Goal: Information Seeking & Learning: Compare options

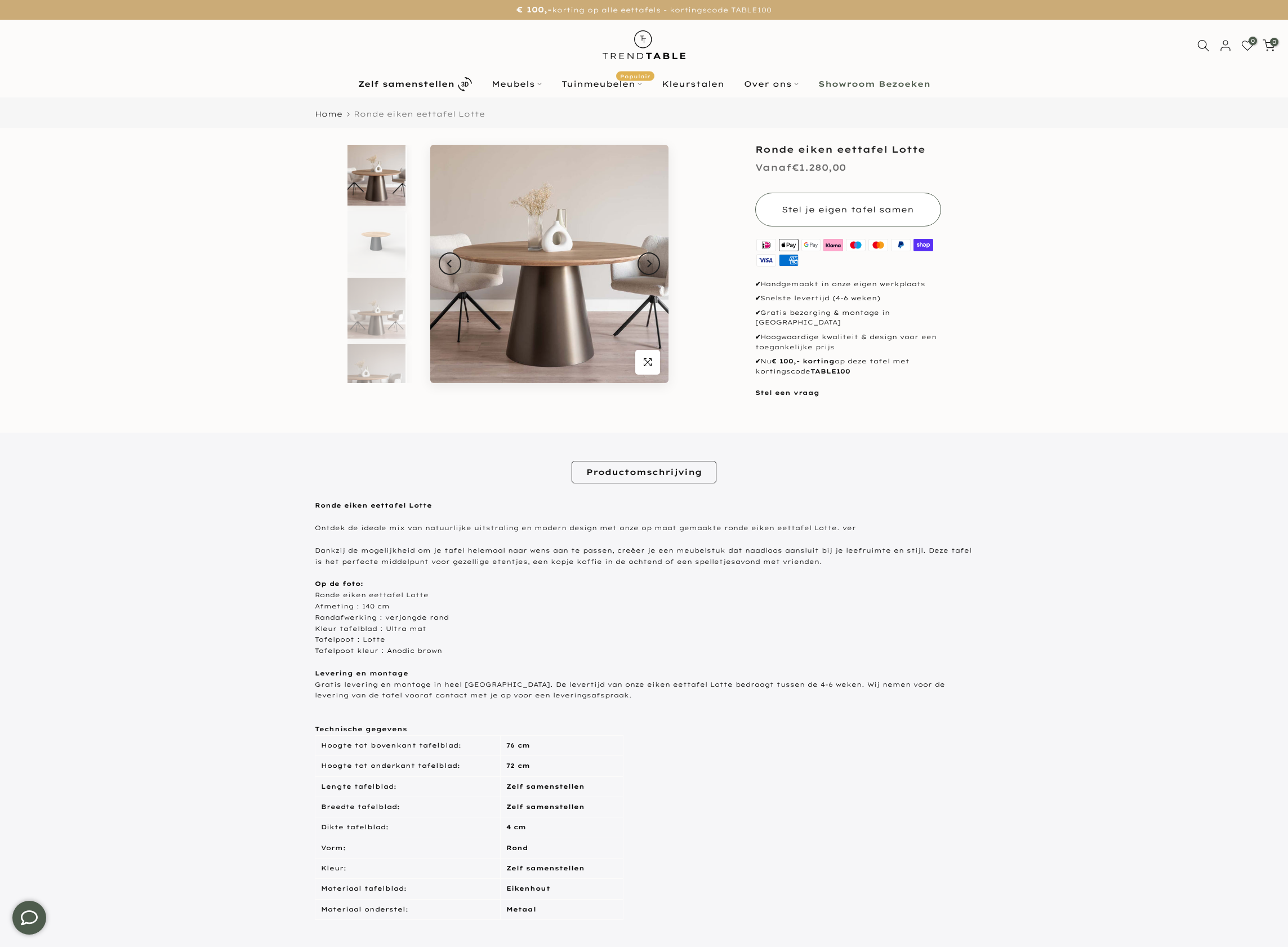
click at [912, 224] on button "Stel je eigen tafel samen" at bounding box center [848, 209] width 186 height 34
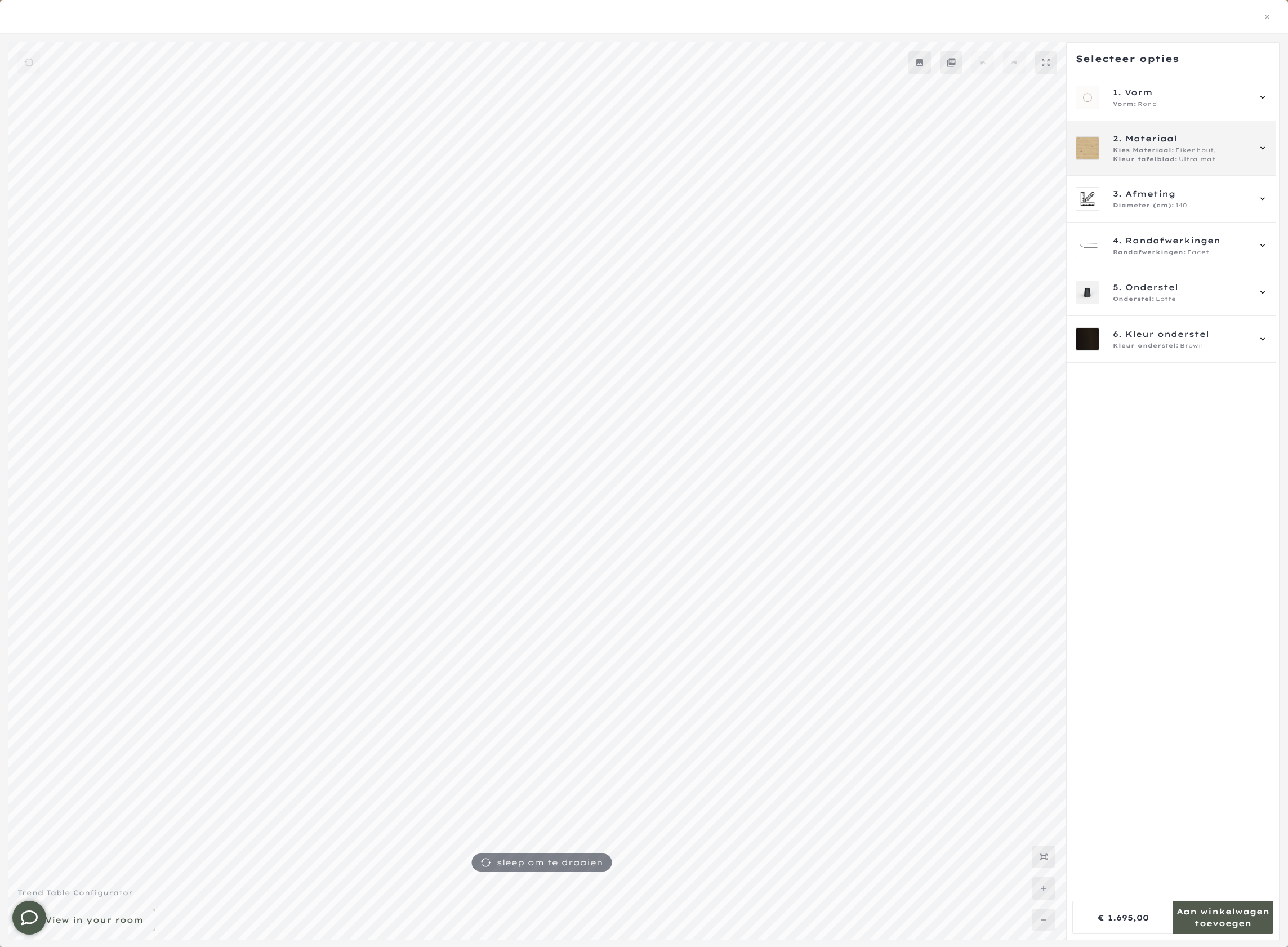
click at [1190, 156] on span "Ultra mat" at bounding box center [1197, 159] width 36 height 9
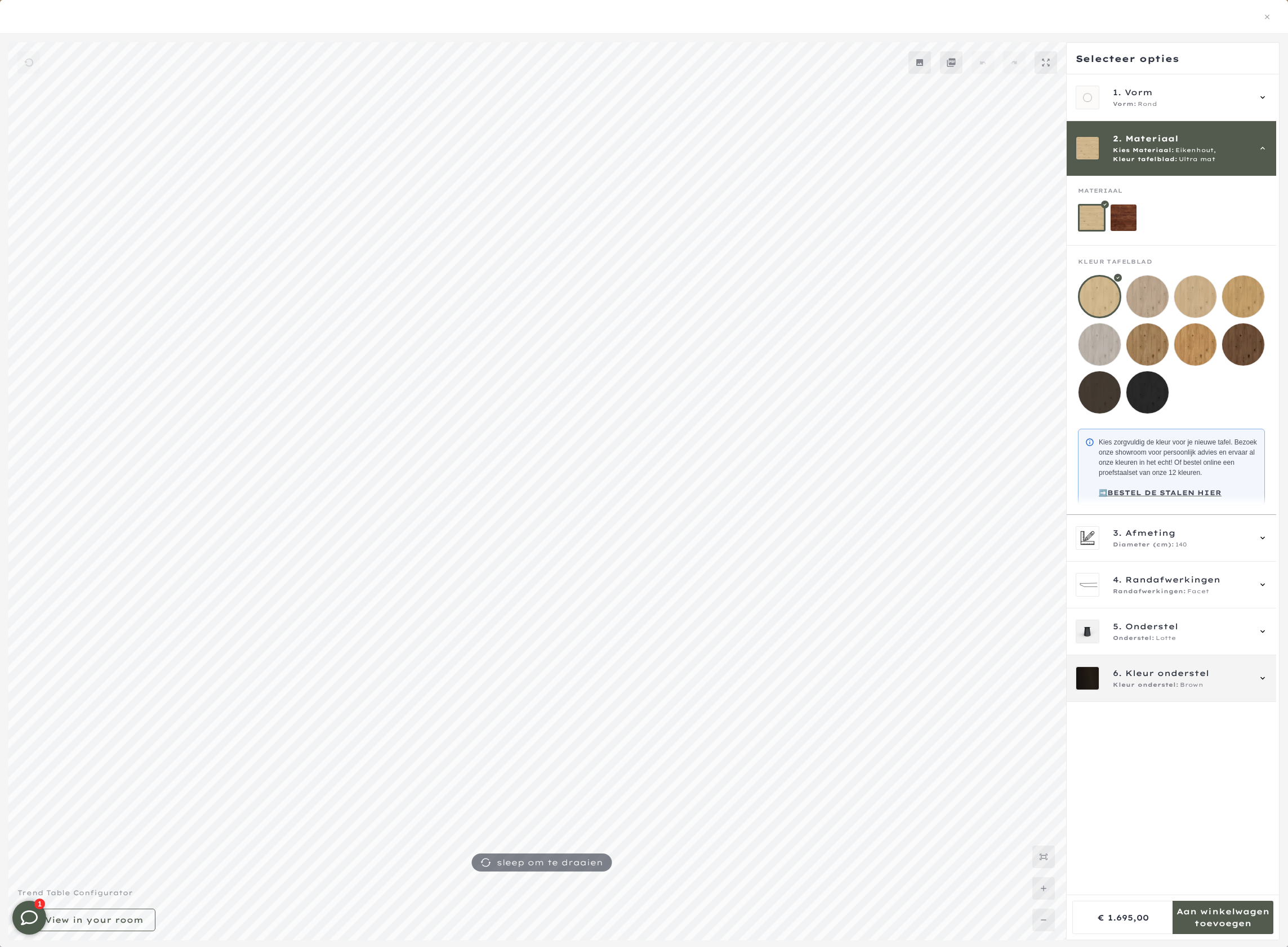
click at [1216, 690] on div "Kleur onderstel: Brown" at bounding box center [1181, 685] width 136 height 9
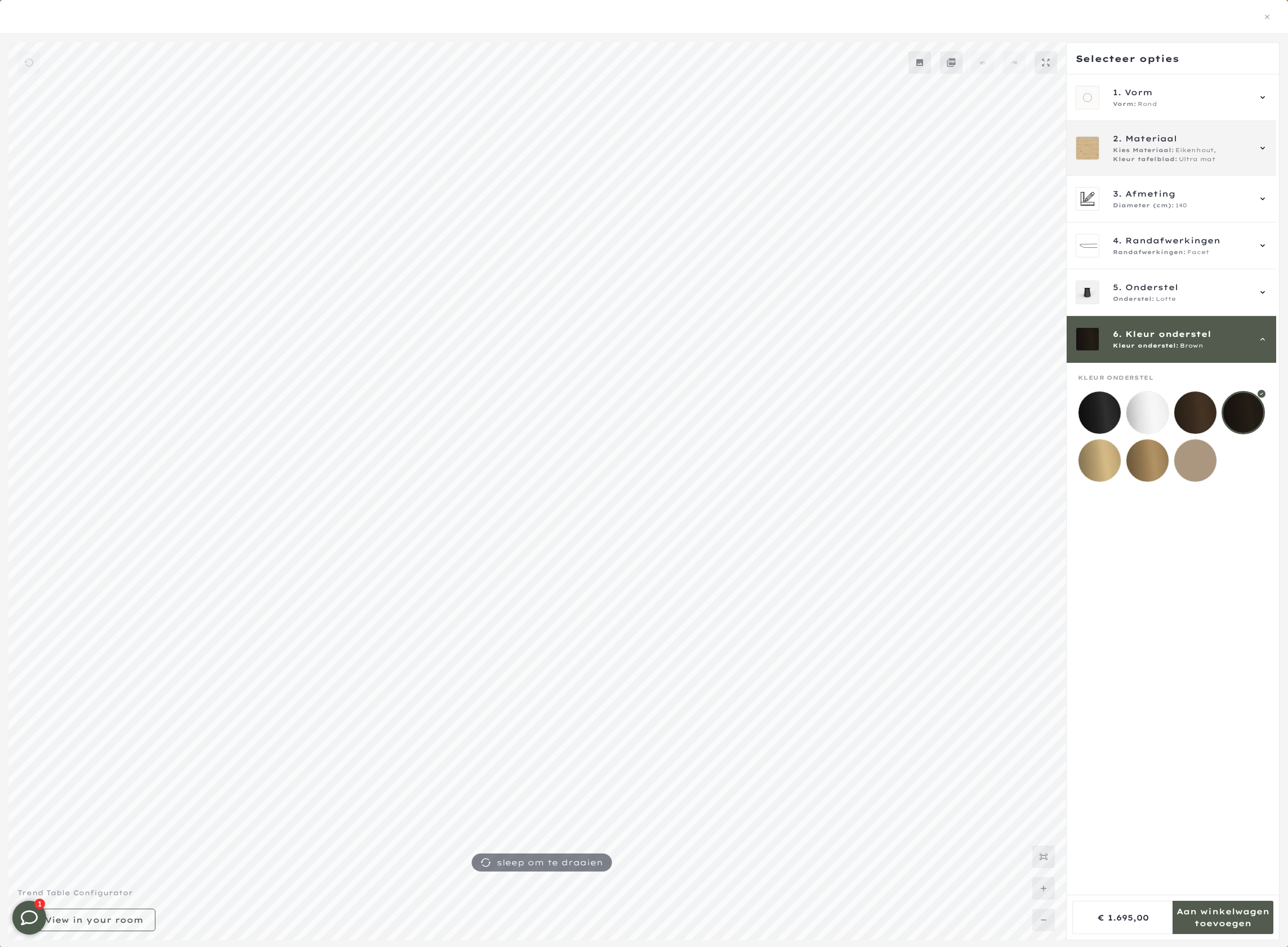
click at [1185, 136] on span "2. Materiaal" at bounding box center [1181, 138] width 136 height 12
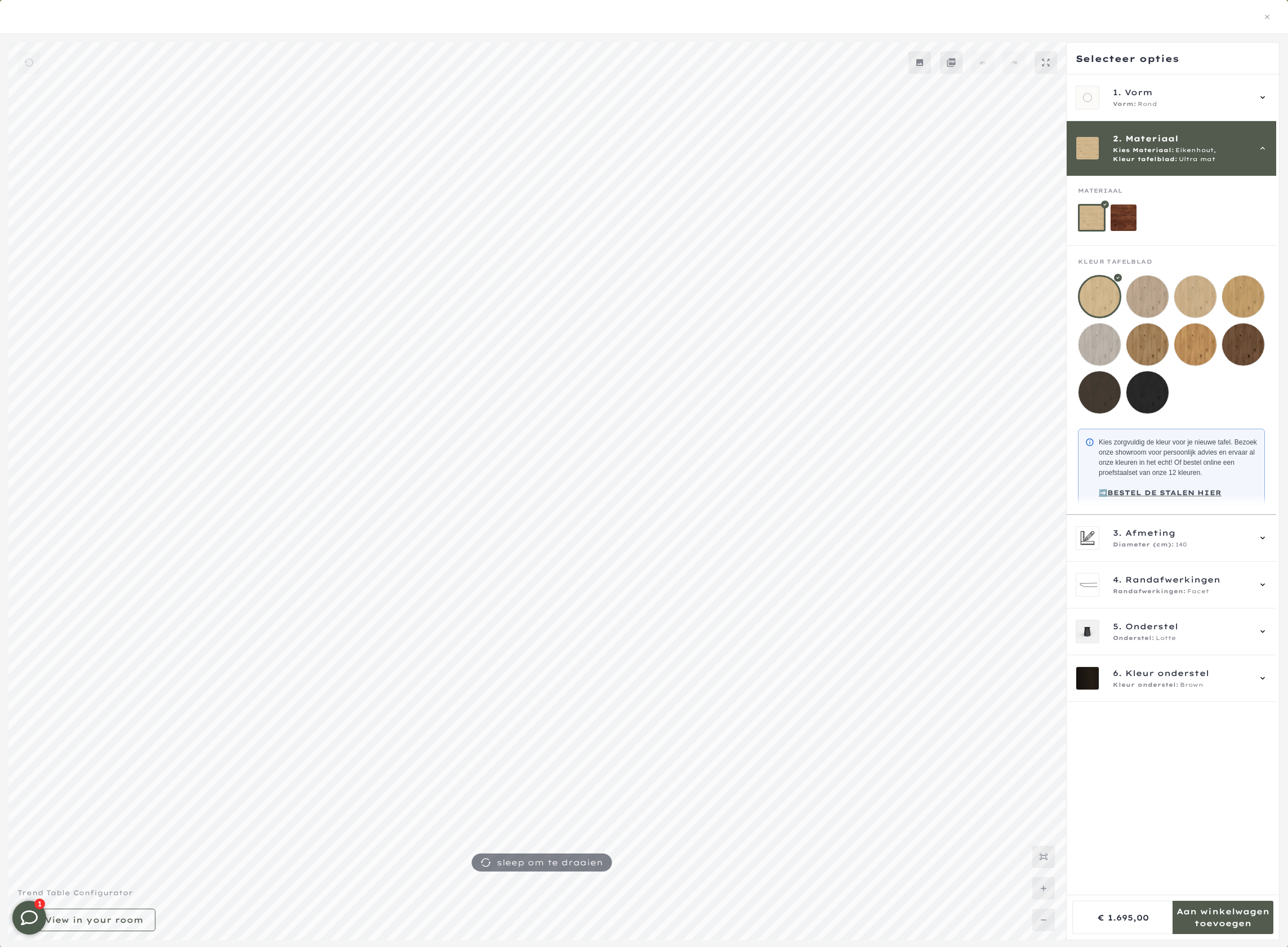
click at [1248, 414] on mmq-components-mapper at bounding box center [1171, 332] width 209 height 172
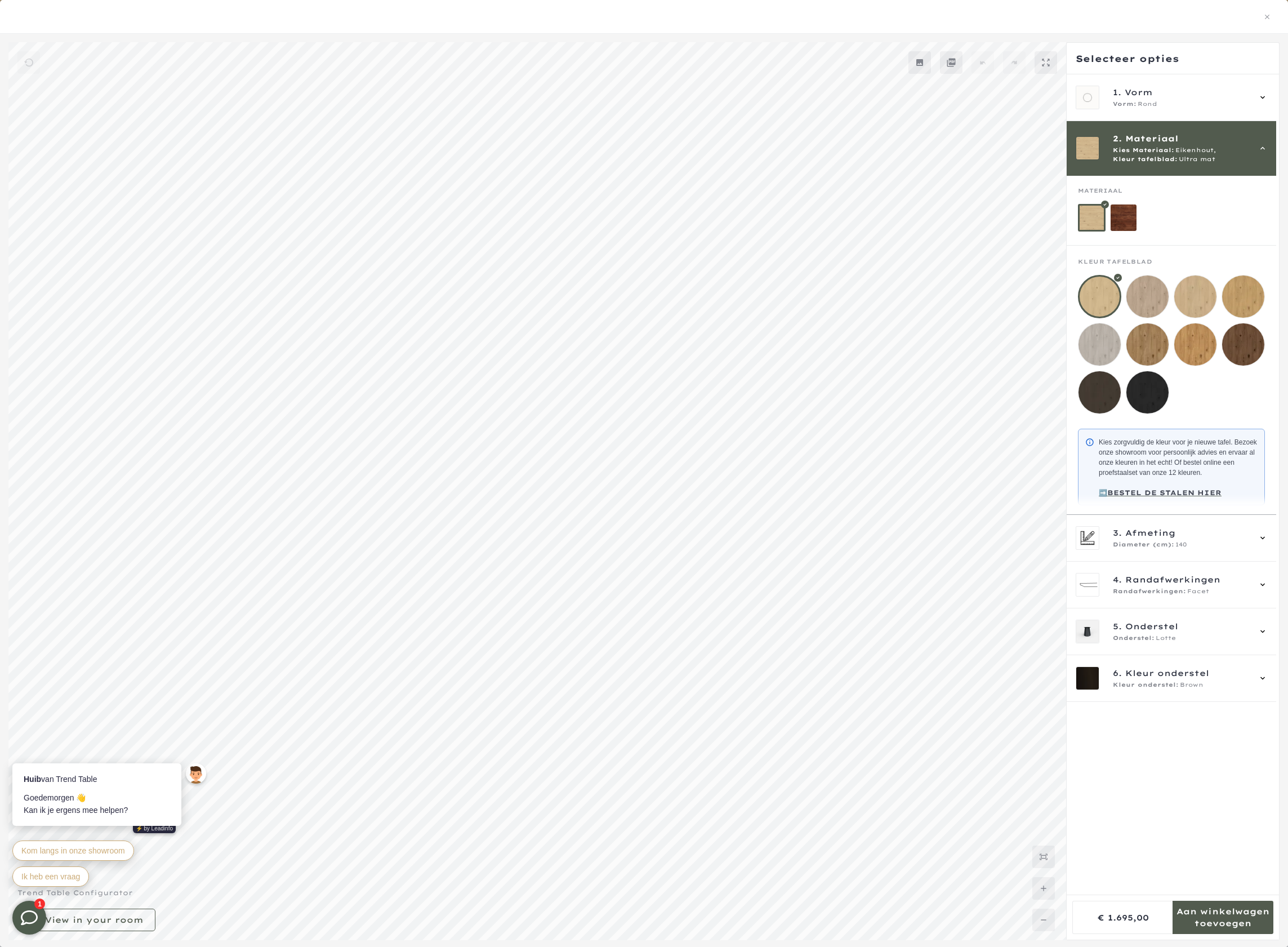
drag, startPoint x: 1272, startPoint y: 15, endPoint x: 1263, endPoint y: 21, distance: 10.8
click at [1271, 15] on div at bounding box center [644, 17] width 1261 height 14
click at [1265, 19] on icon "button" at bounding box center [1267, 17] width 8 height 8
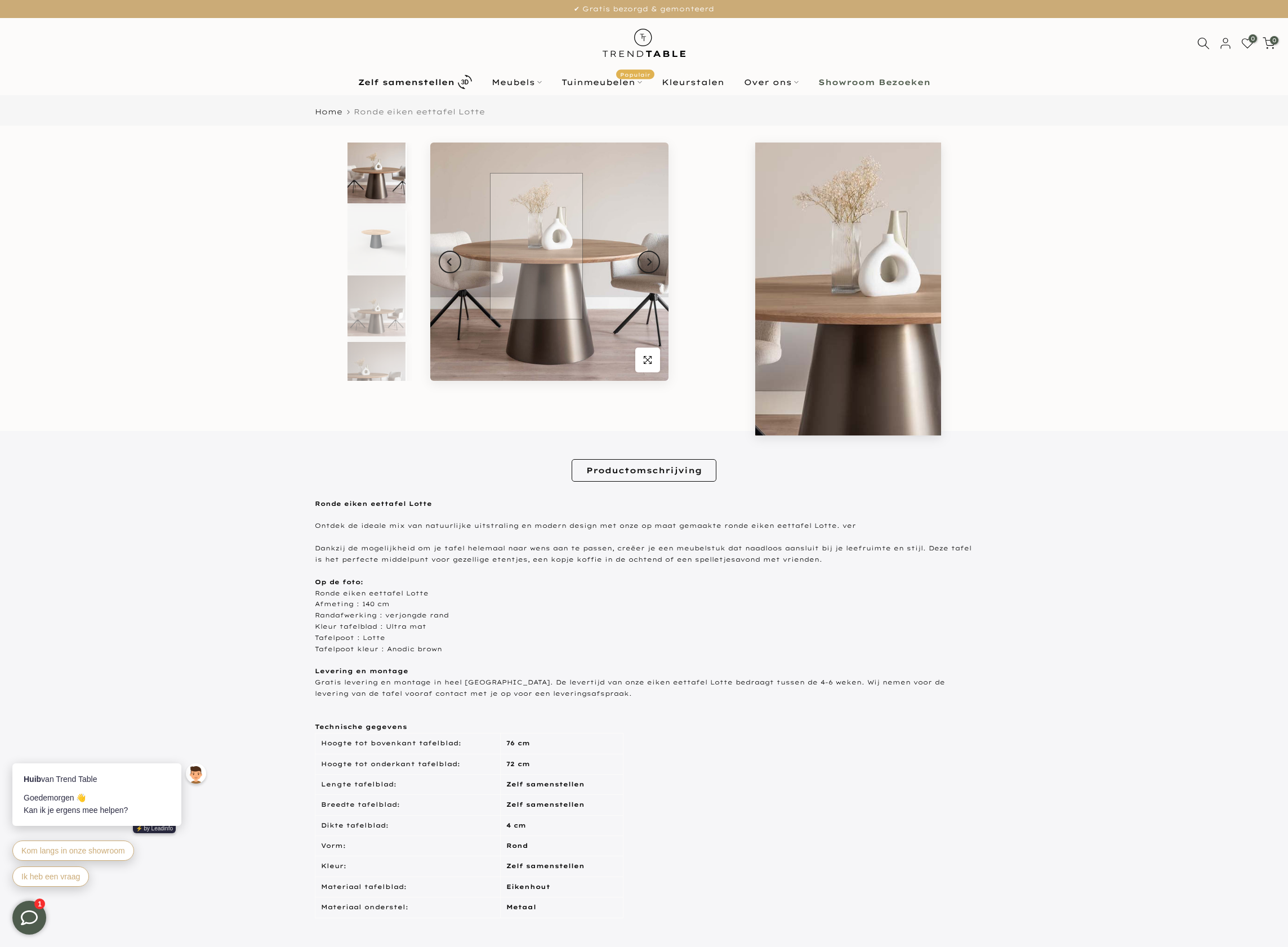
click at [536, 246] on img at bounding box center [549, 261] width 238 height 238
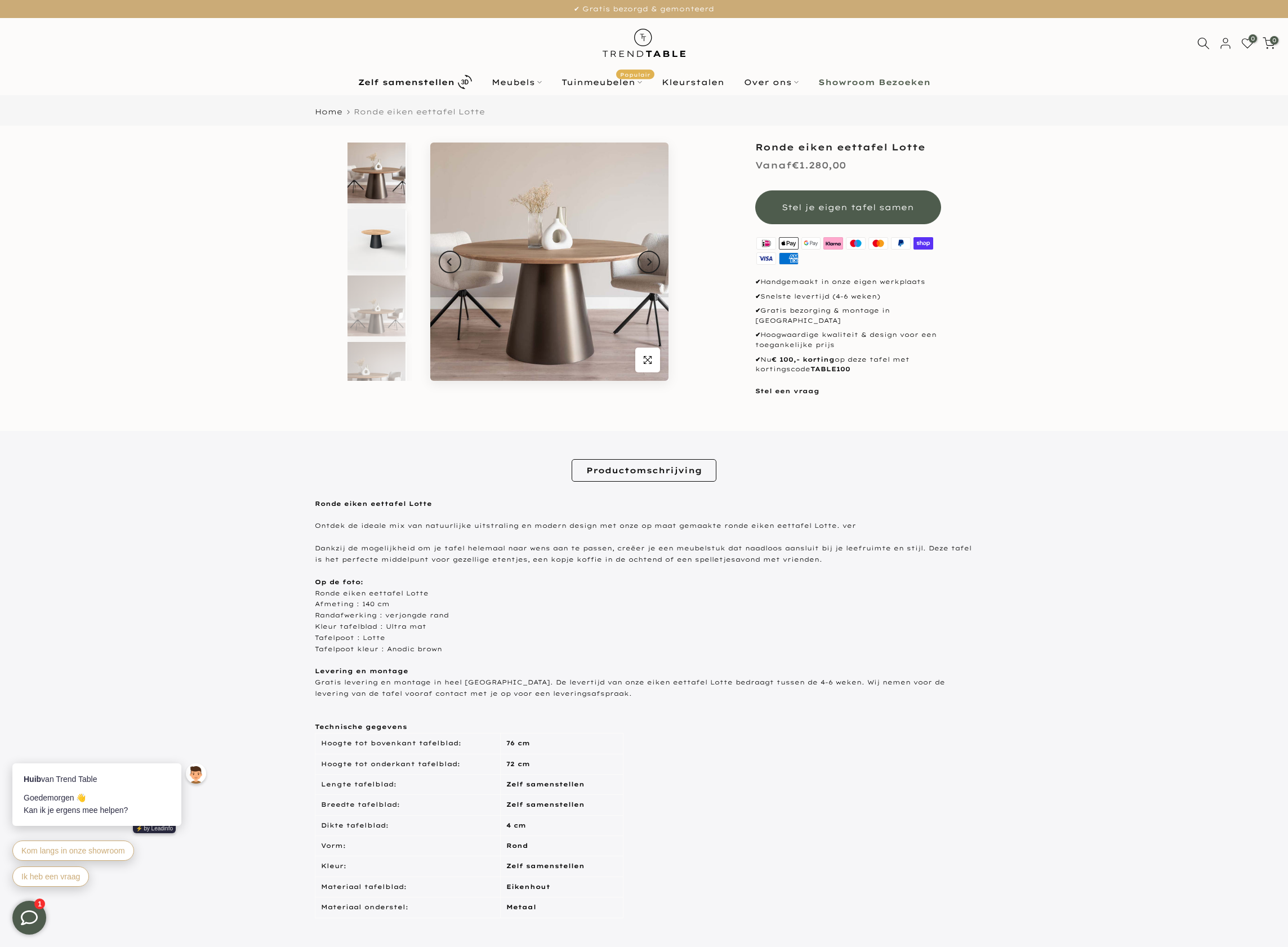
click at [383, 260] on img at bounding box center [376, 239] width 58 height 61
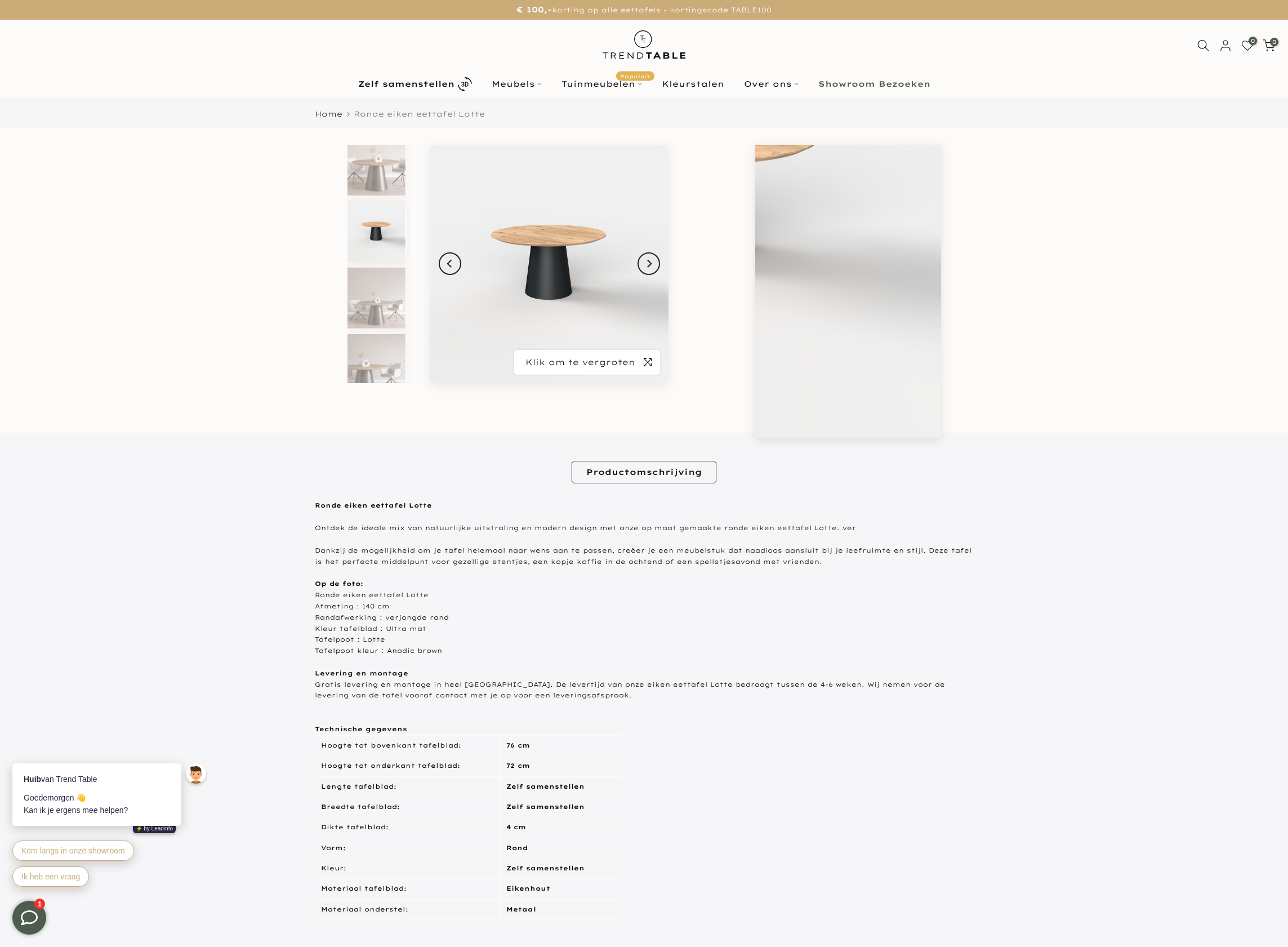
click at [649, 369] on span "button" at bounding box center [647, 362] width 25 height 25
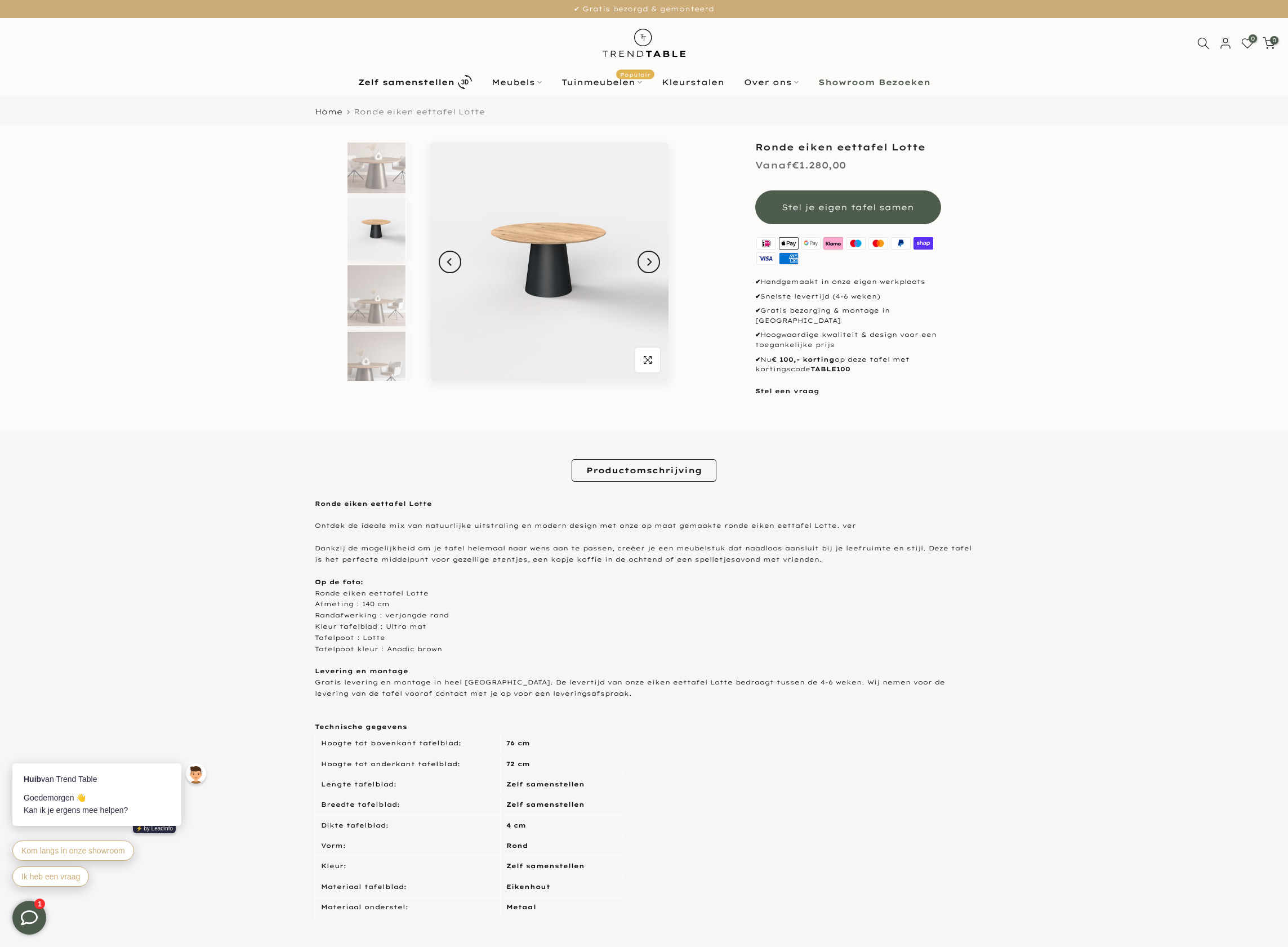
click at [907, 147] on h1 "Ronde eiken eettafel Lotte" at bounding box center [848, 147] width 186 height 9
copy div "Ronde eiken eettafel Lotte"
drag, startPoint x: 309, startPoint y: 154, endPoint x: 313, endPoint y: 139, distance: 15.5
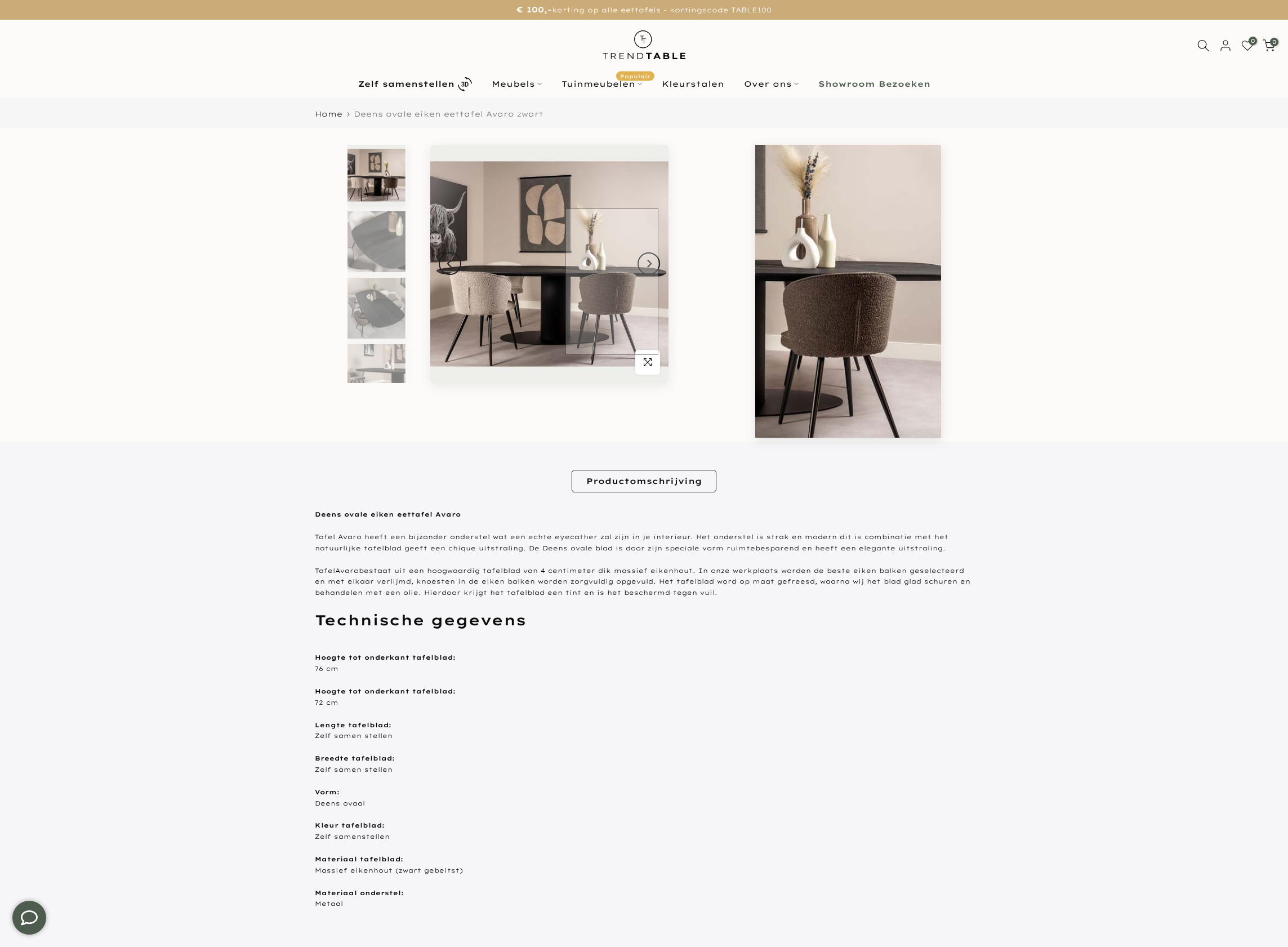
click at [612, 282] on img at bounding box center [549, 264] width 238 height 238
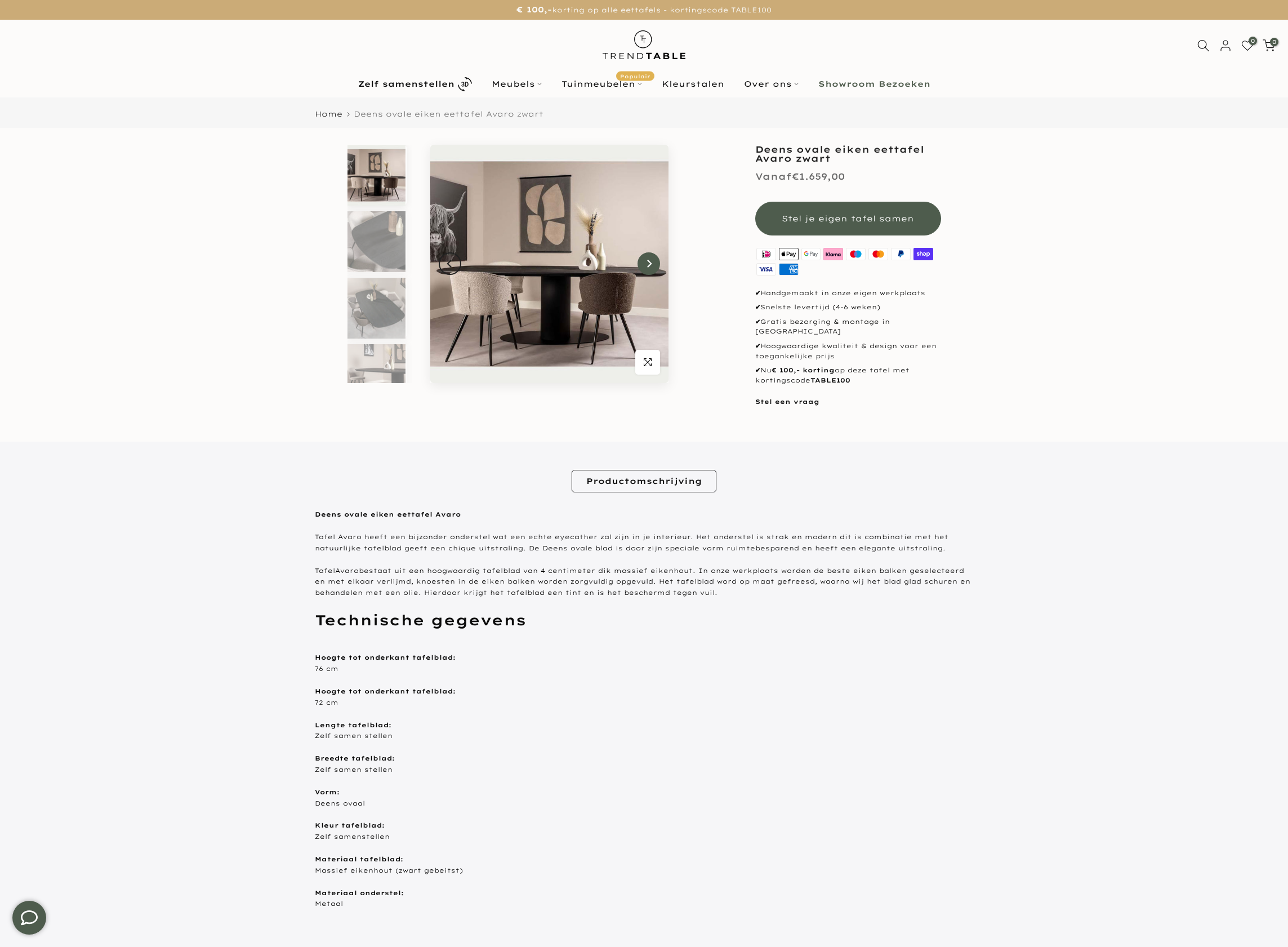
click at [649, 261] on icon "Next" at bounding box center [650, 264] width 5 height 8
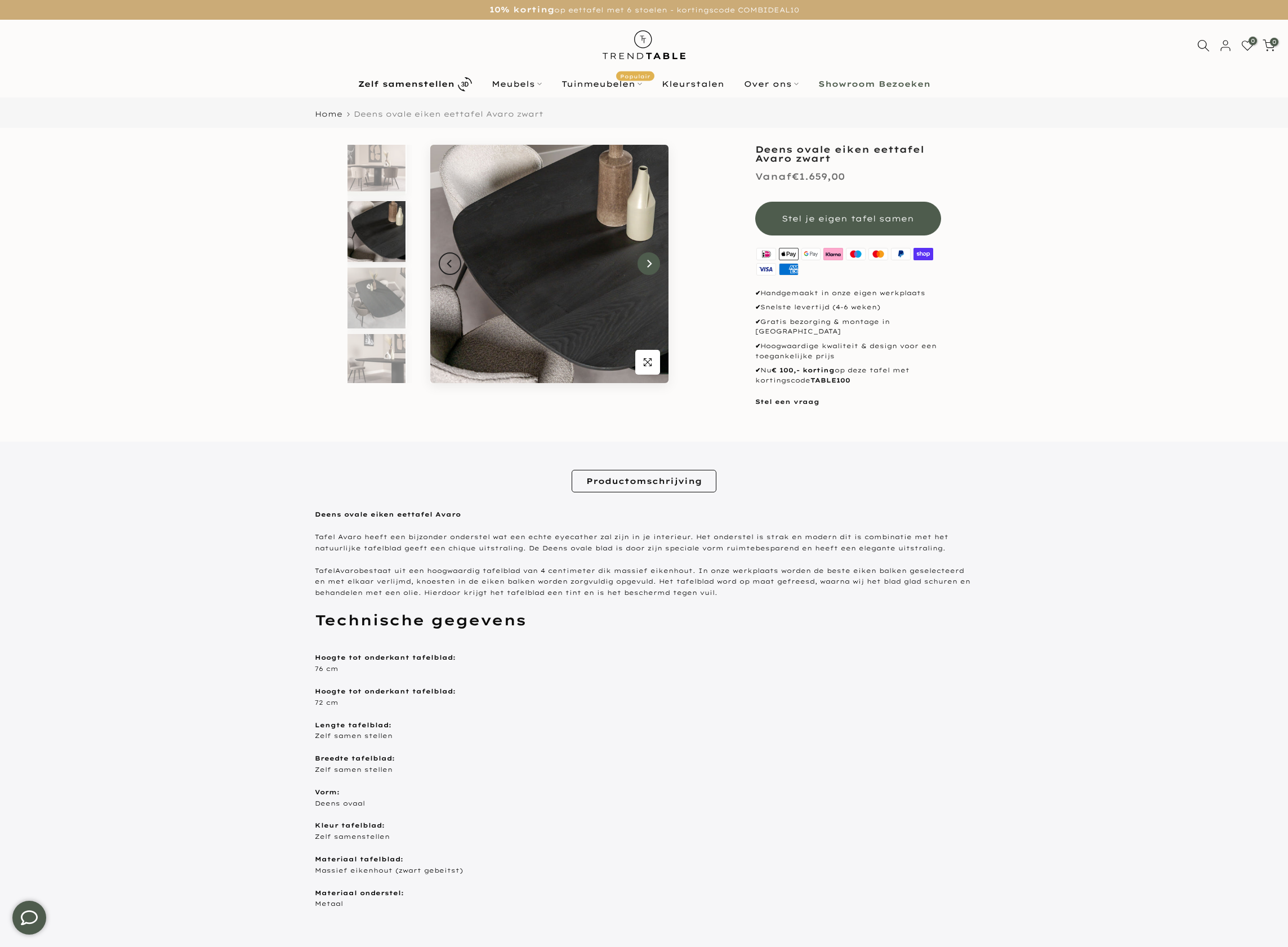
click at [651, 263] on icon "Next" at bounding box center [649, 264] width 8 height 9
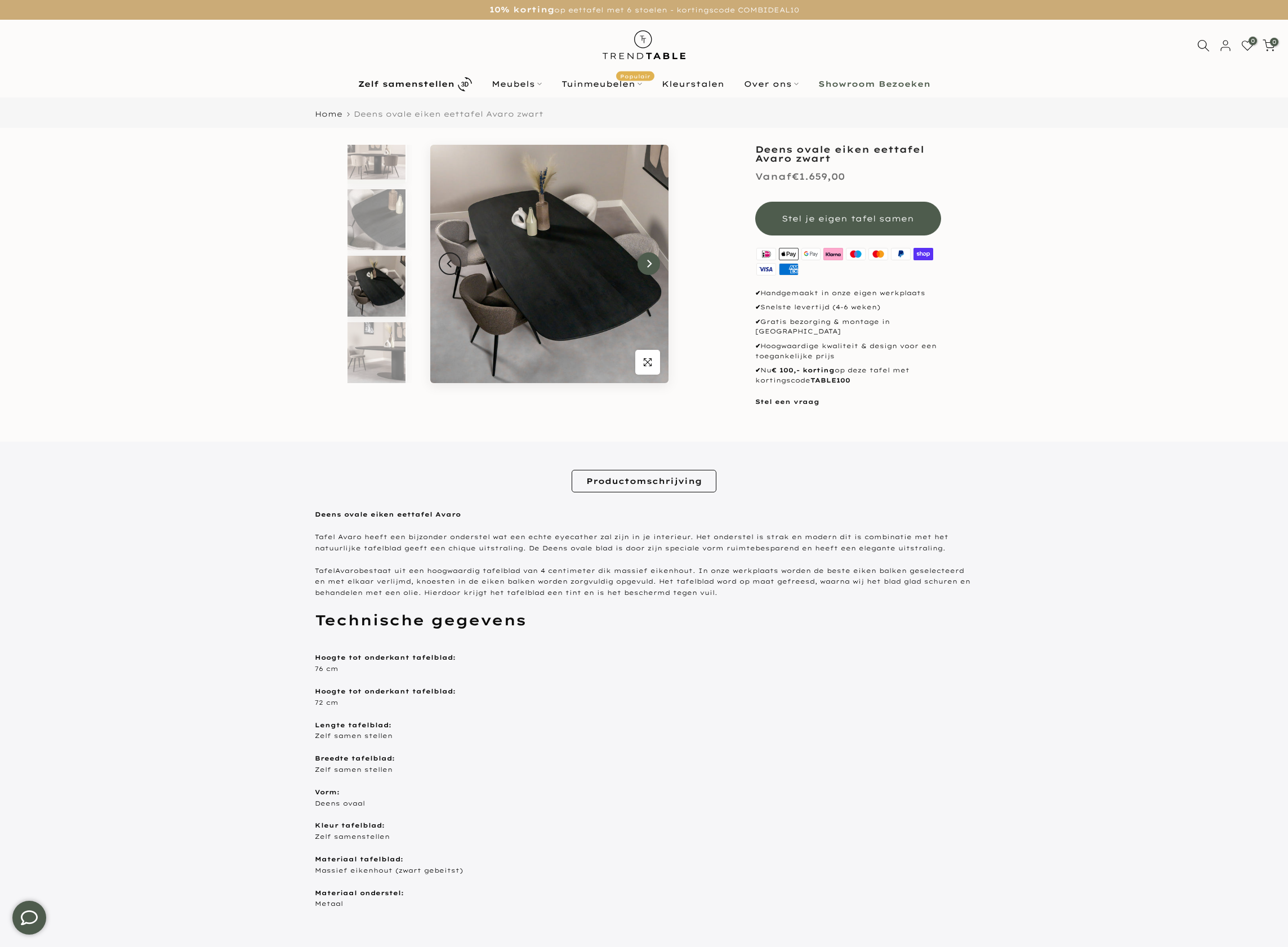
click at [651, 263] on icon "Next" at bounding box center [649, 264] width 8 height 9
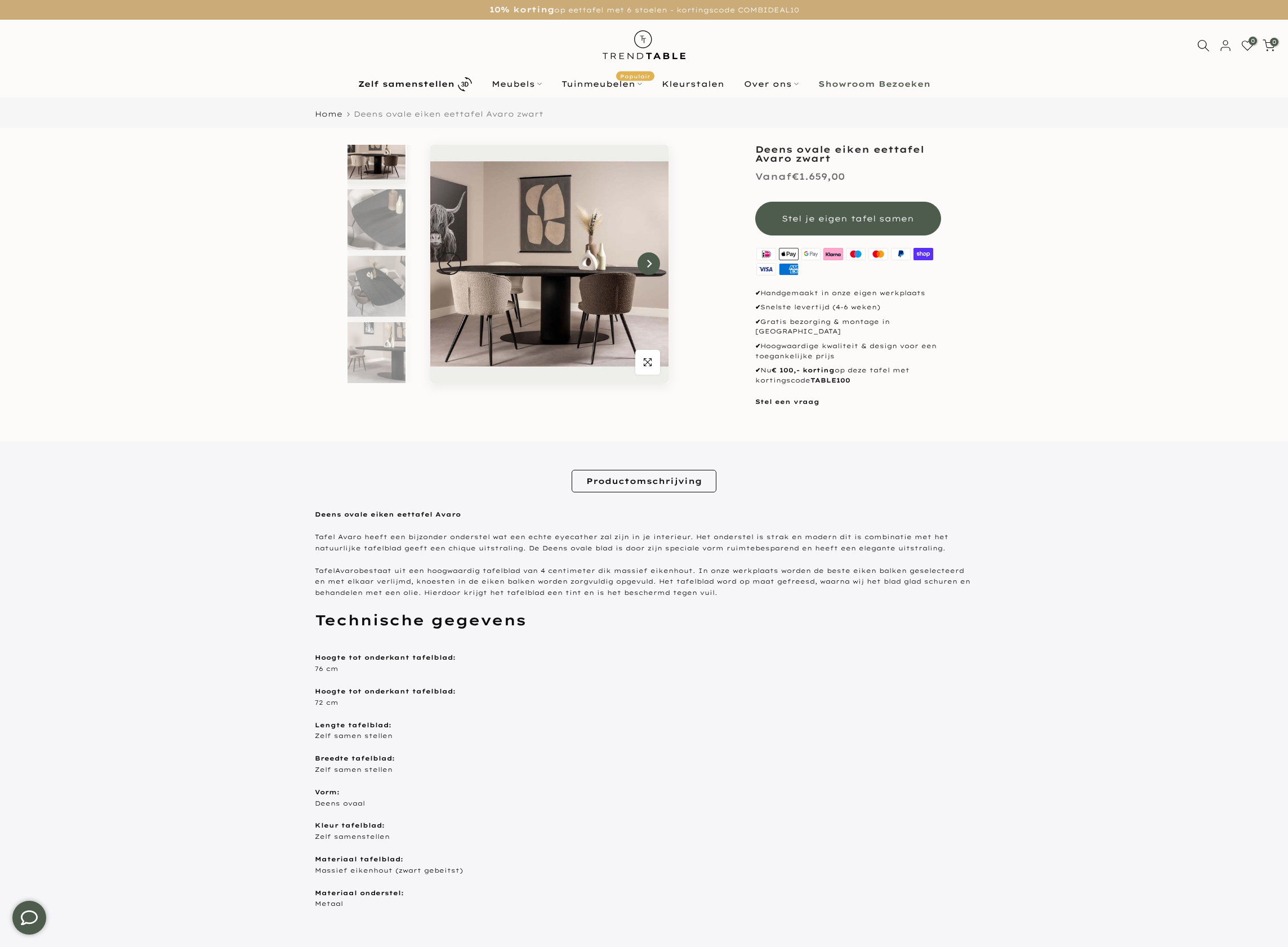
scroll to position [0, 0]
click at [651, 263] on icon "Next" at bounding box center [649, 264] width 8 height 9
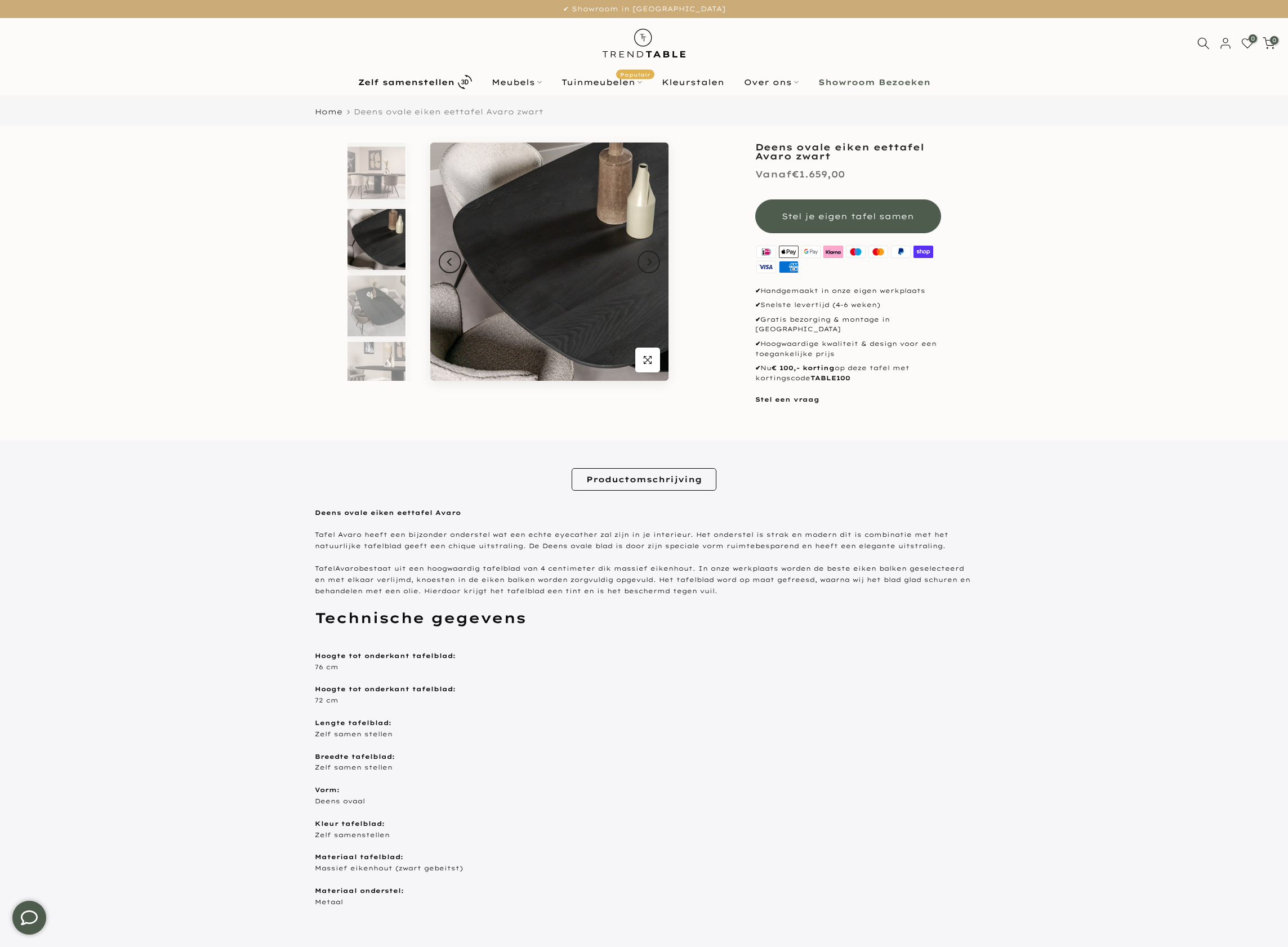
click at [382, 243] on img at bounding box center [376, 239] width 58 height 61
click at [375, 298] on img at bounding box center [376, 295] width 58 height 61
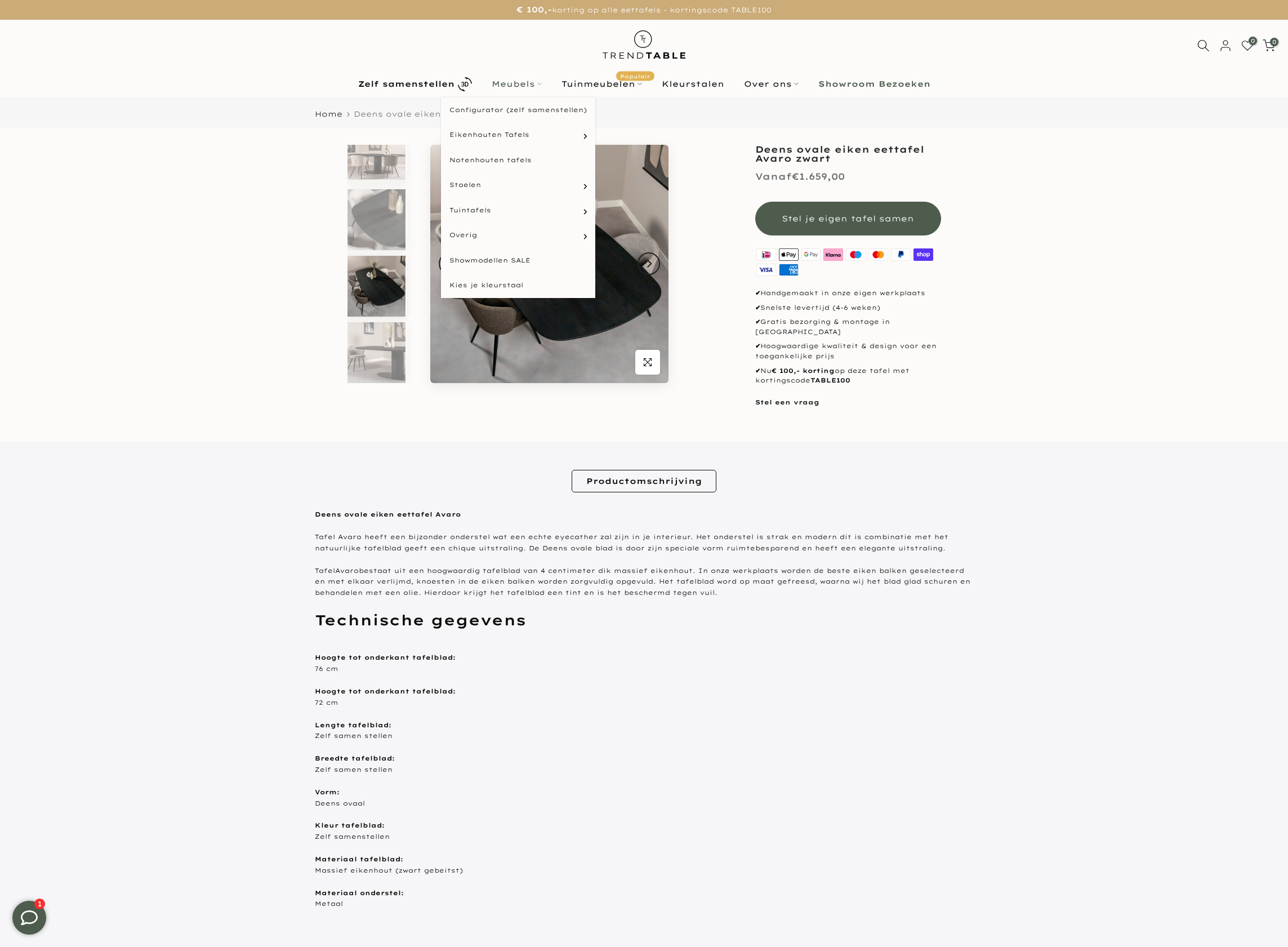
click at [527, 81] on link "Meubels" at bounding box center [516, 84] width 70 height 13
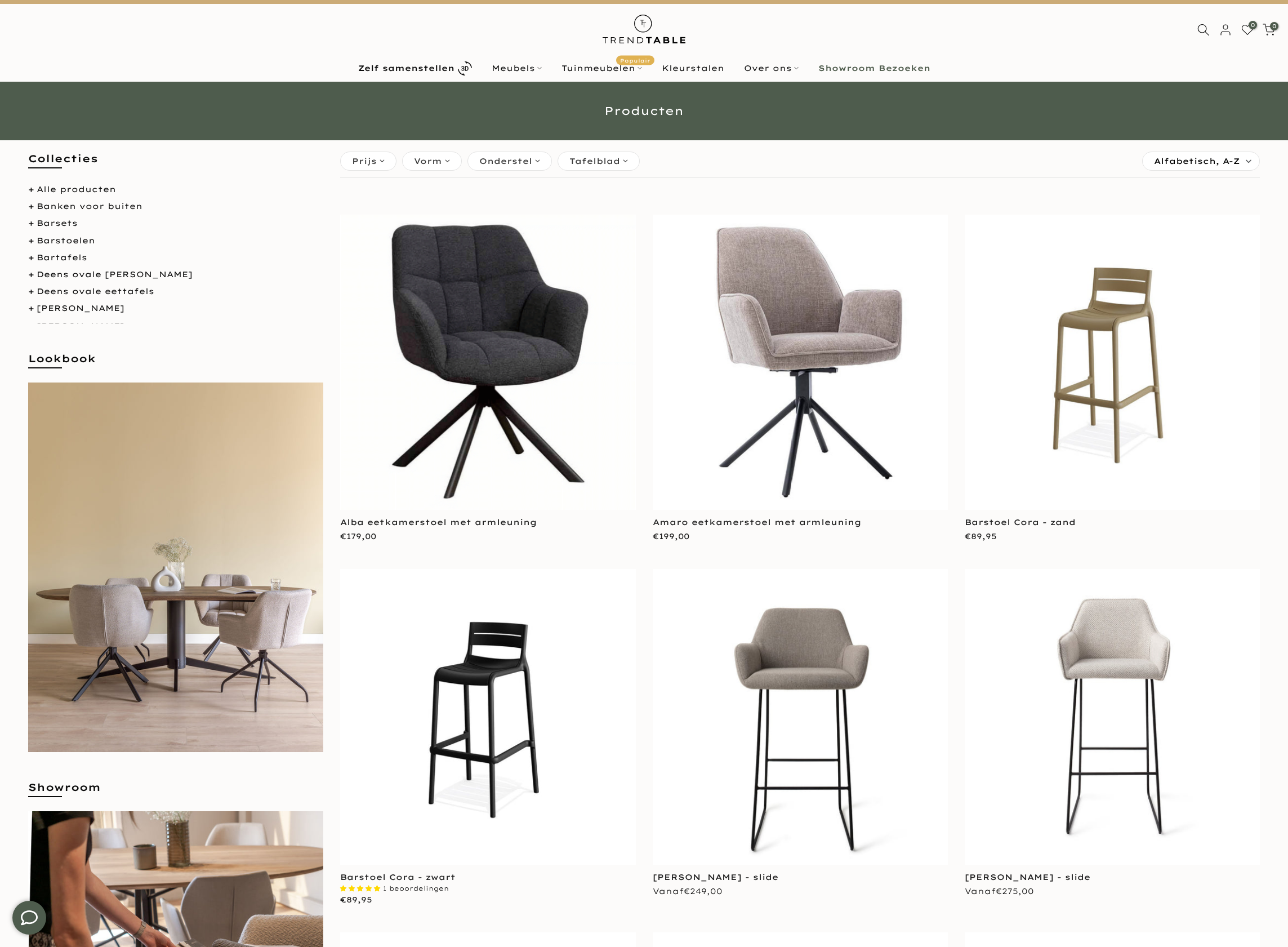
scroll to position [16, 0]
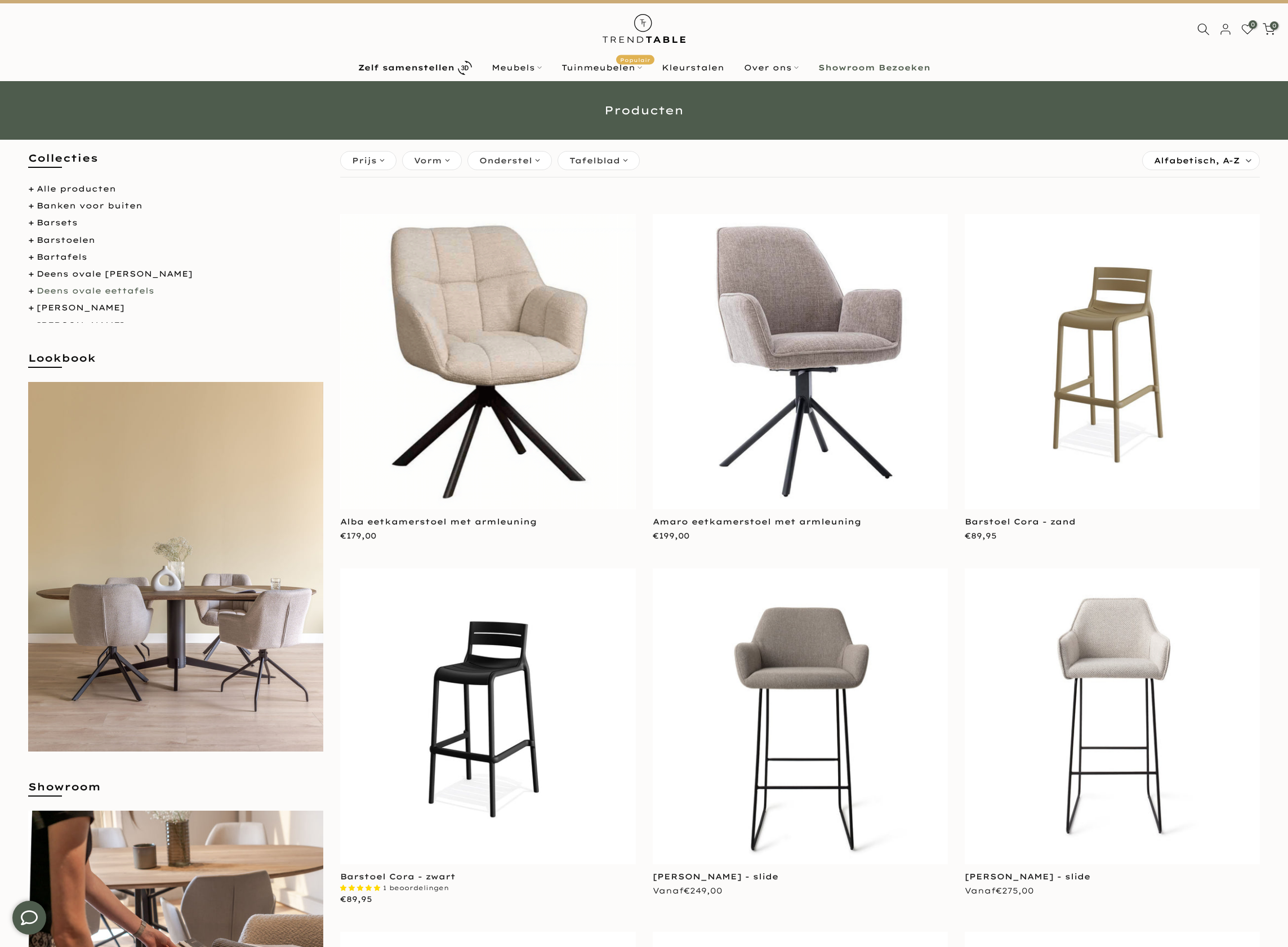
click at [78, 288] on link "Deens ovale eettafels" at bounding box center [95, 291] width 118 height 10
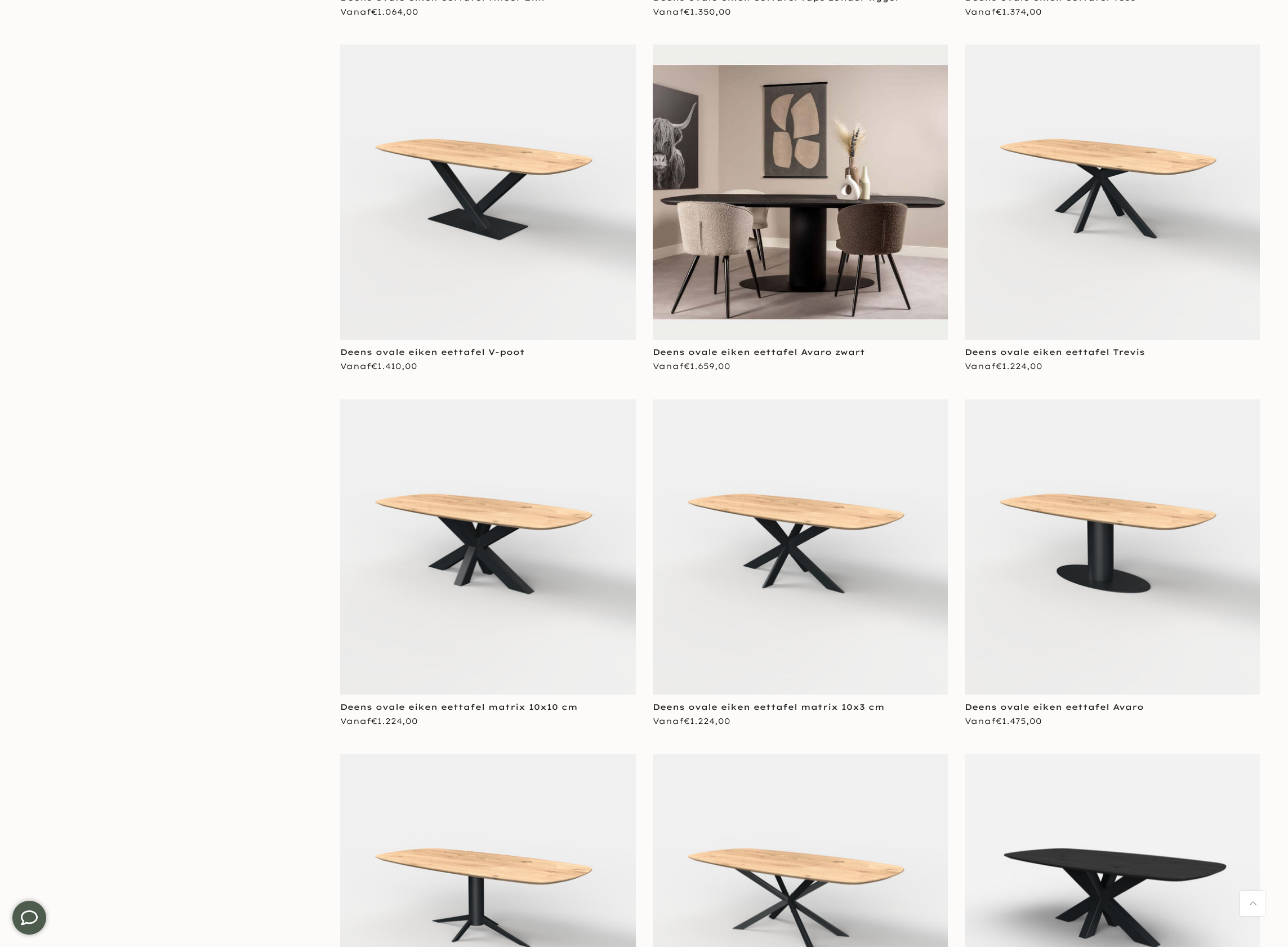
scroll to position [975, 0]
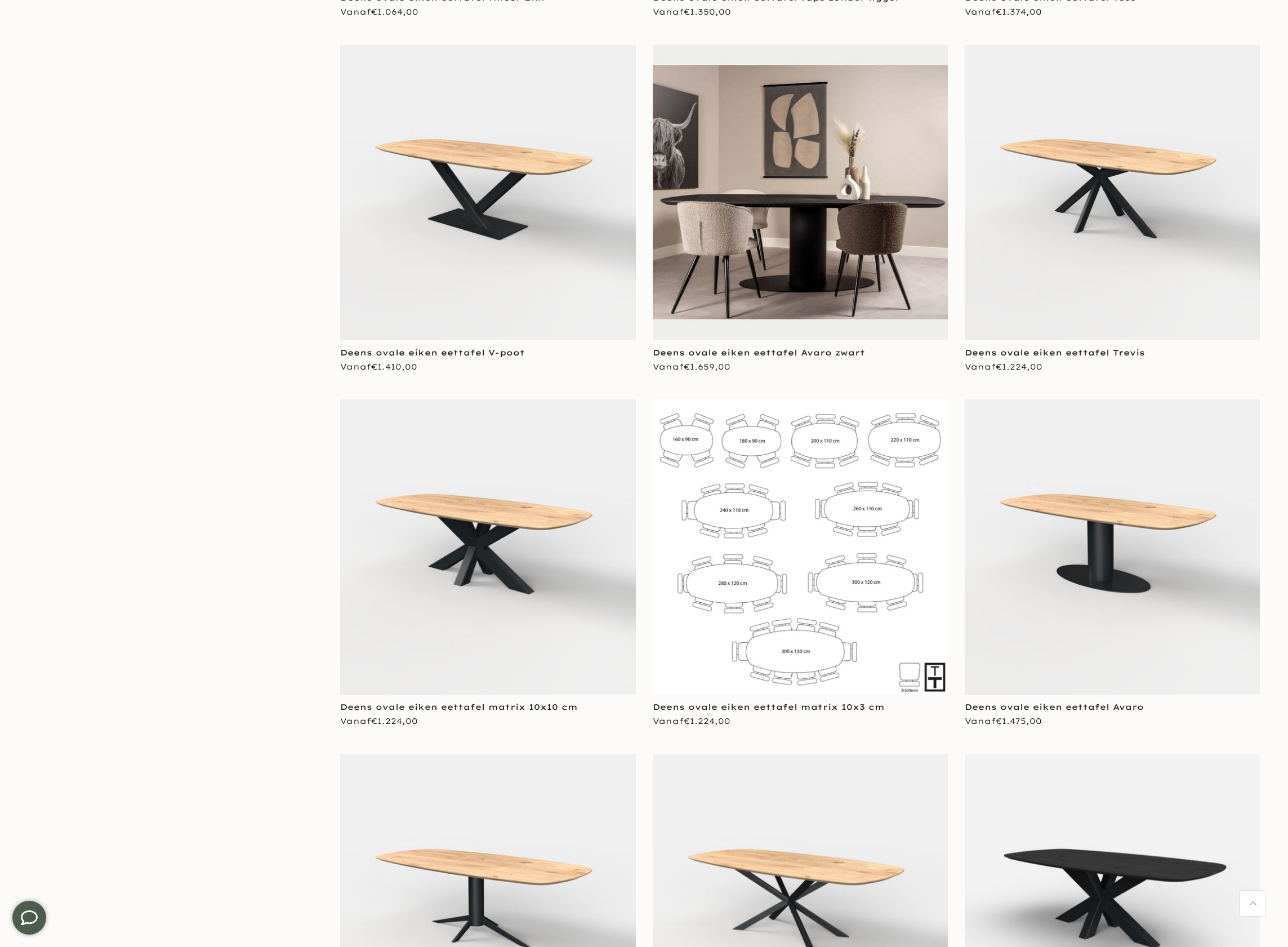
click at [793, 523] on img at bounding box center [800, 547] width 295 height 295
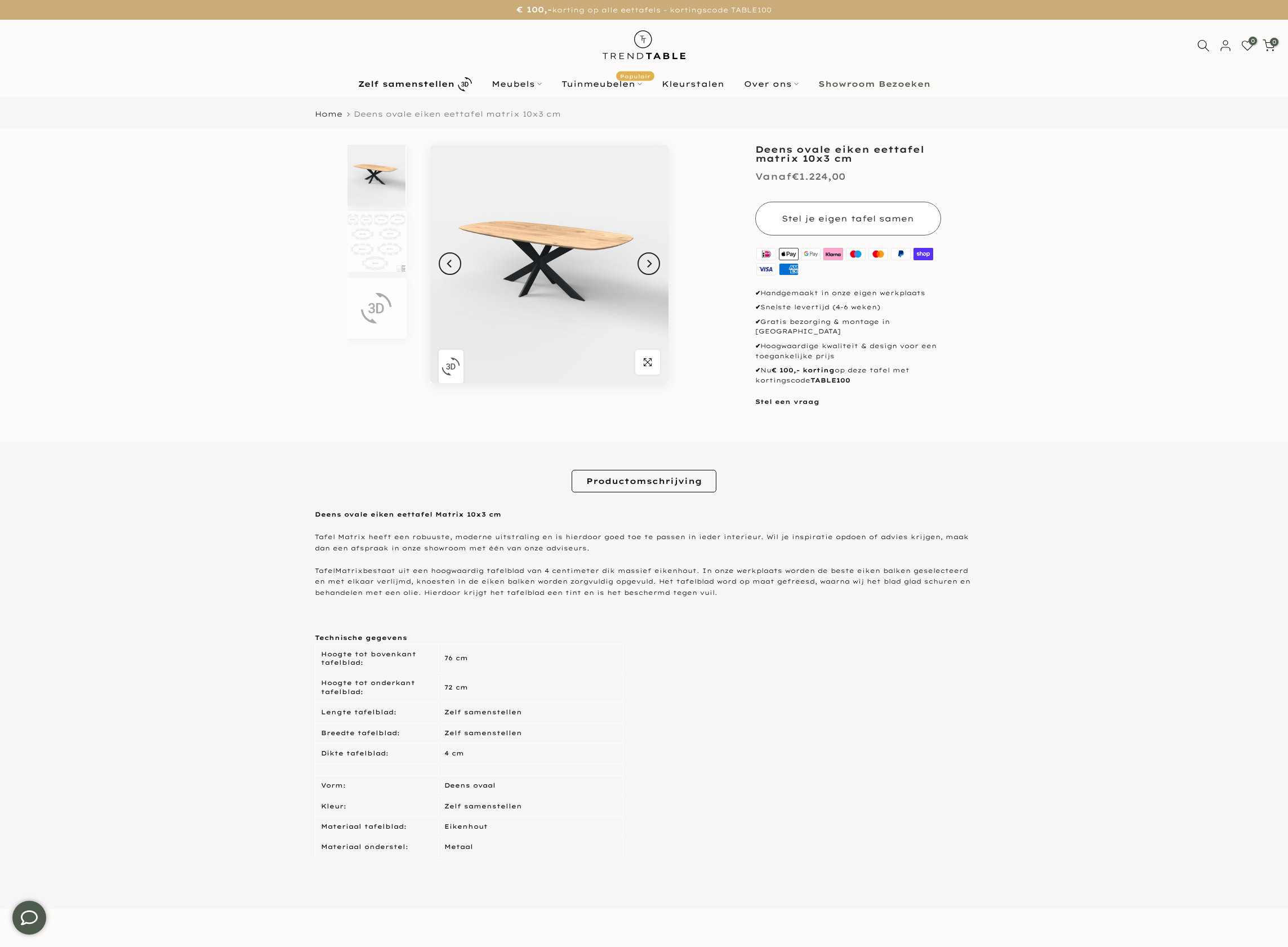
click at [844, 207] on button "Stel je eigen tafel samen" at bounding box center [848, 218] width 186 height 34
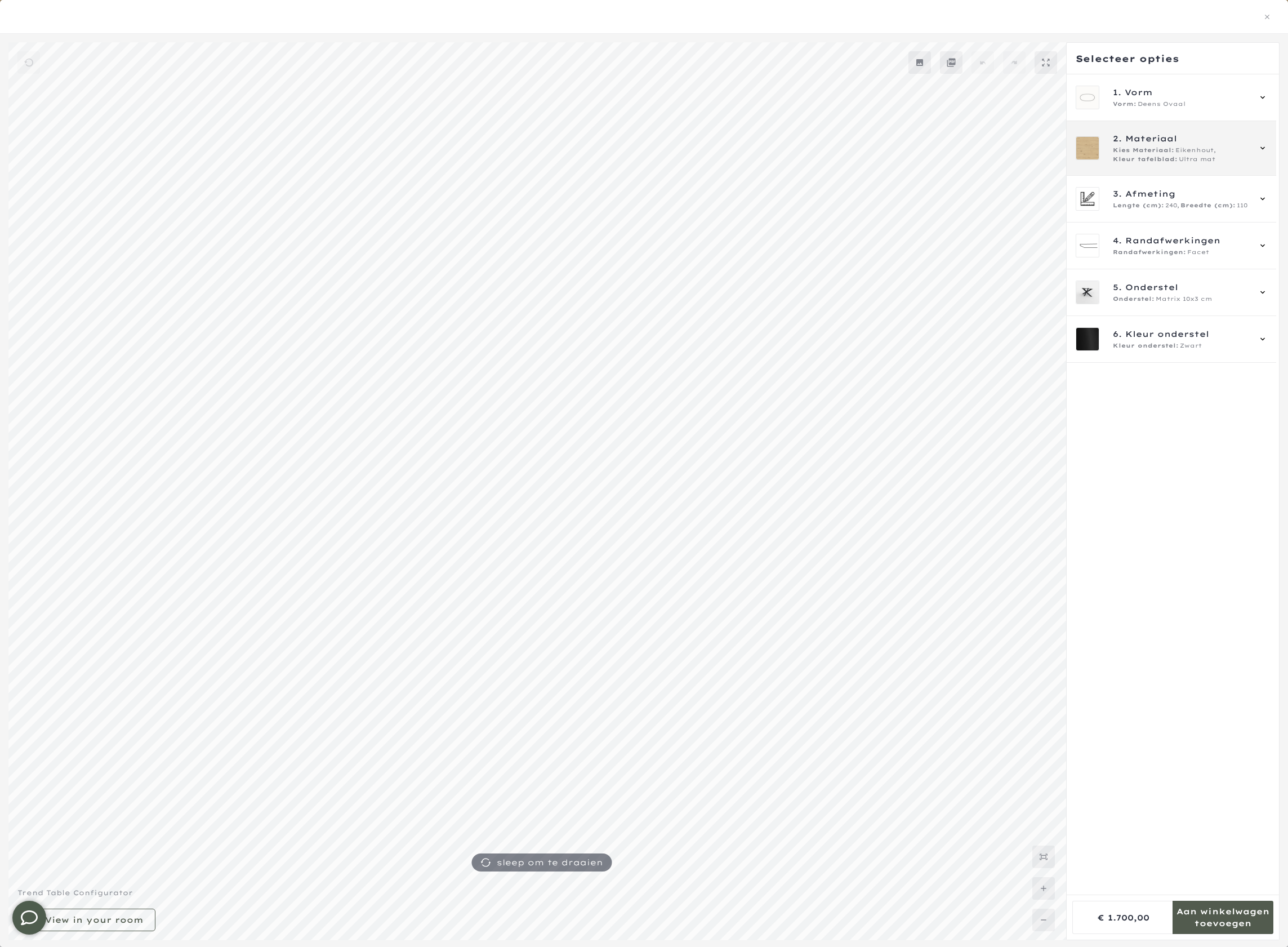
click at [1202, 159] on span "Ultra mat" at bounding box center [1197, 159] width 36 height 9
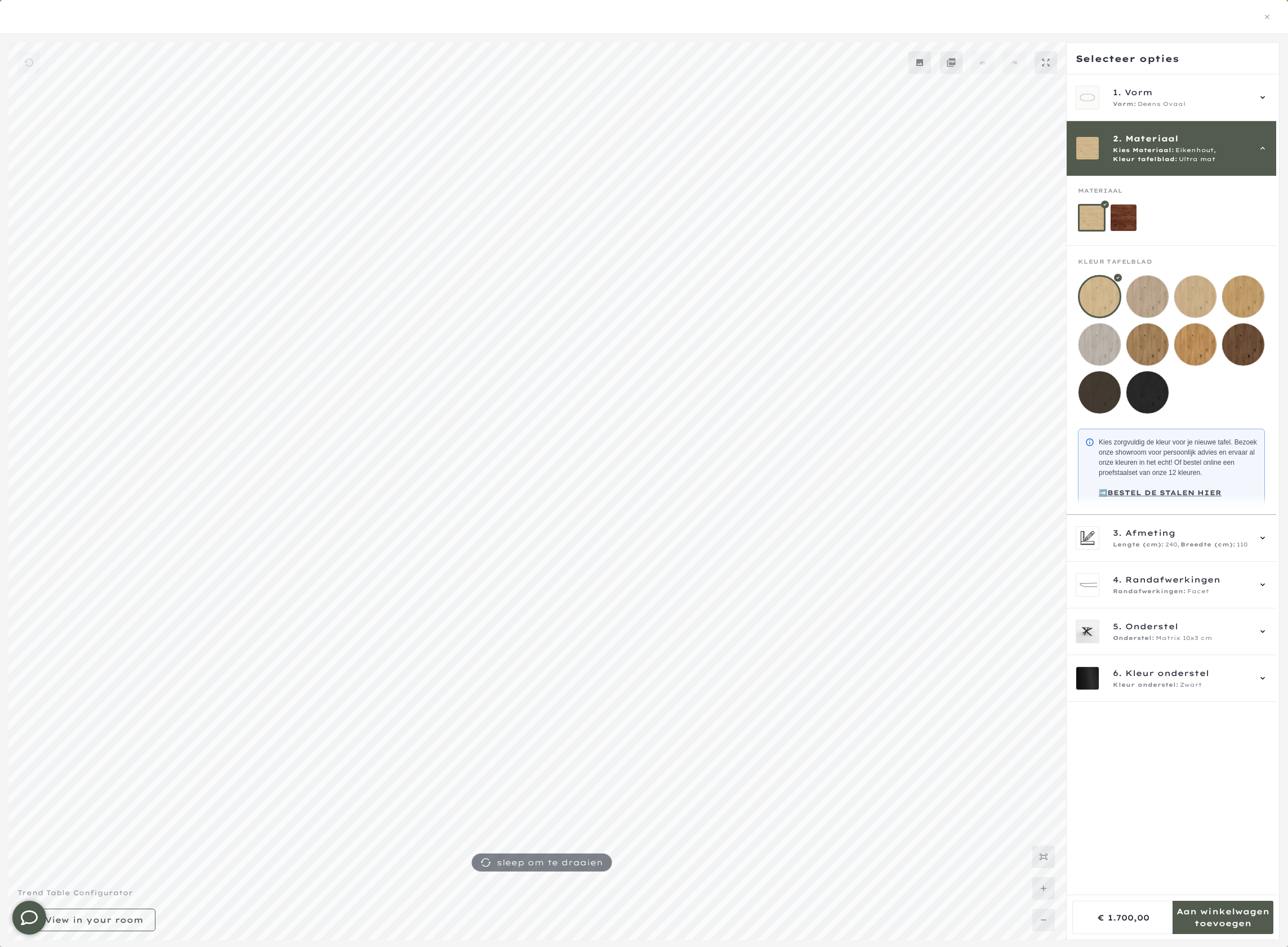
click at [1267, 23] on div at bounding box center [644, 17] width 1261 height 14
click at [1267, 18] on icon "button" at bounding box center [1267, 17] width 8 height 8
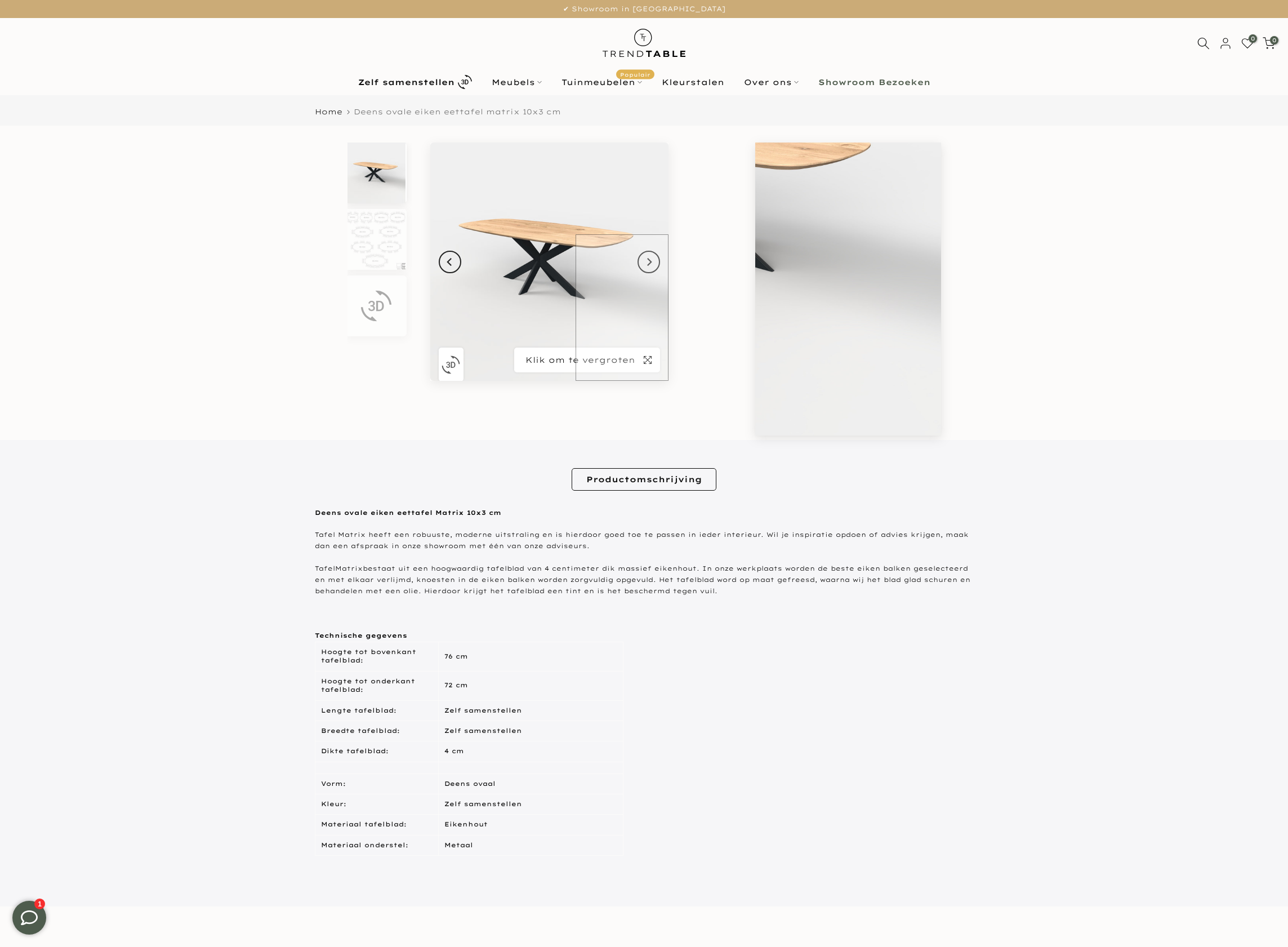
click at [634, 360] on img at bounding box center [549, 261] width 238 height 238
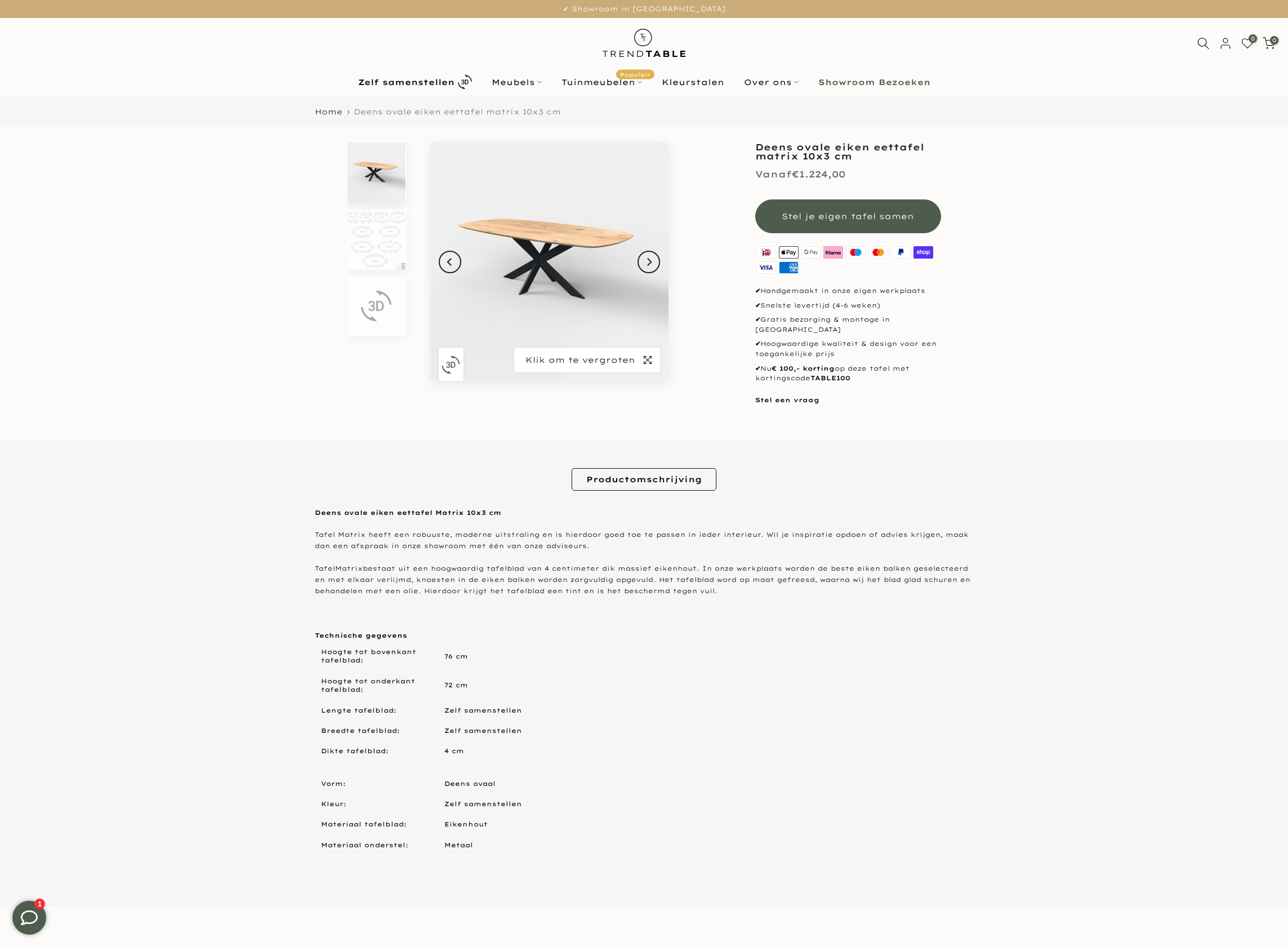
click at [649, 364] on icon "button" at bounding box center [648, 360] width 8 height 9
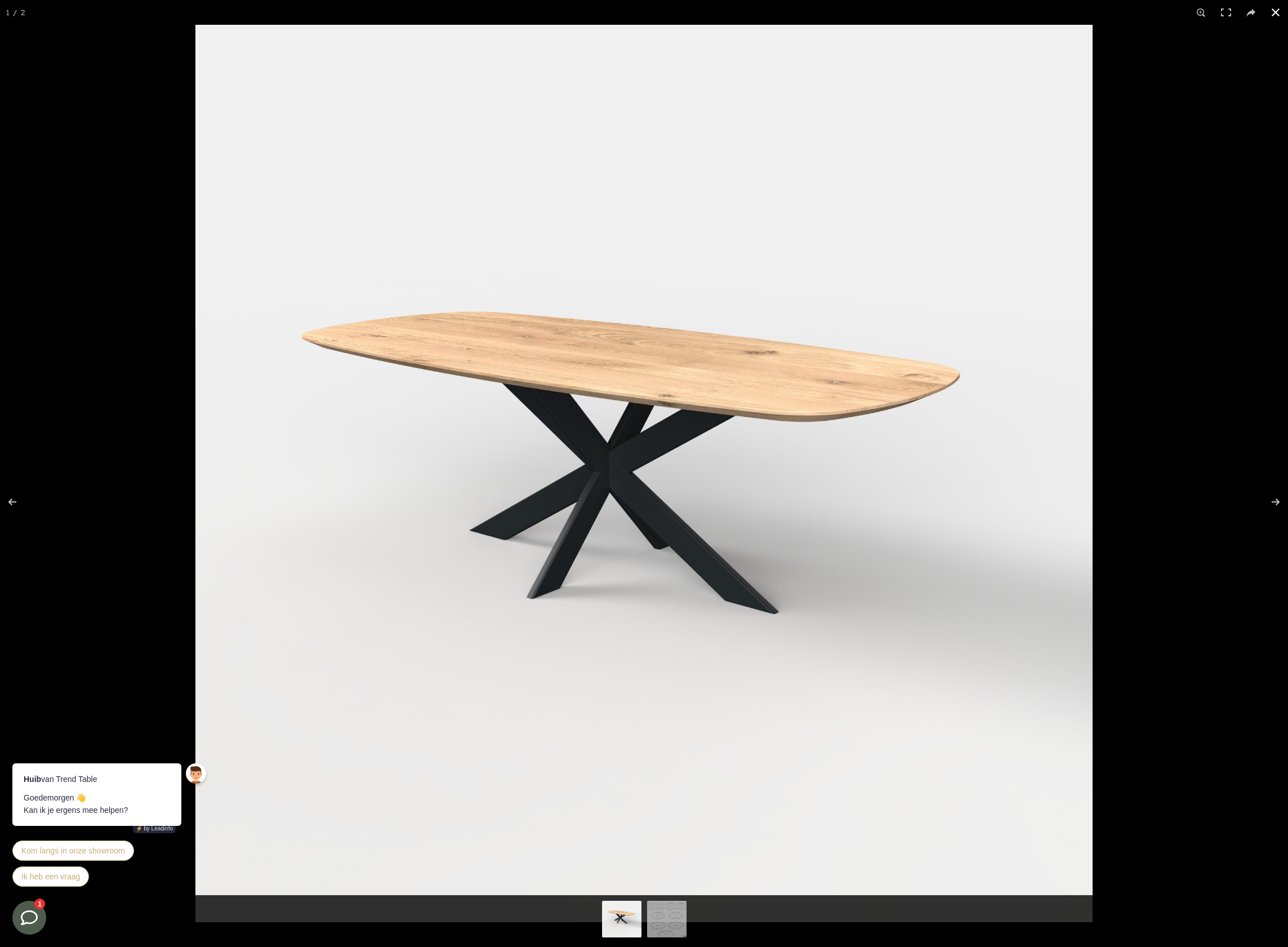
click at [1270, 17] on button at bounding box center [1275, 12] width 25 height 25
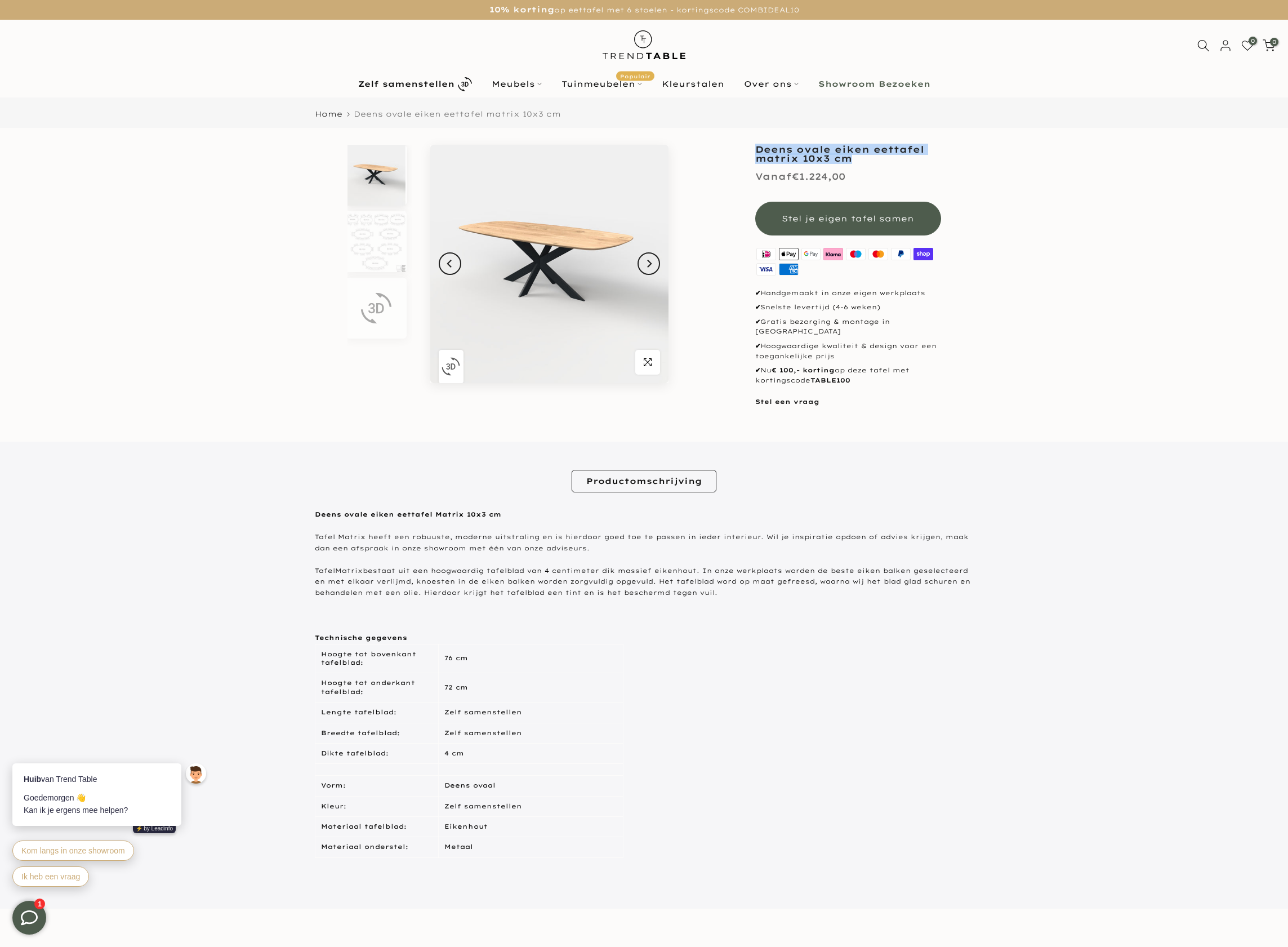
drag, startPoint x: 847, startPoint y: 159, endPoint x: 748, endPoint y: 150, distance: 99.4
click at [748, 150] on div "Deens ovale eiken eettafel matrix 10x3 cm Vanaf €1.224,00 Stel je eigen tafel s…" at bounding box center [848, 276] width 203 height 263
copy h1 "Deens ovale eiken eettafel matrix 10x3 cm"
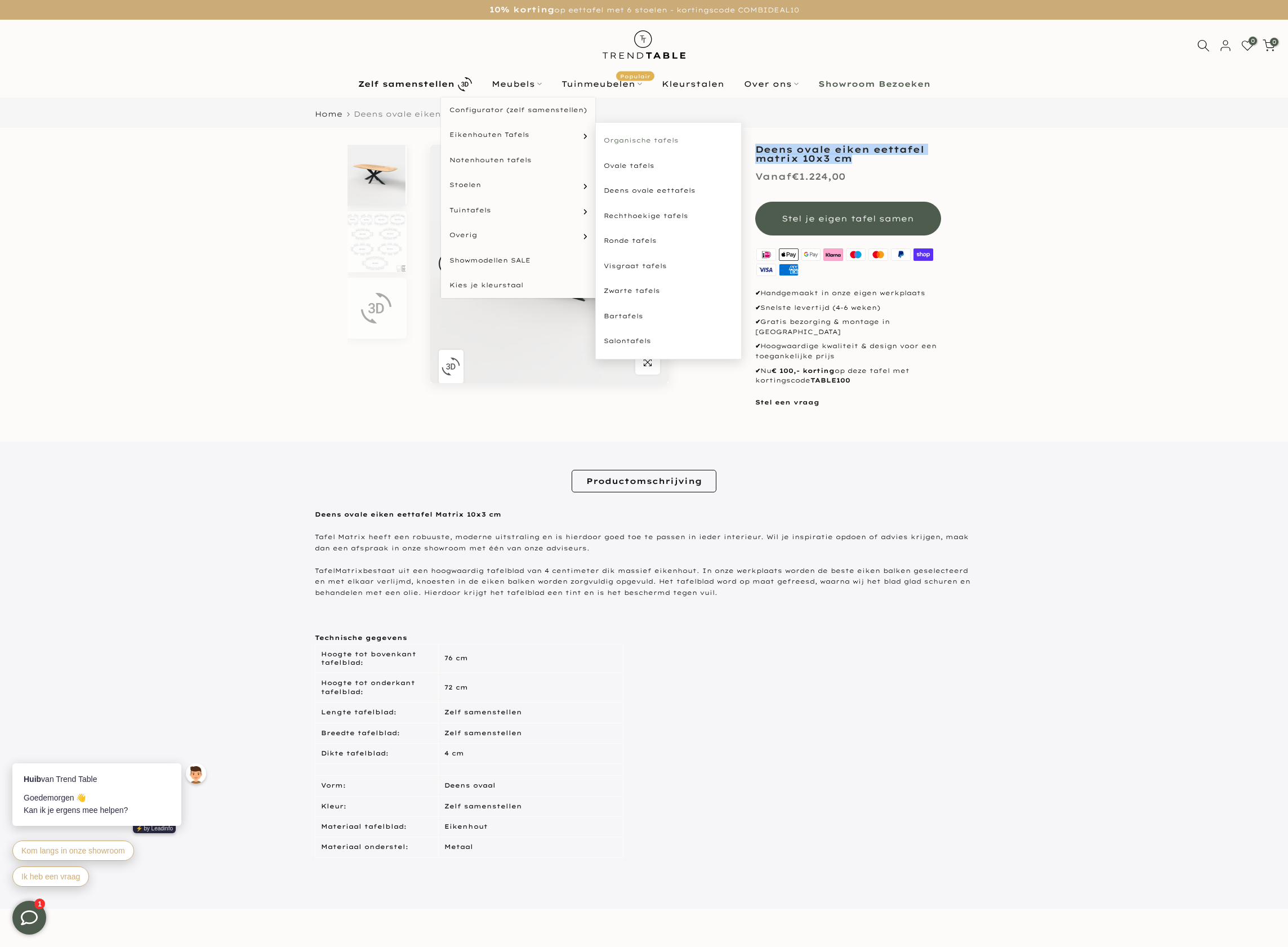
click at [653, 138] on link "Organische tafels" at bounding box center [669, 141] width 147 height 25
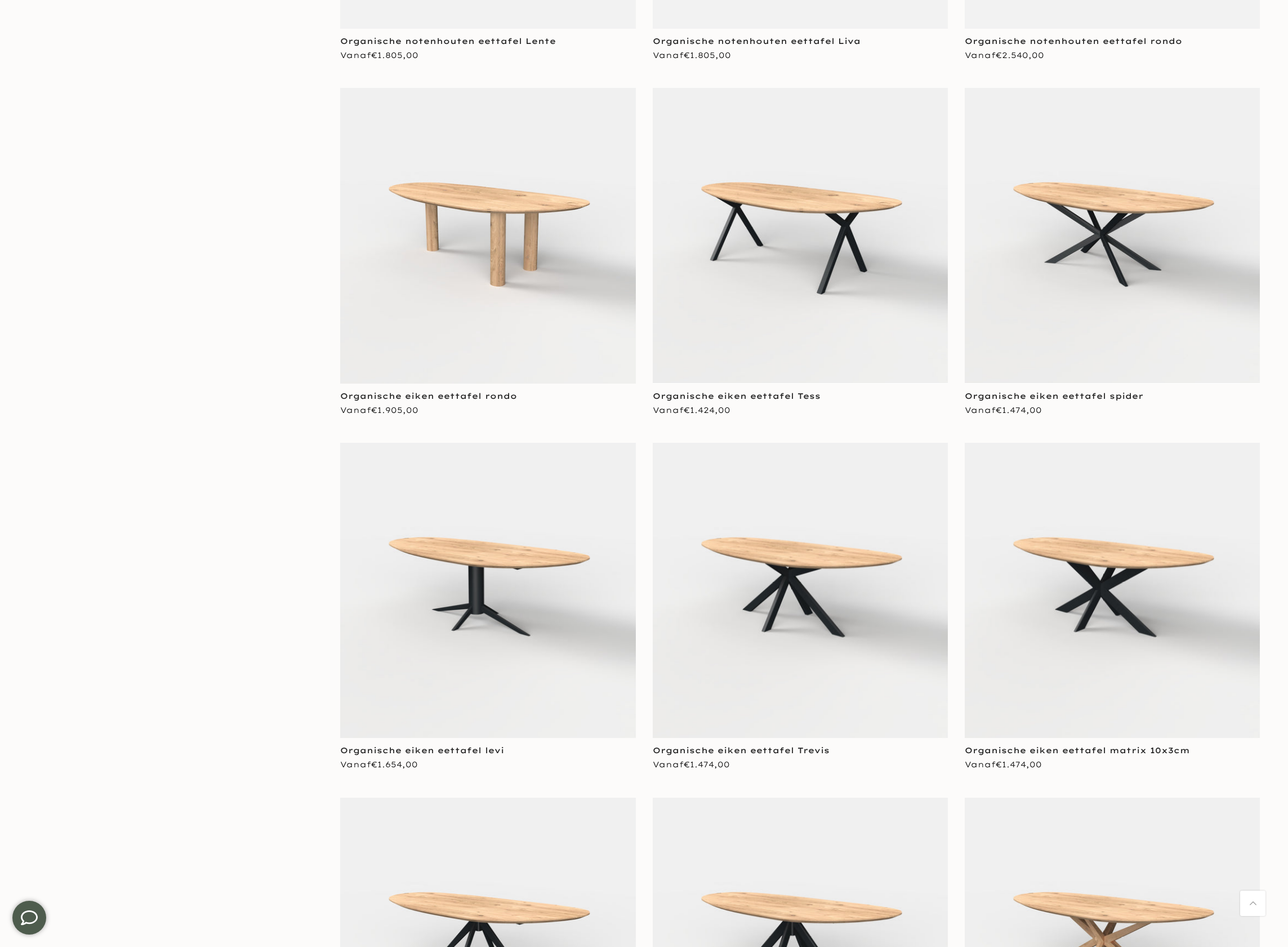
scroll to position [1982, 0]
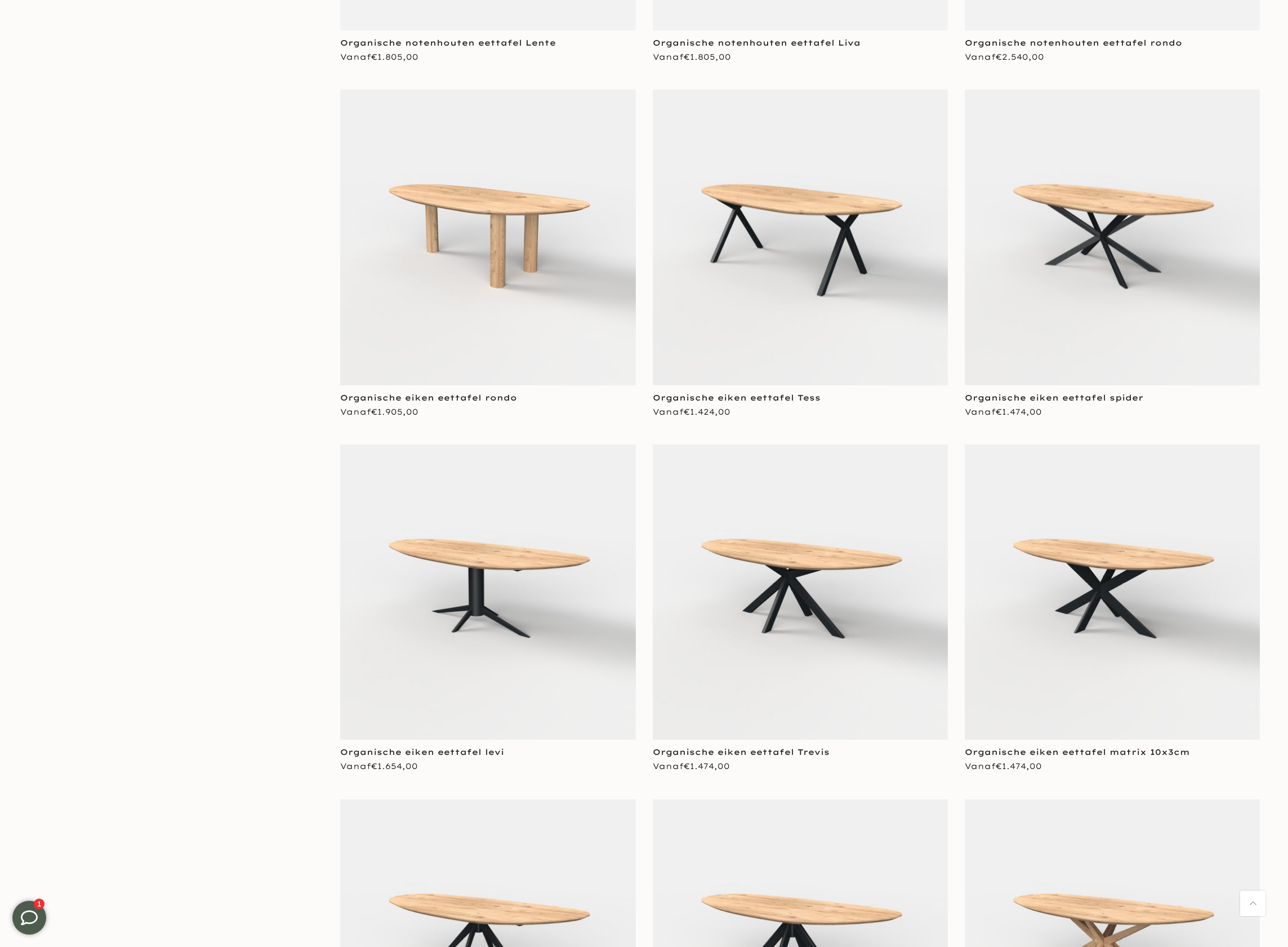
click at [523, 262] on img at bounding box center [488, 237] width 295 height 295
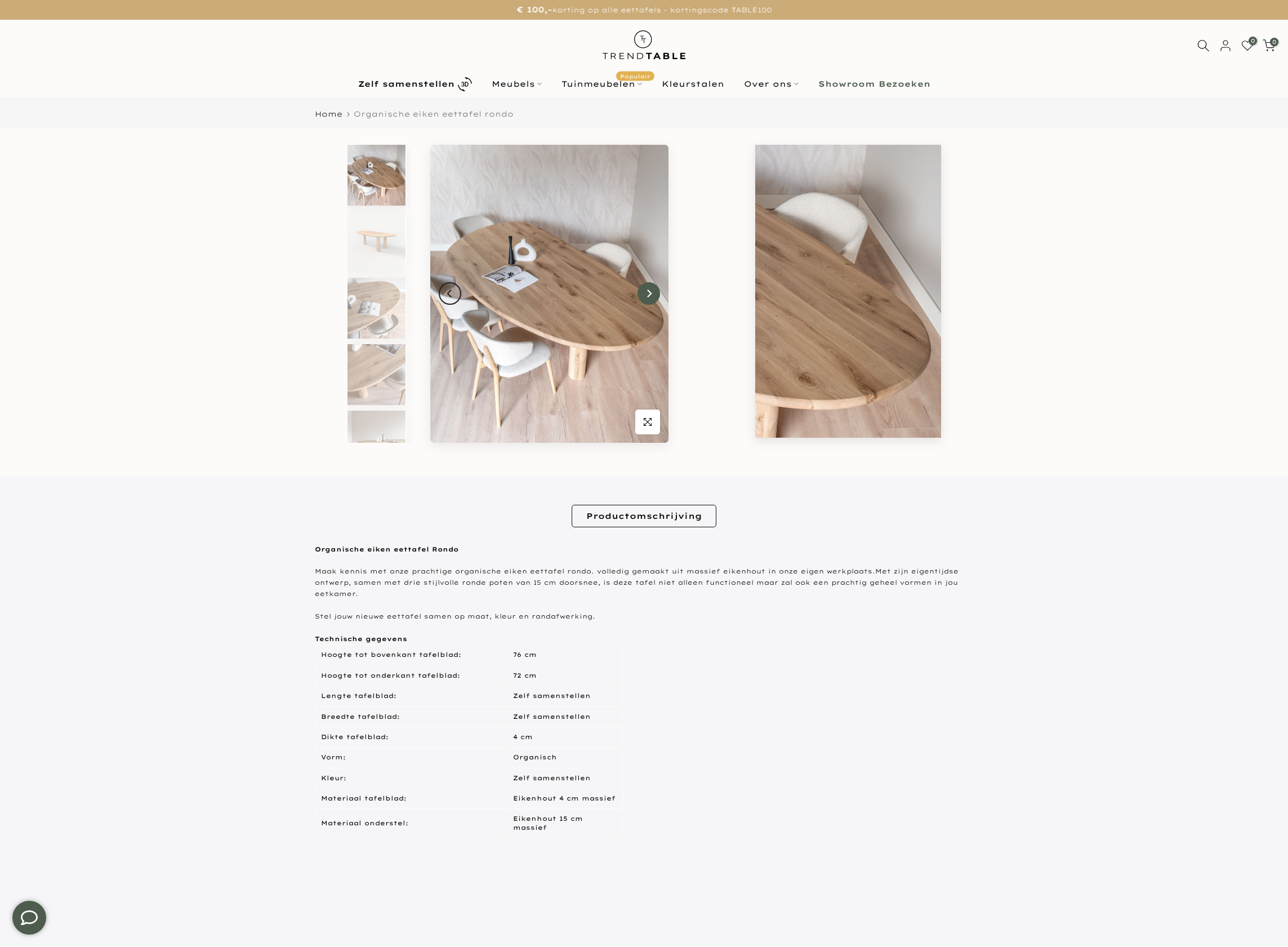
click at [652, 292] on button "Next" at bounding box center [649, 293] width 23 height 23
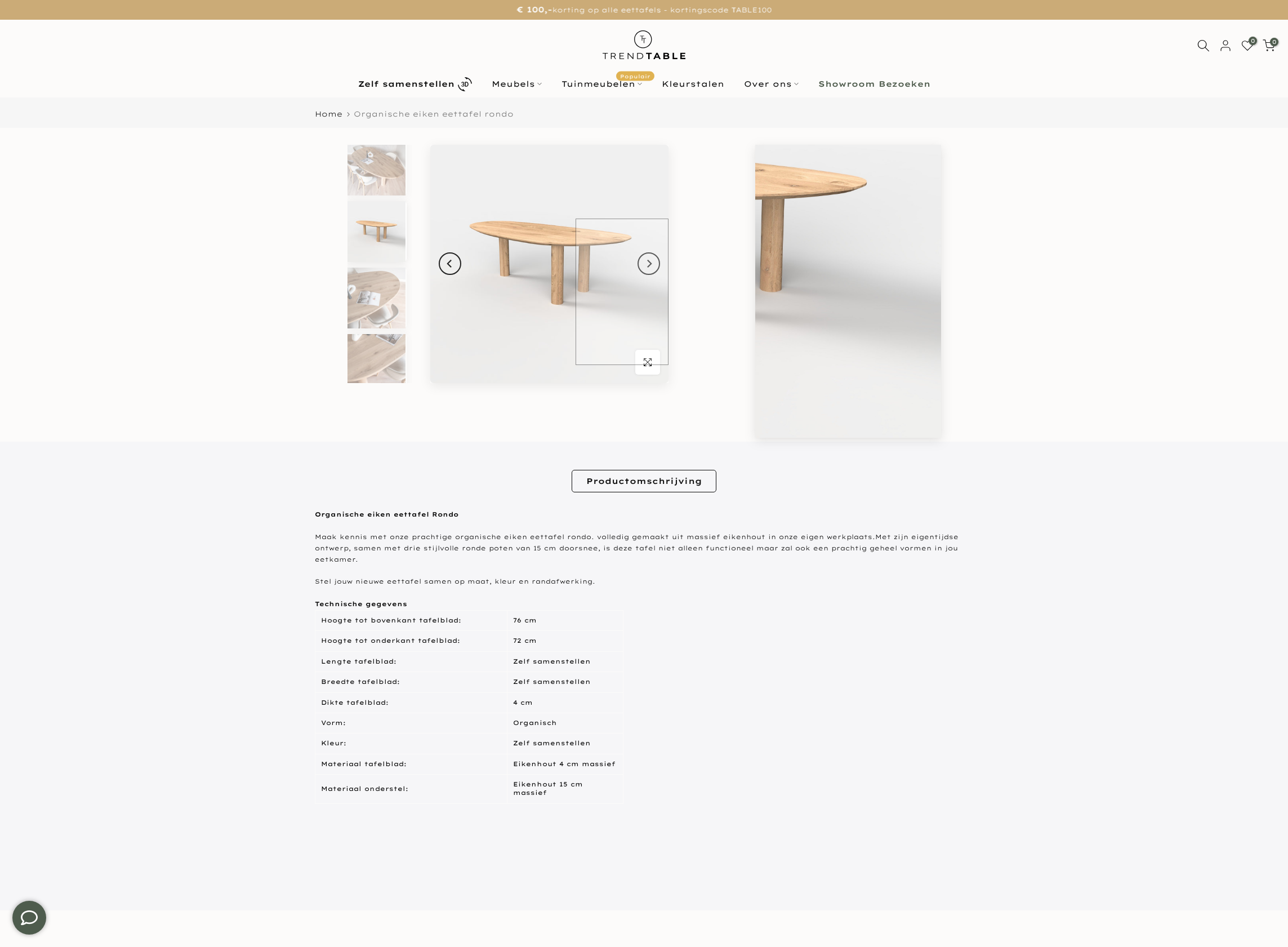
click at [651, 292] on img at bounding box center [549, 264] width 238 height 238
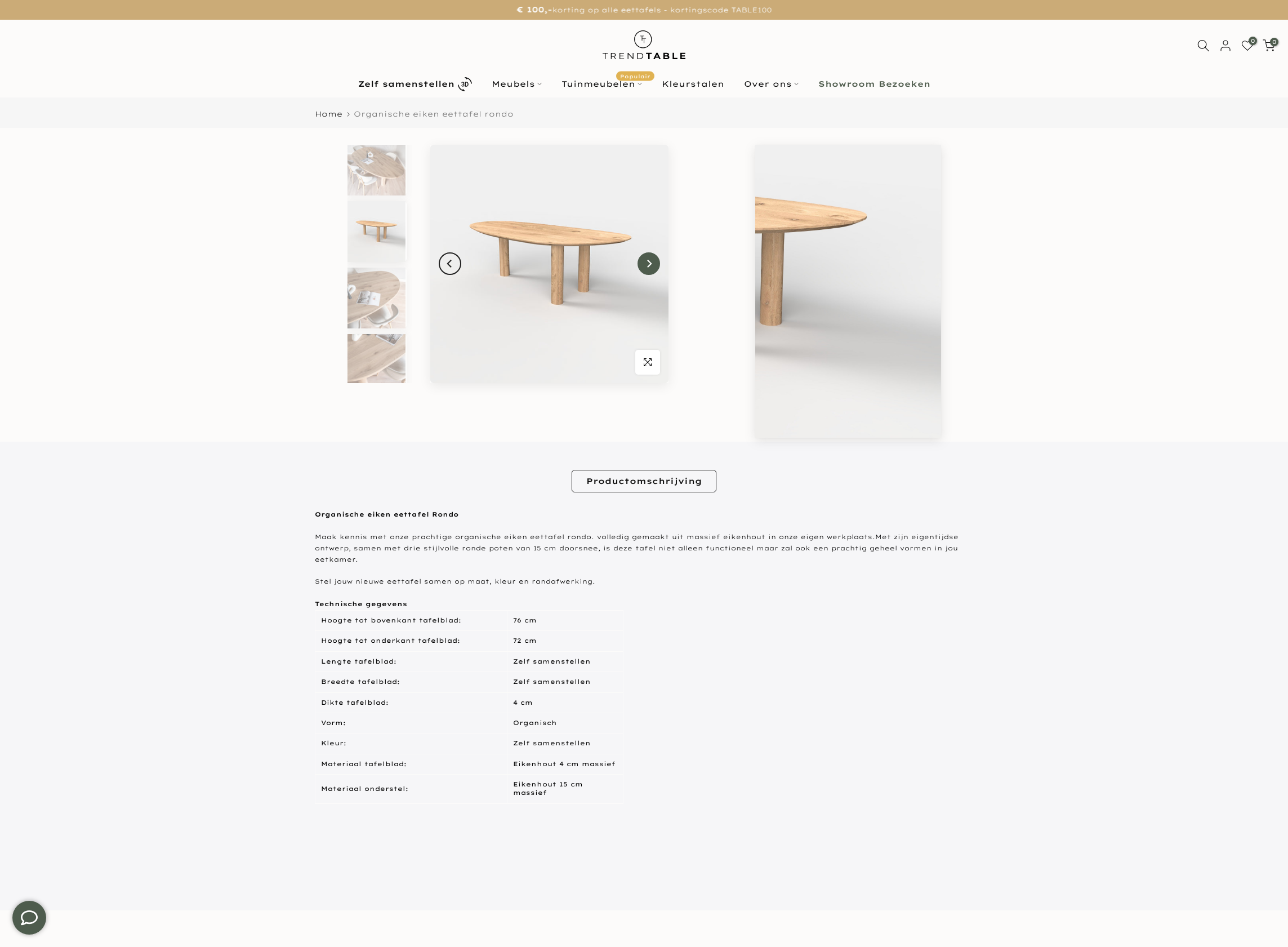
click at [648, 274] on button "Next" at bounding box center [649, 263] width 23 height 23
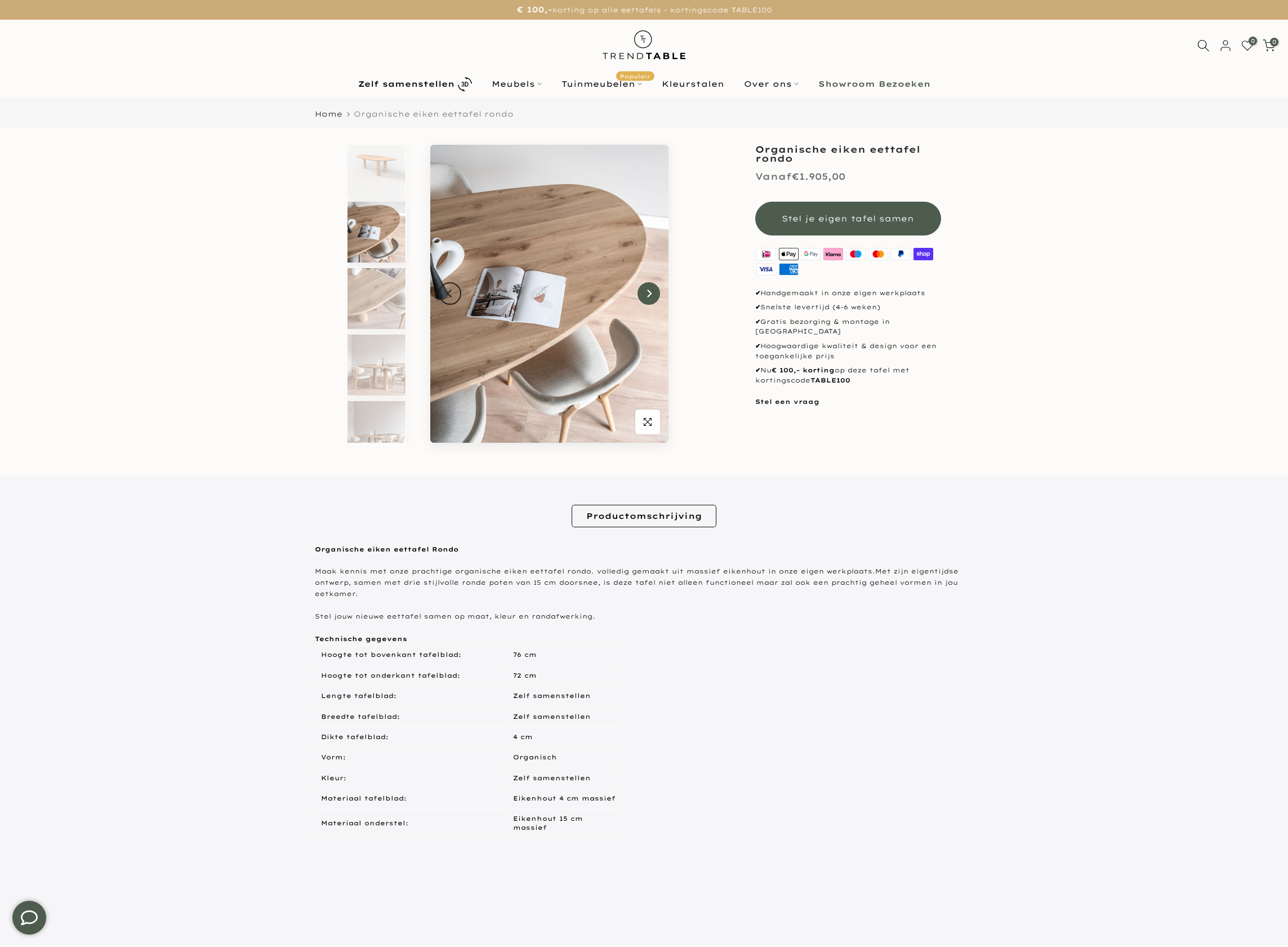
scroll to position [77, 0]
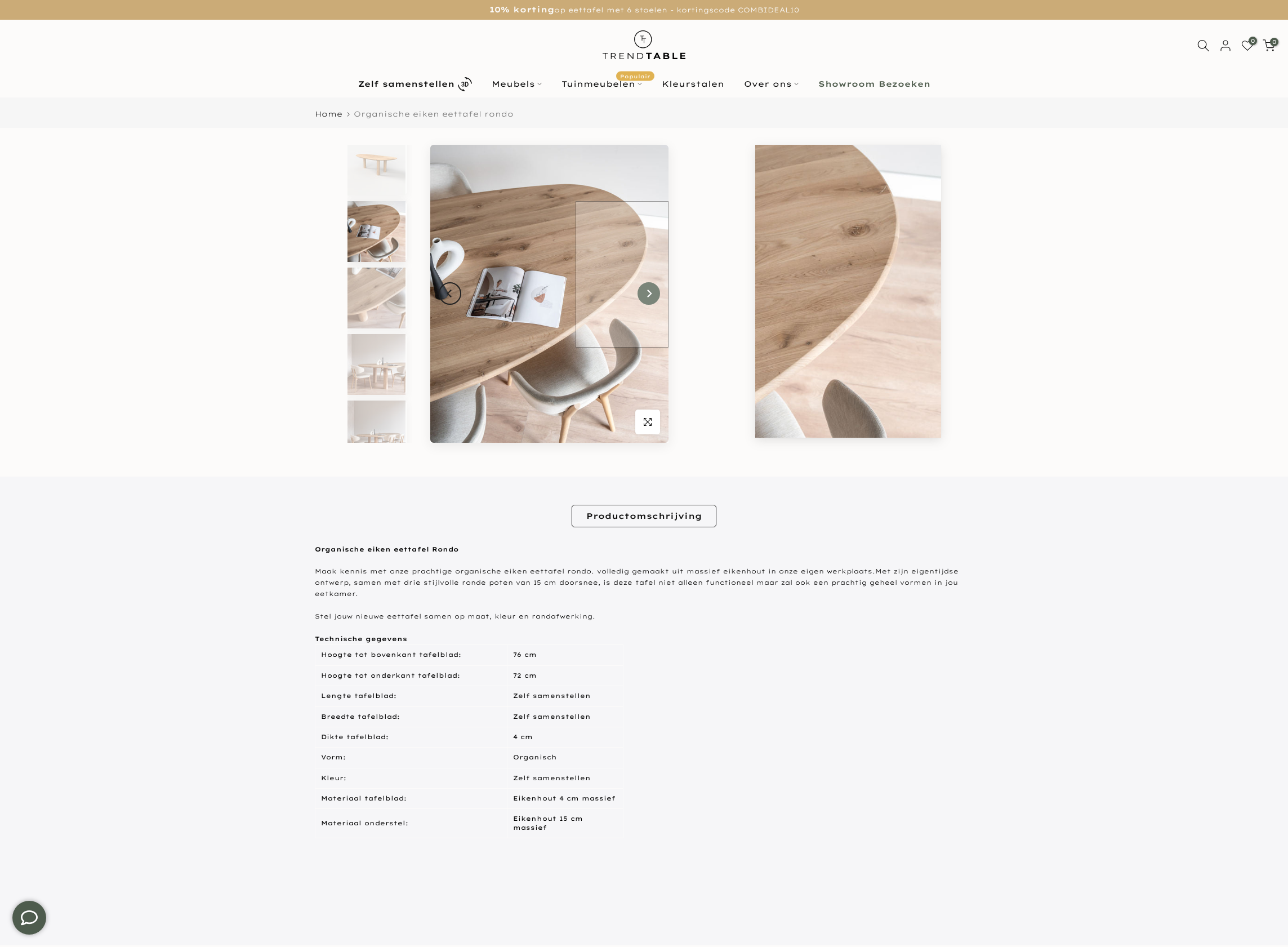
click at [648, 274] on img at bounding box center [549, 294] width 238 height 298
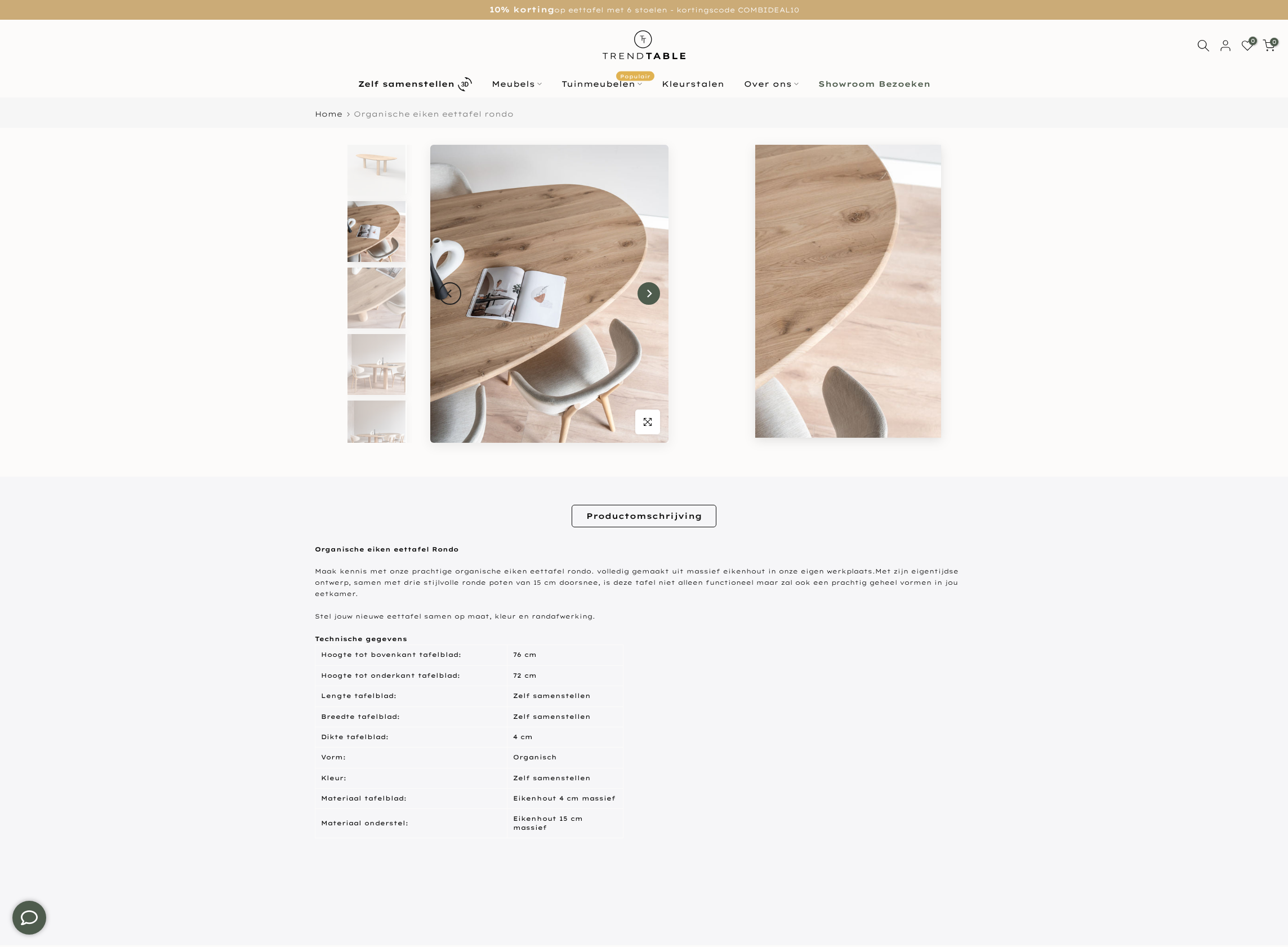
click at [653, 301] on button "Next" at bounding box center [649, 293] width 23 height 23
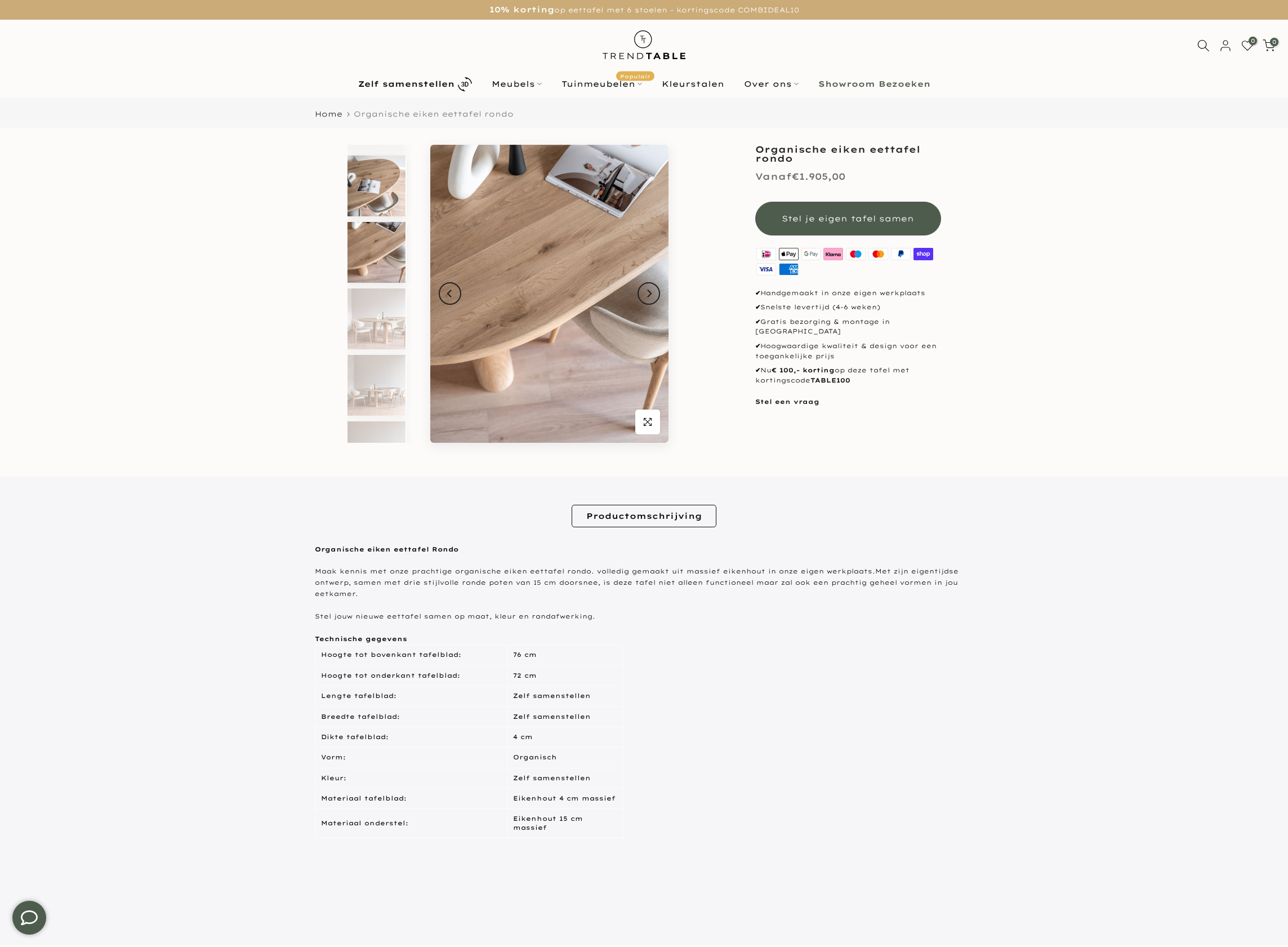
scroll to position [0, 0]
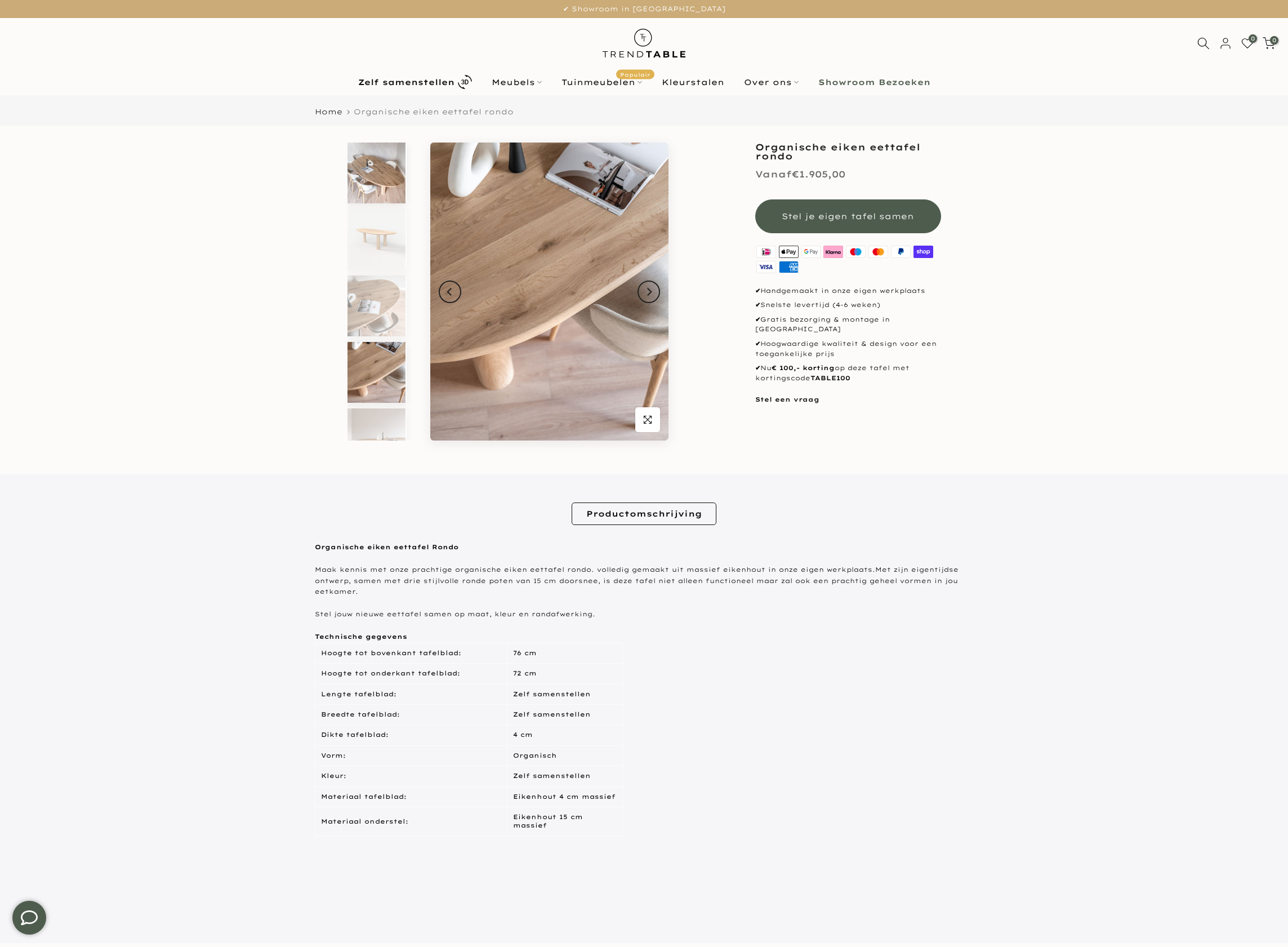
click at [380, 179] on img at bounding box center [376, 173] width 58 height 61
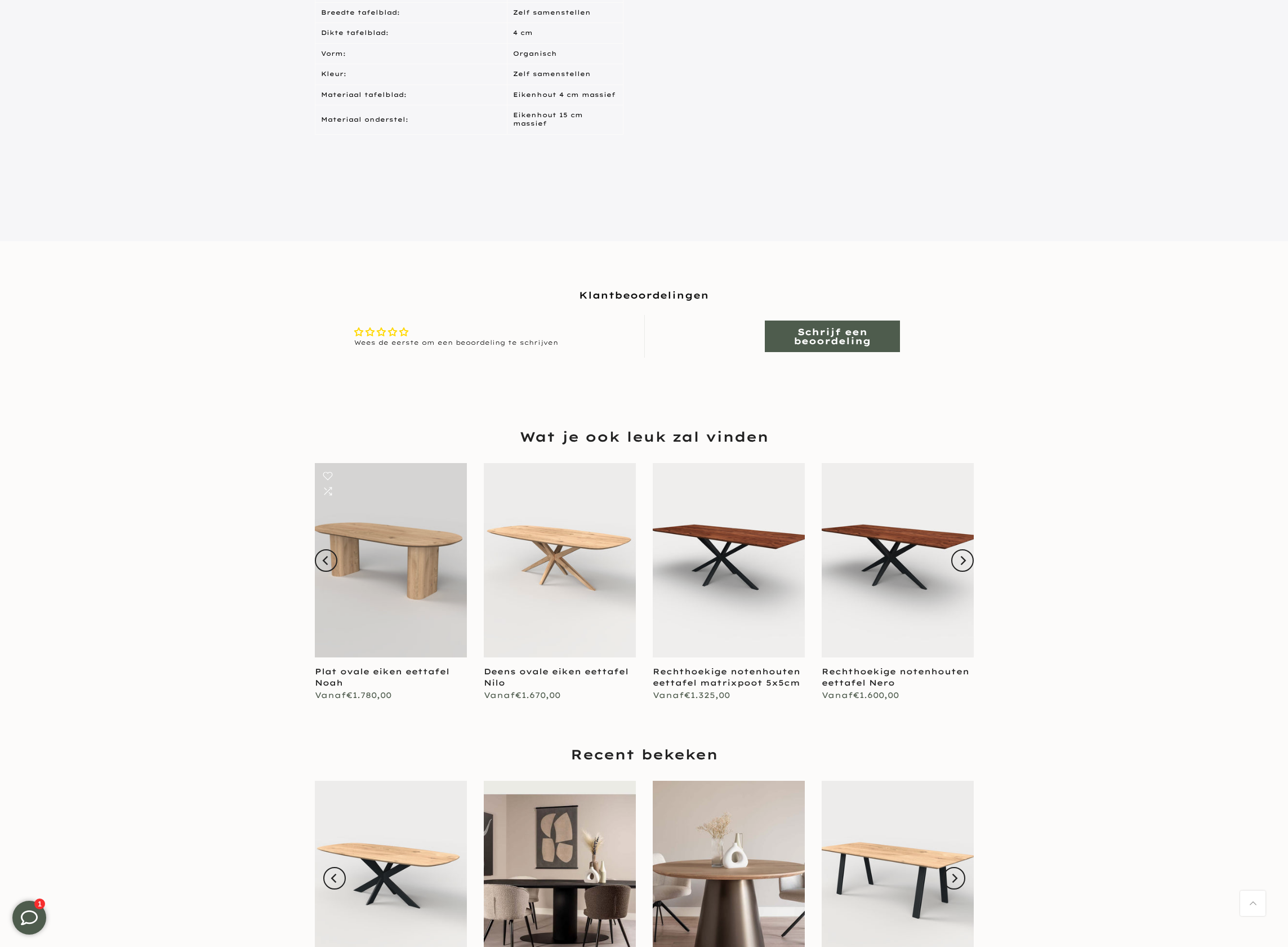
scroll to position [758, 0]
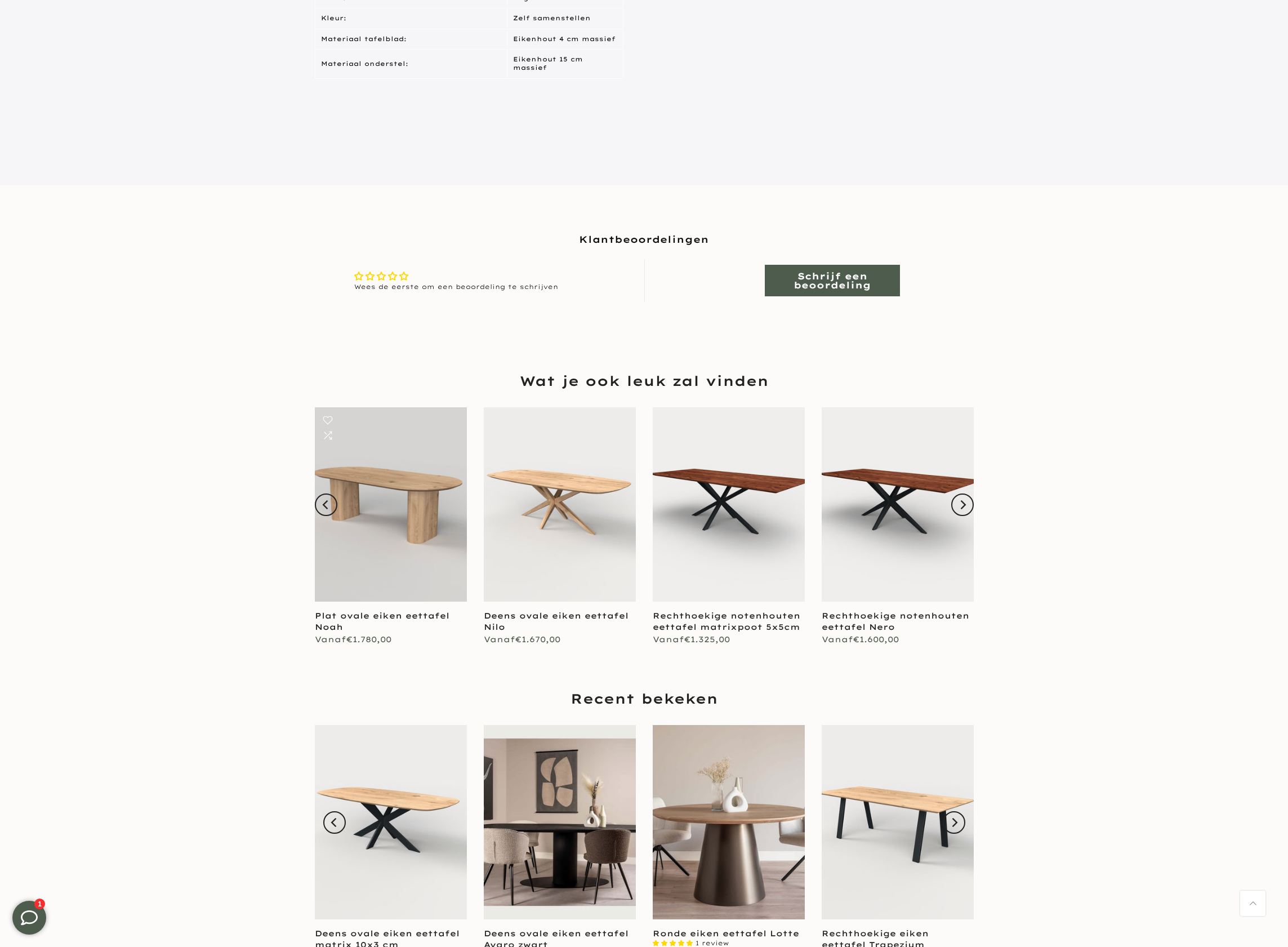
click at [413, 452] on link at bounding box center [391, 504] width 152 height 194
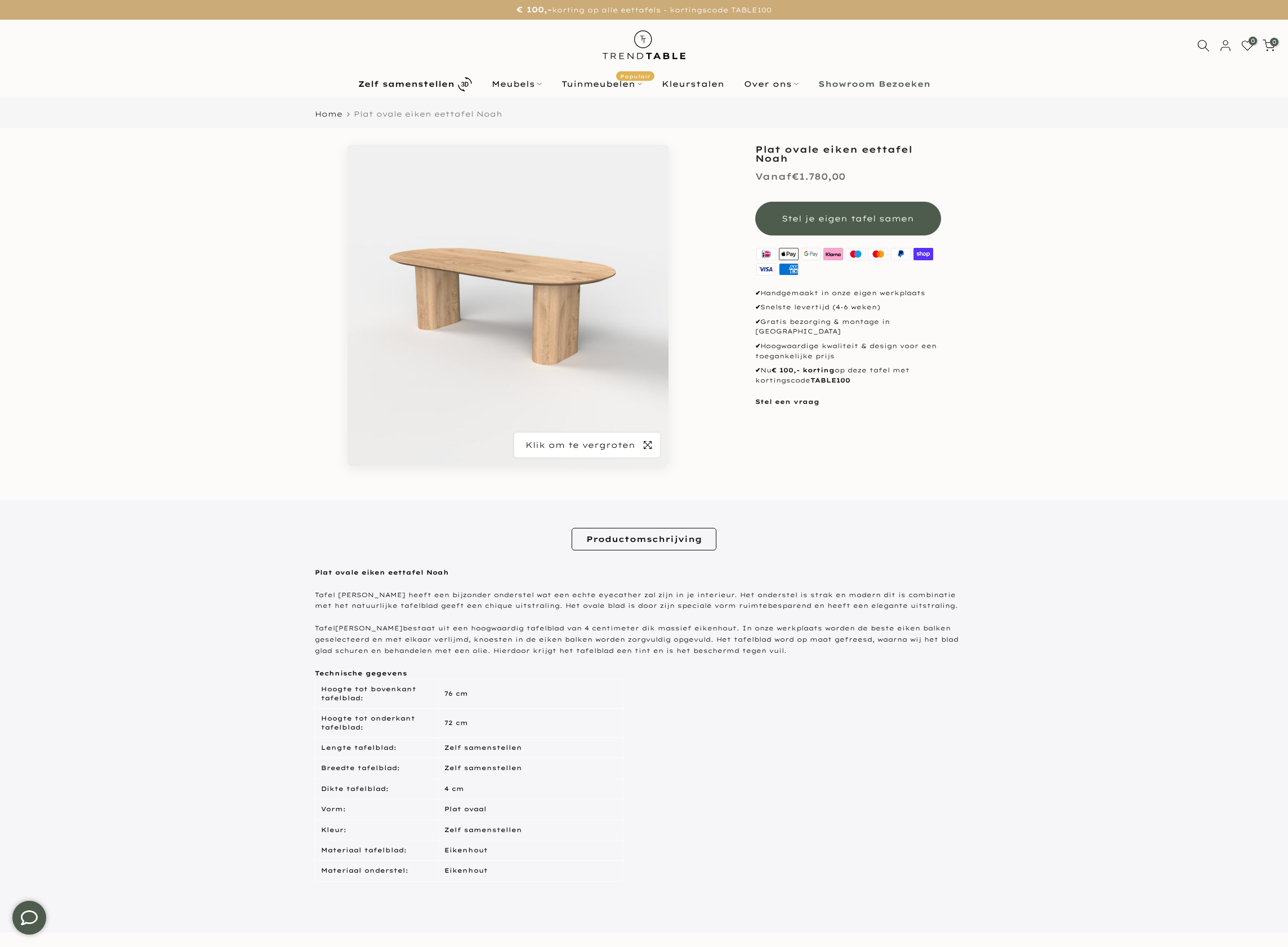
click at [650, 448] on icon "button" at bounding box center [648, 445] width 8 height 8
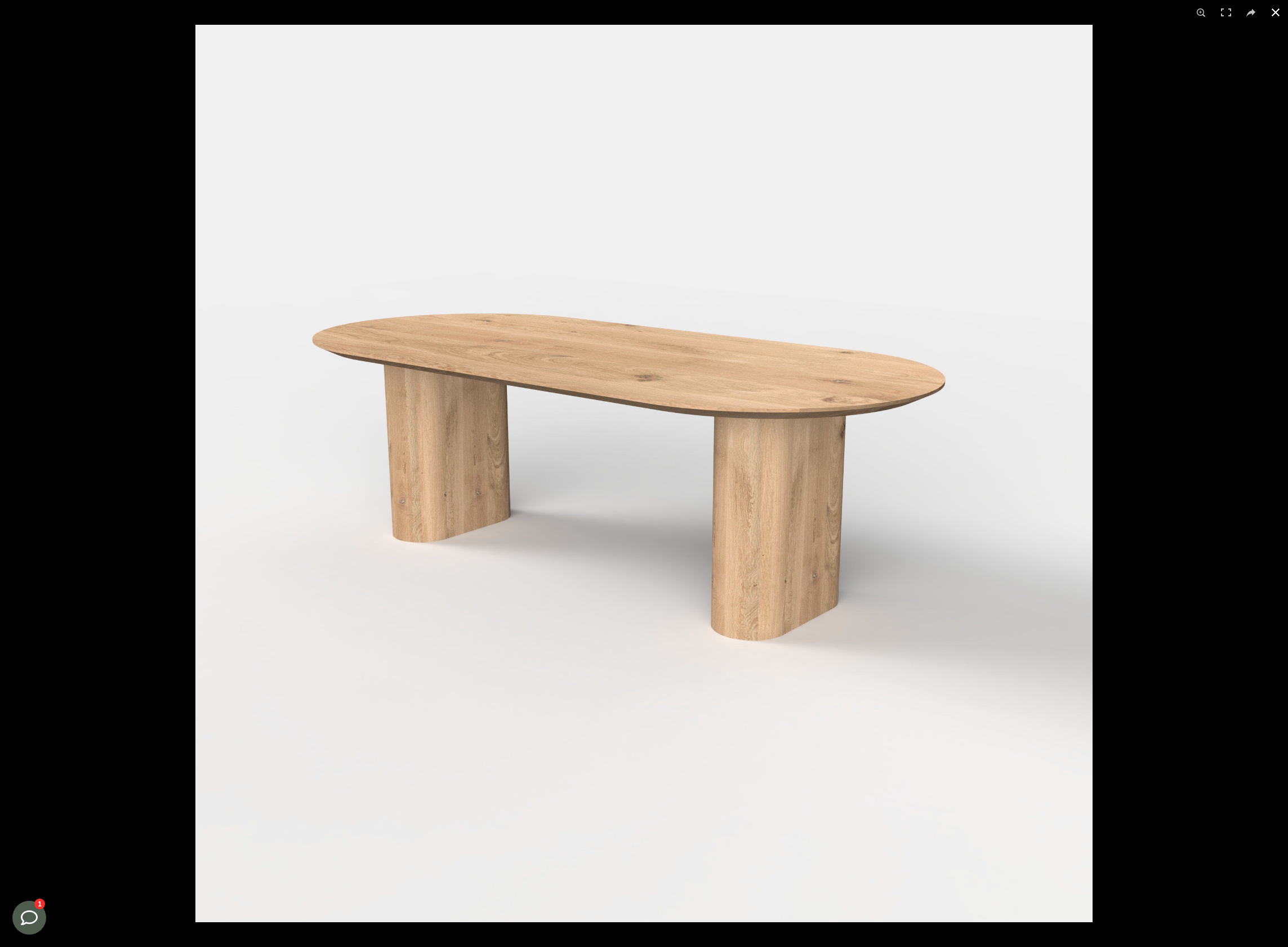
click at [1275, 13] on button at bounding box center [1275, 12] width 25 height 25
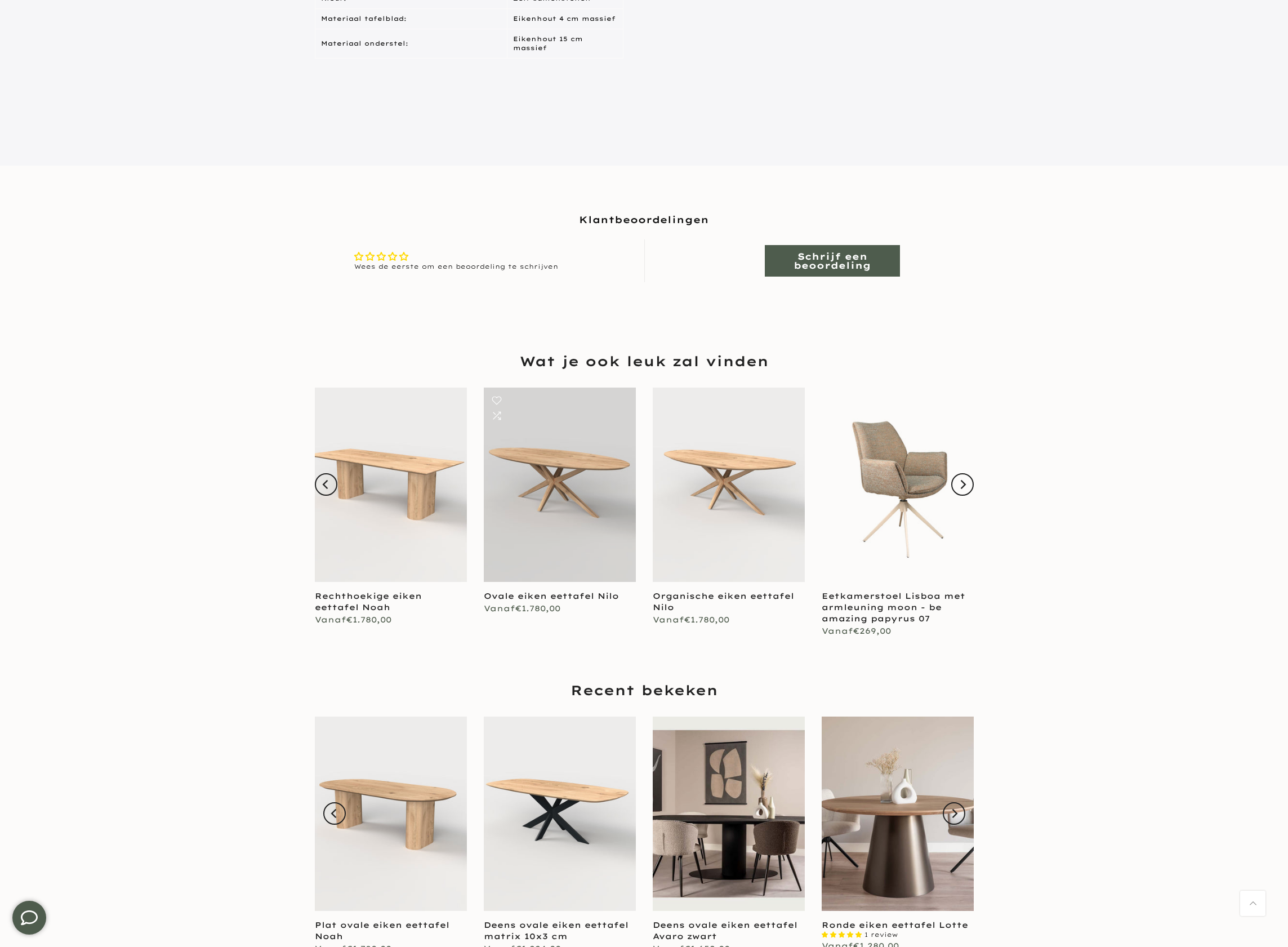
scroll to position [780, 0]
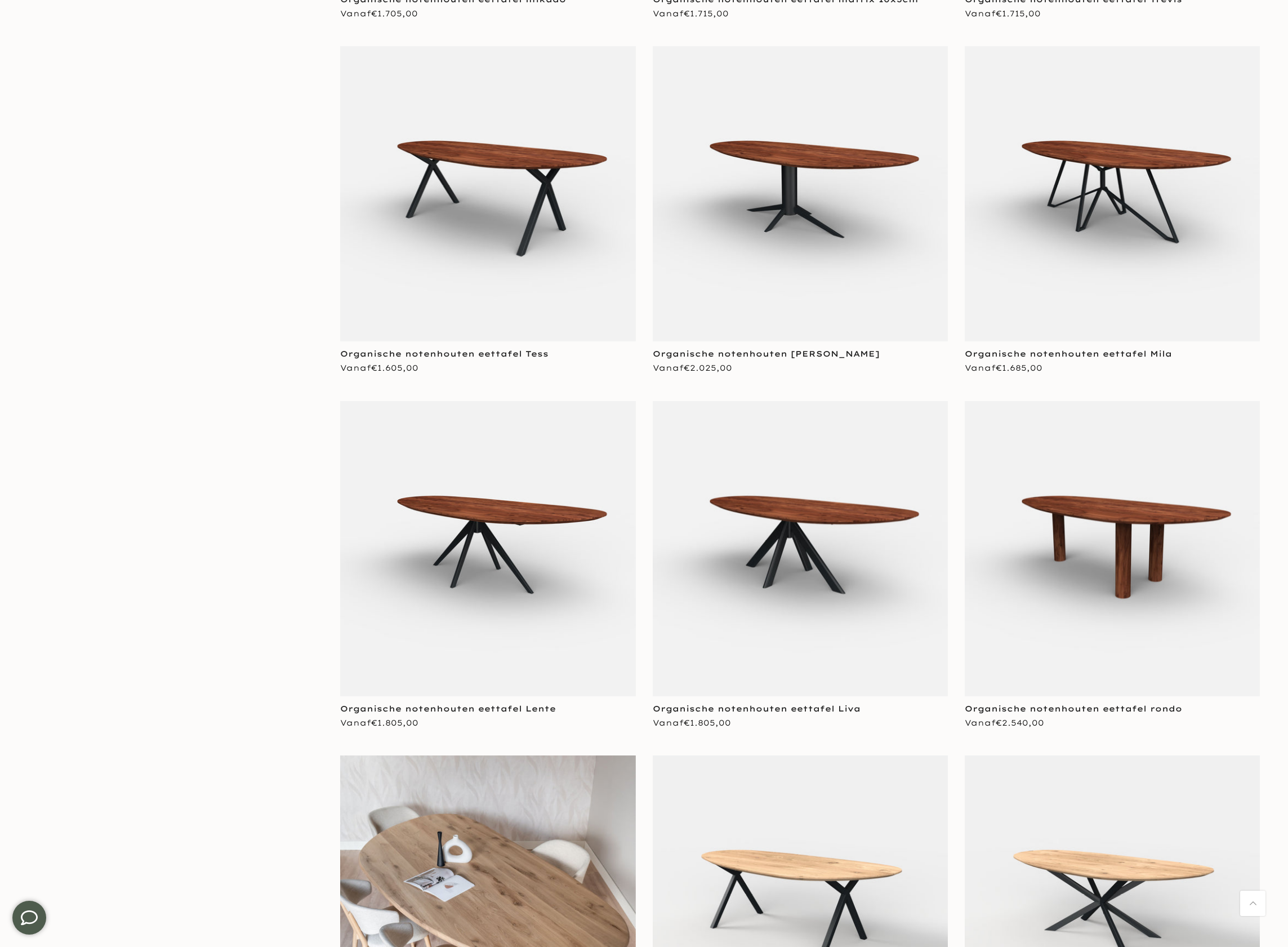
scroll to position [1213, 0]
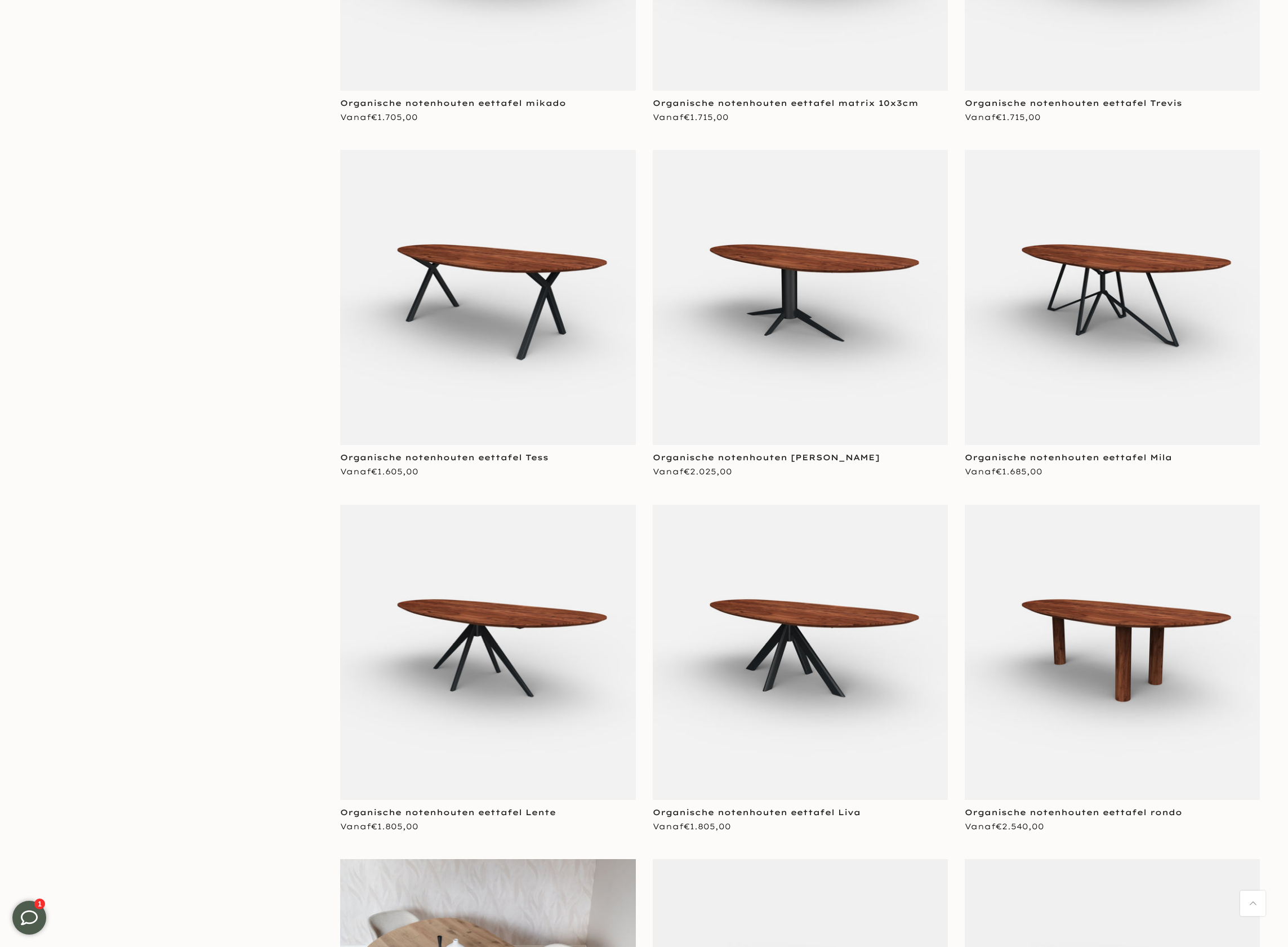
click at [814, 323] on img at bounding box center [800, 297] width 295 height 295
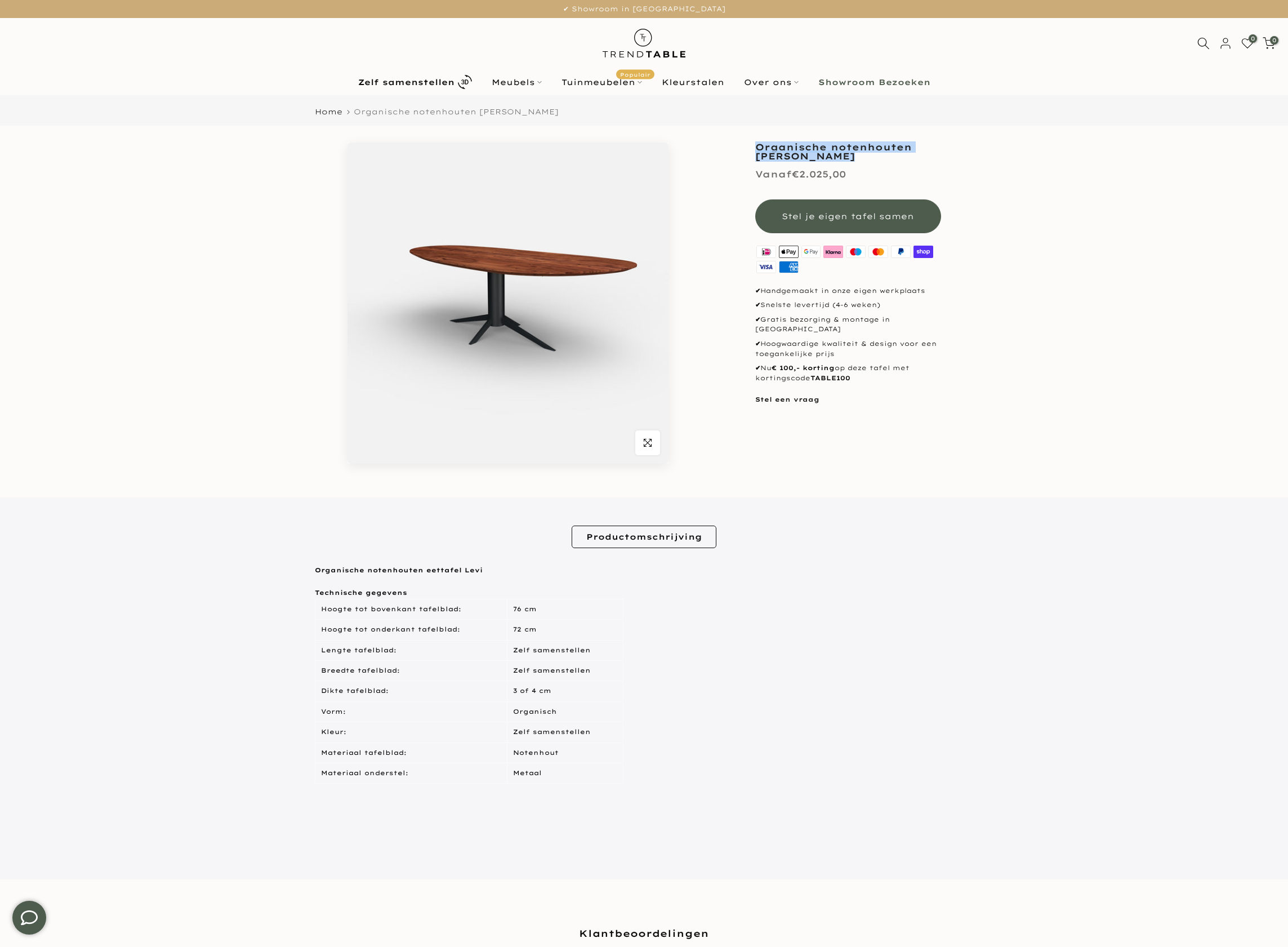
drag, startPoint x: 840, startPoint y: 155, endPoint x: 732, endPoint y: 137, distance: 109.5
click at [732, 137] on main "Home Organische notenhouten eettafel levi [GEOGRAPHIC_DATA] Klik om te vergrote…" at bounding box center [644, 871] width 1288 height 1553
copy h1 "Organische notenhouten [PERSON_NAME]"
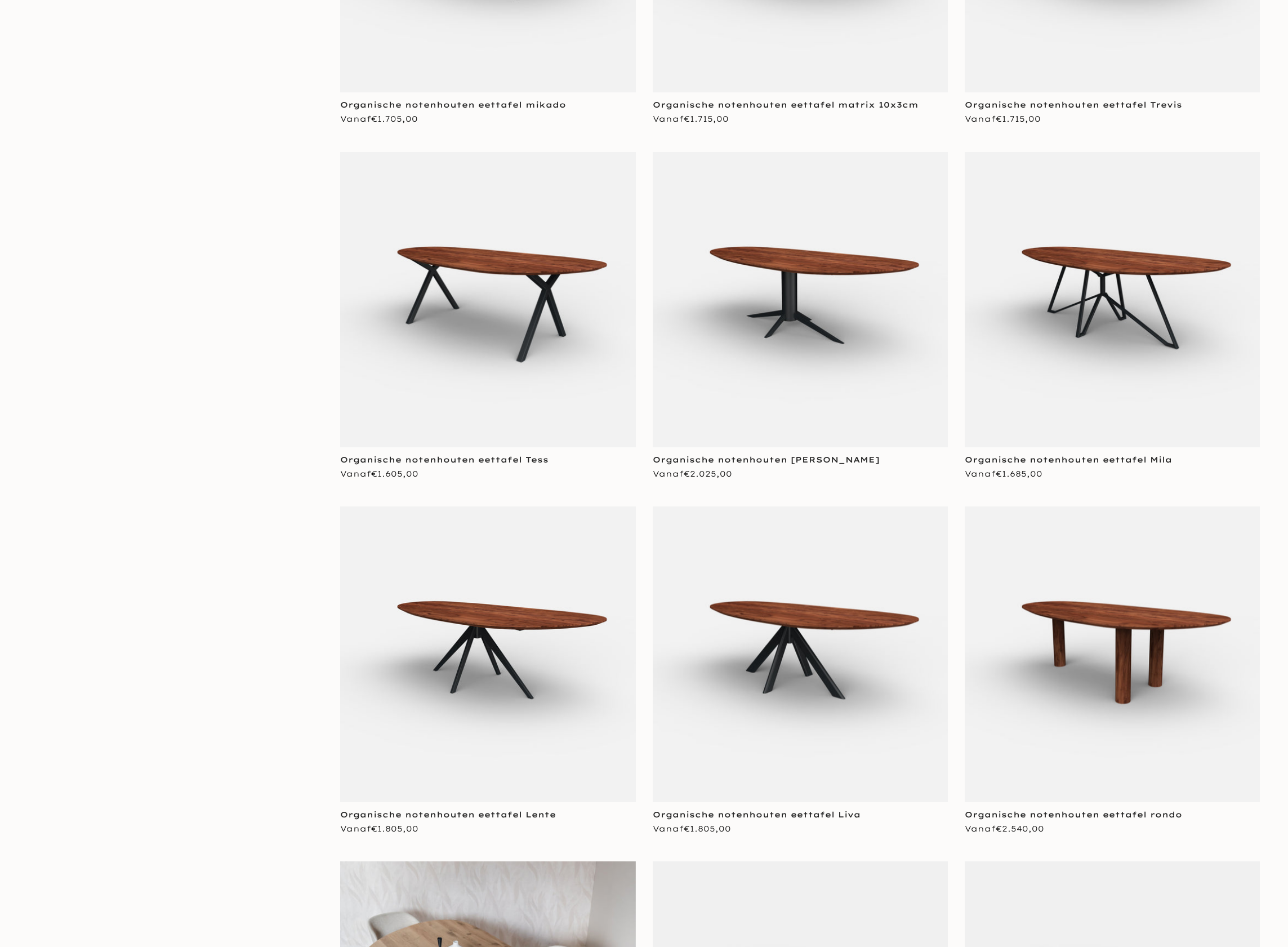
drag, startPoint x: 311, startPoint y: 196, endPoint x: 318, endPoint y: 196, distance: 7.0
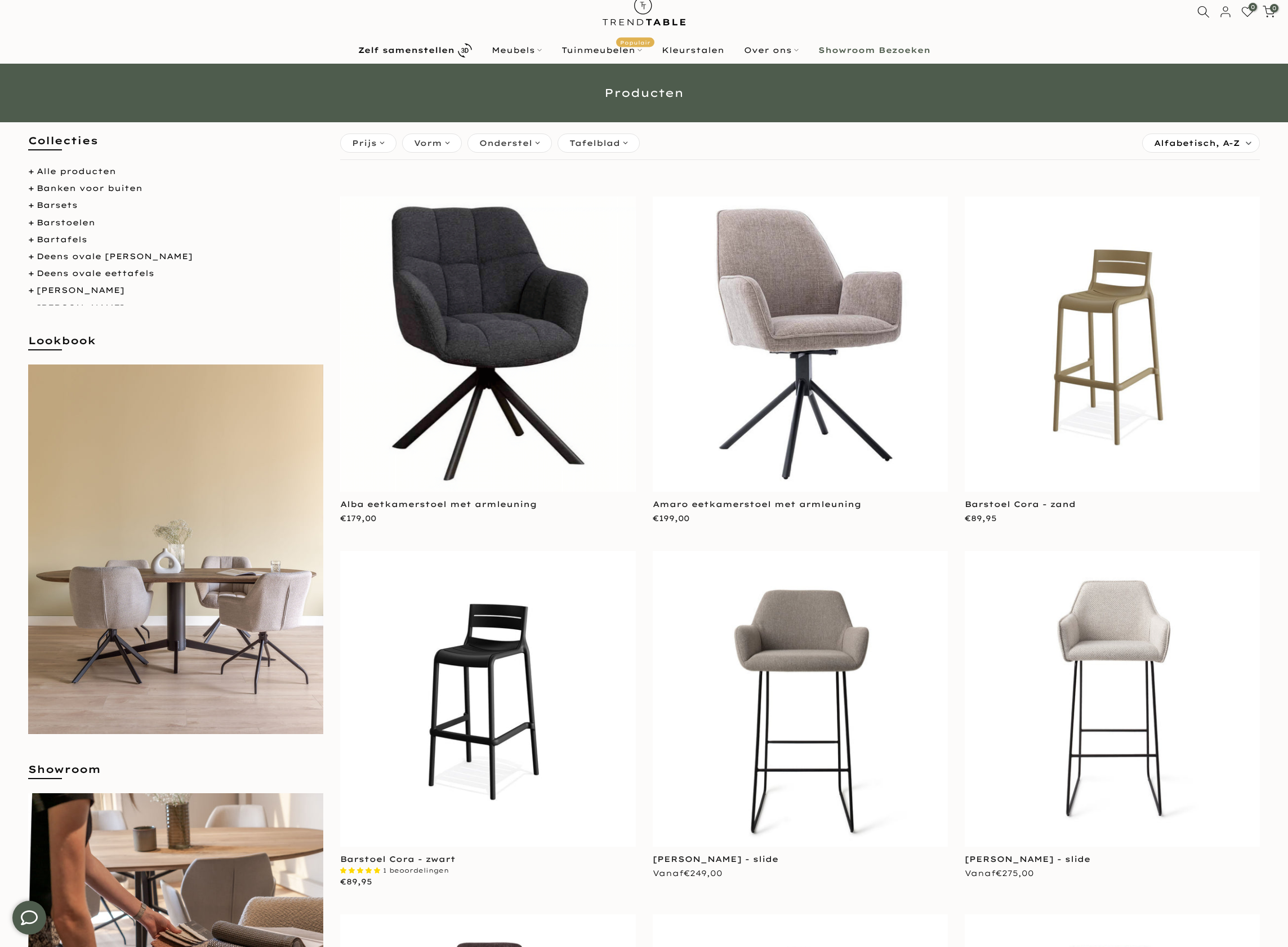
scroll to position [35, 0]
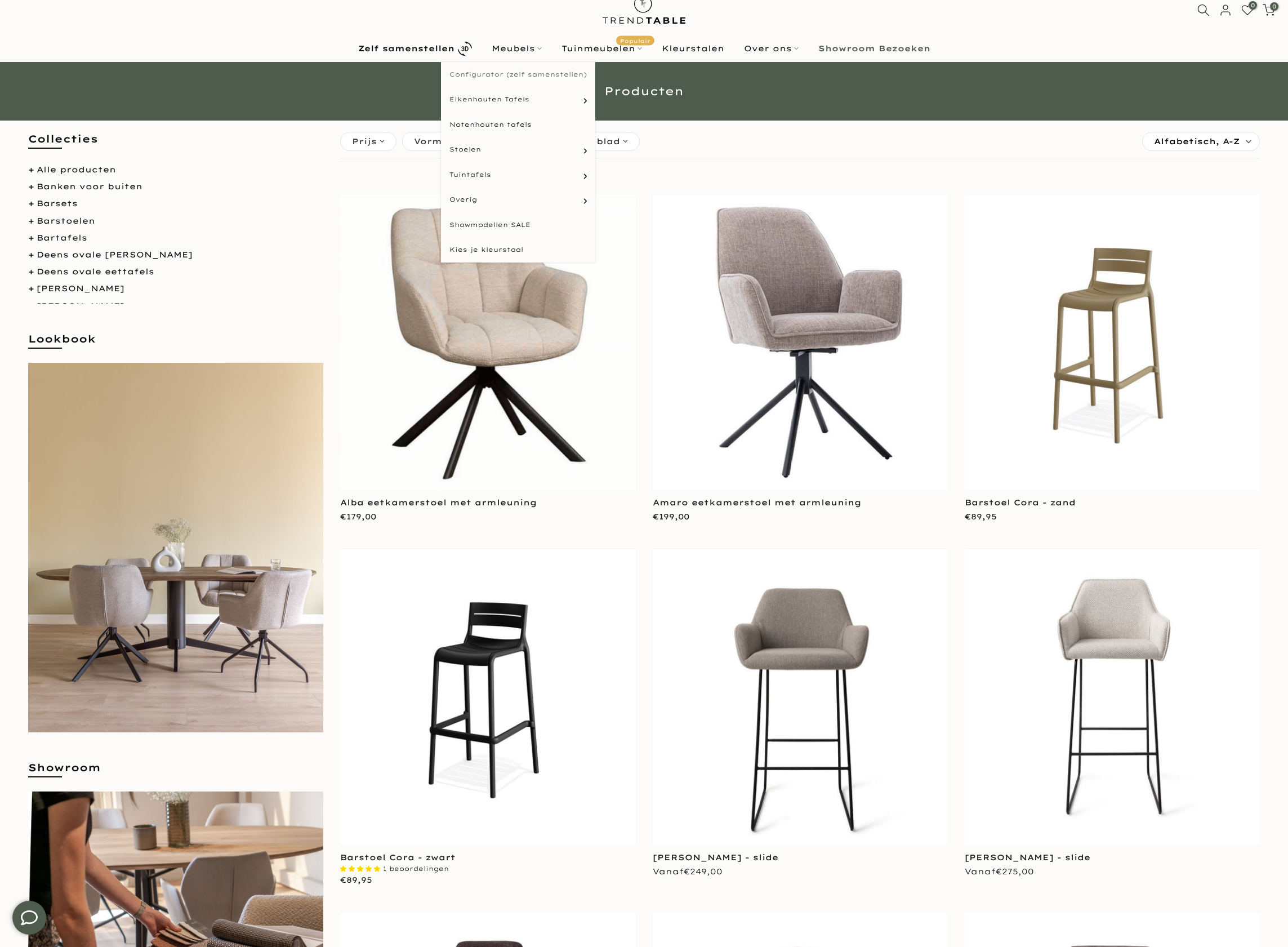
click at [520, 68] on link "Configurator (zelf samenstellen)" at bounding box center [518, 74] width 154 height 25
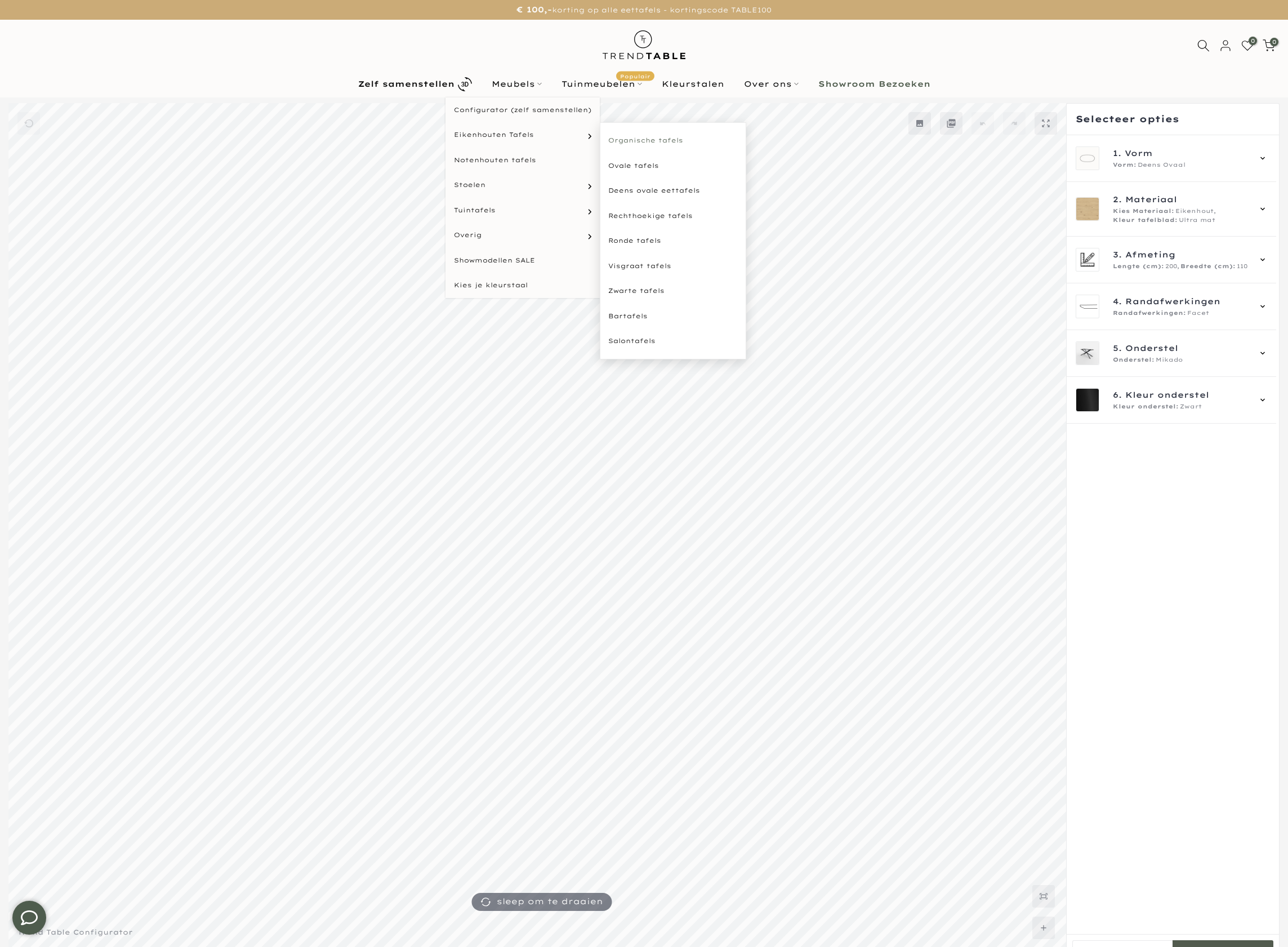
click at [647, 137] on link "Organische tafels" at bounding box center [673, 141] width 147 height 25
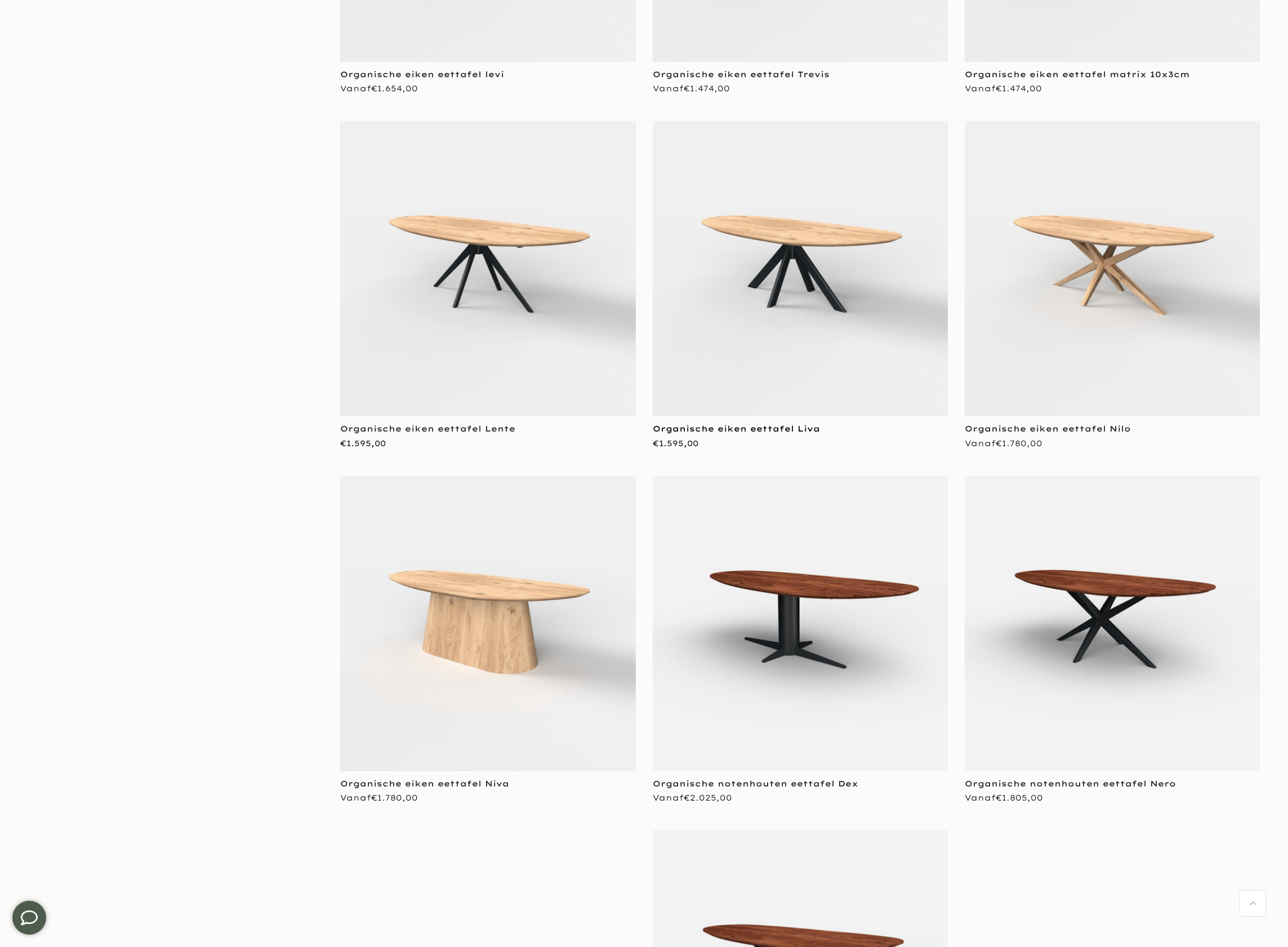
scroll to position [2670, 0]
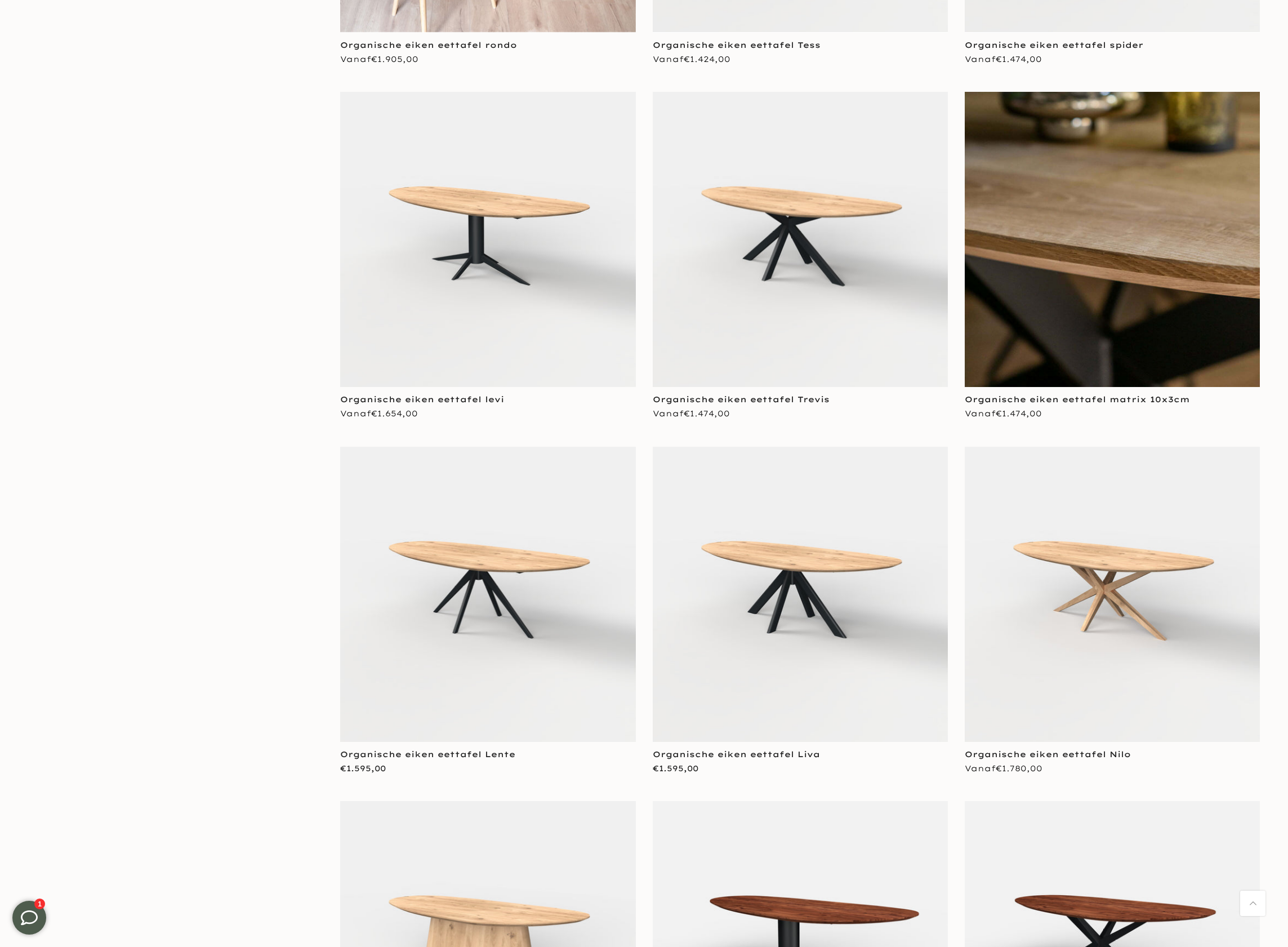
scroll to position [2782, 0]
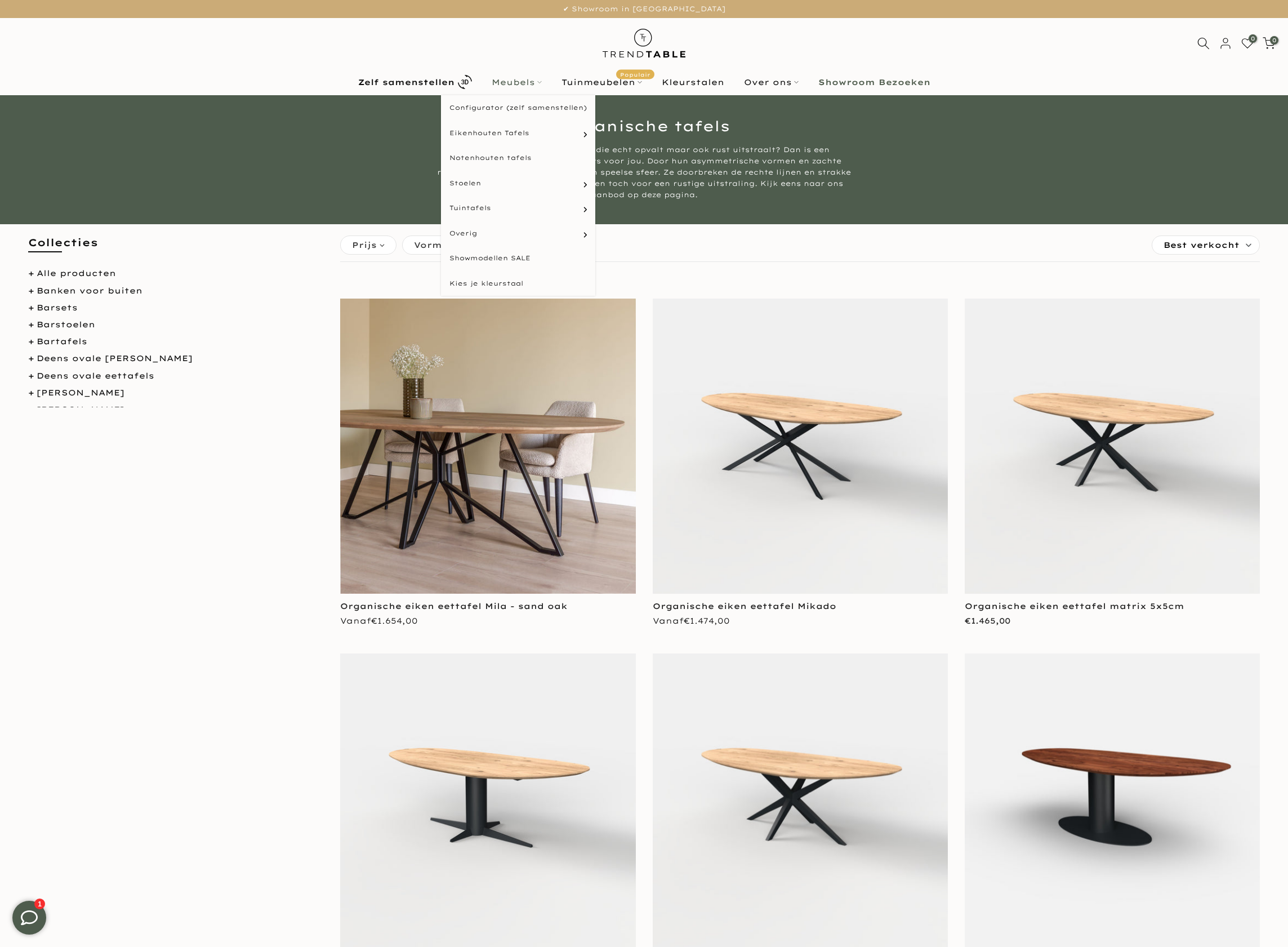
click at [511, 79] on link "Meubels" at bounding box center [516, 82] width 70 height 13
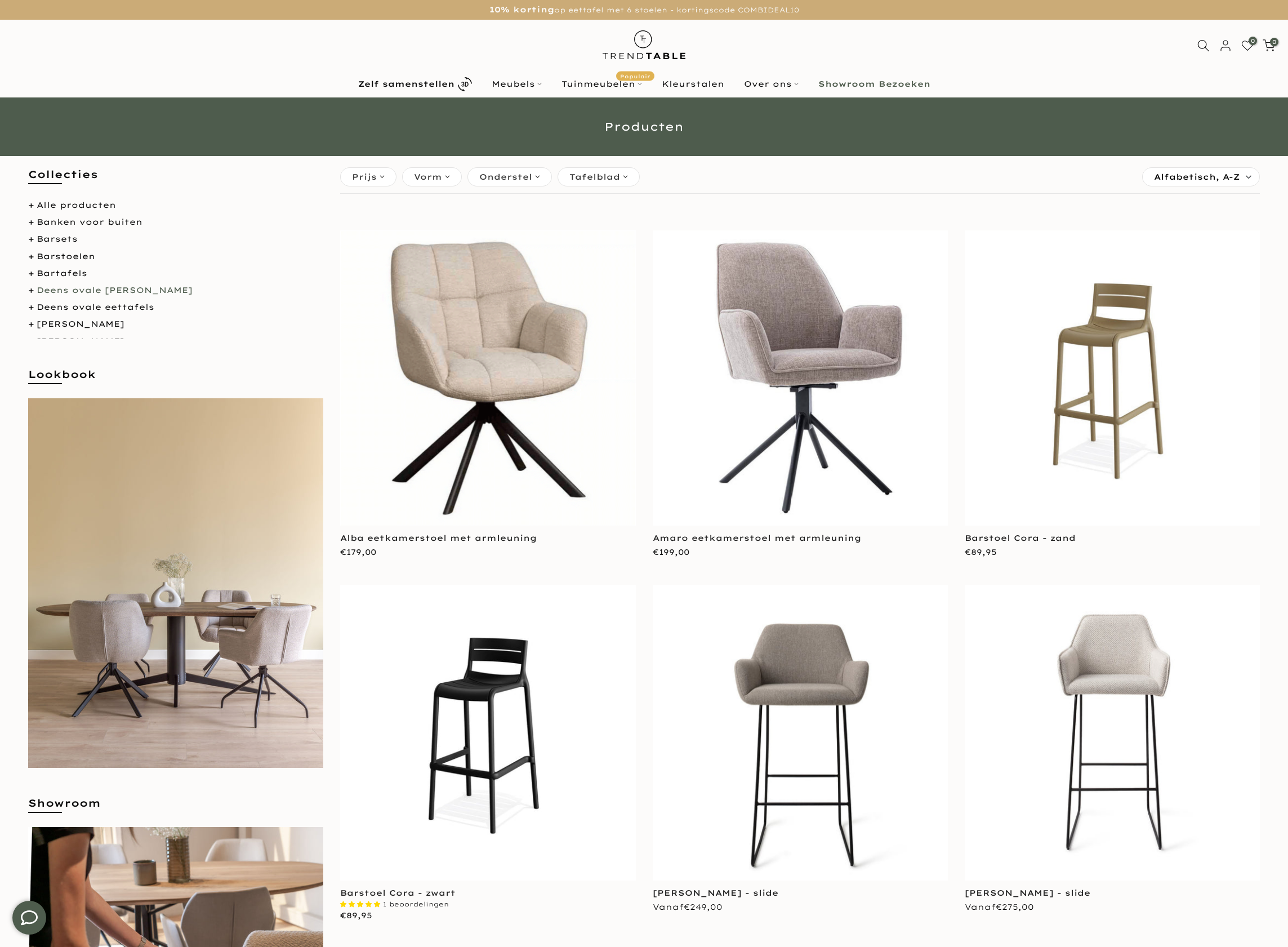
click at [95, 293] on link "Deens ovale douglas tuintafels" at bounding box center [114, 290] width 156 height 10
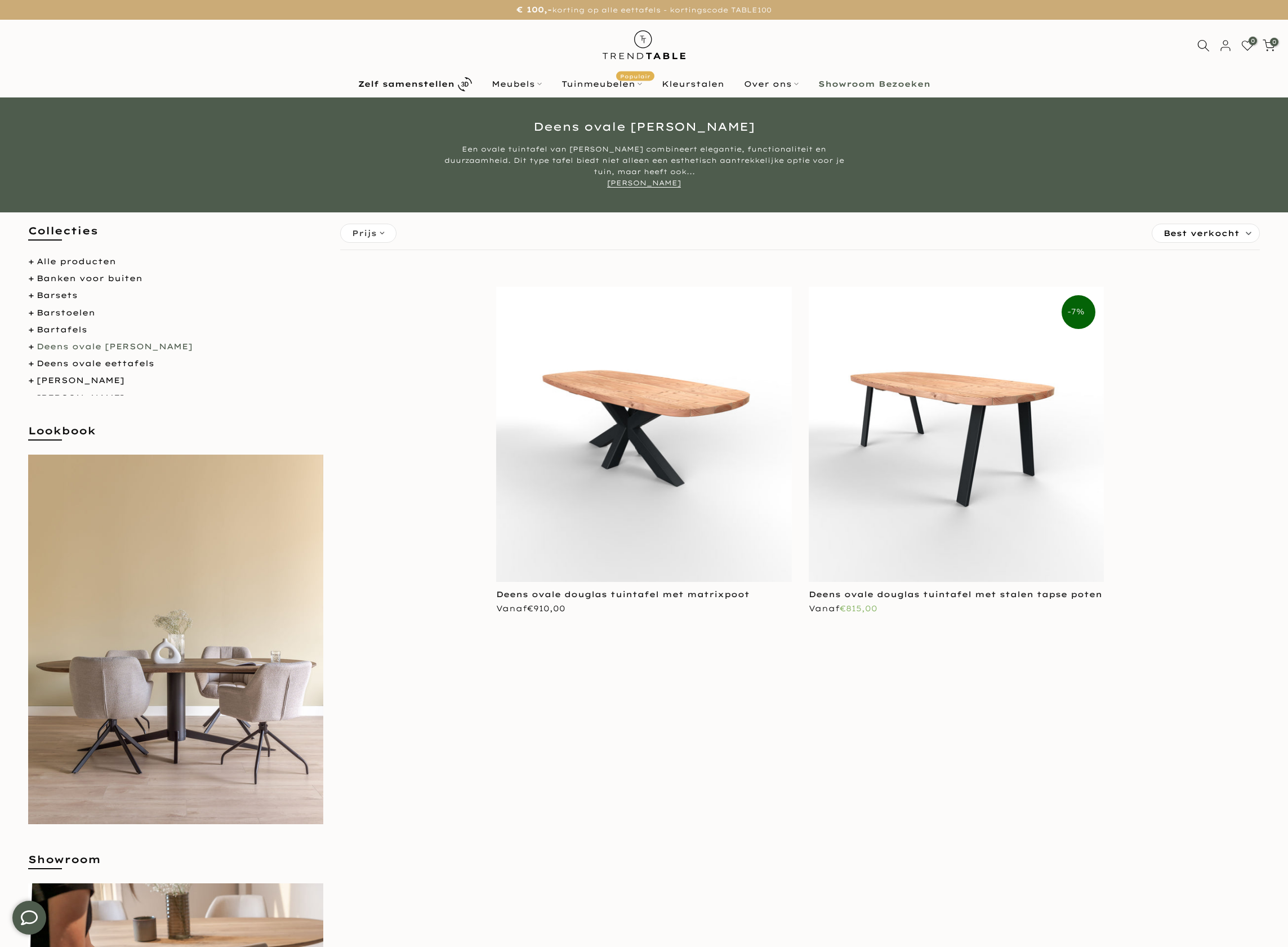
click at [88, 370] on li "Deens ovale eettafels" at bounding box center [175, 364] width 295 height 14
click at [89, 366] on link "Deens ovale eettafels" at bounding box center [95, 364] width 118 height 10
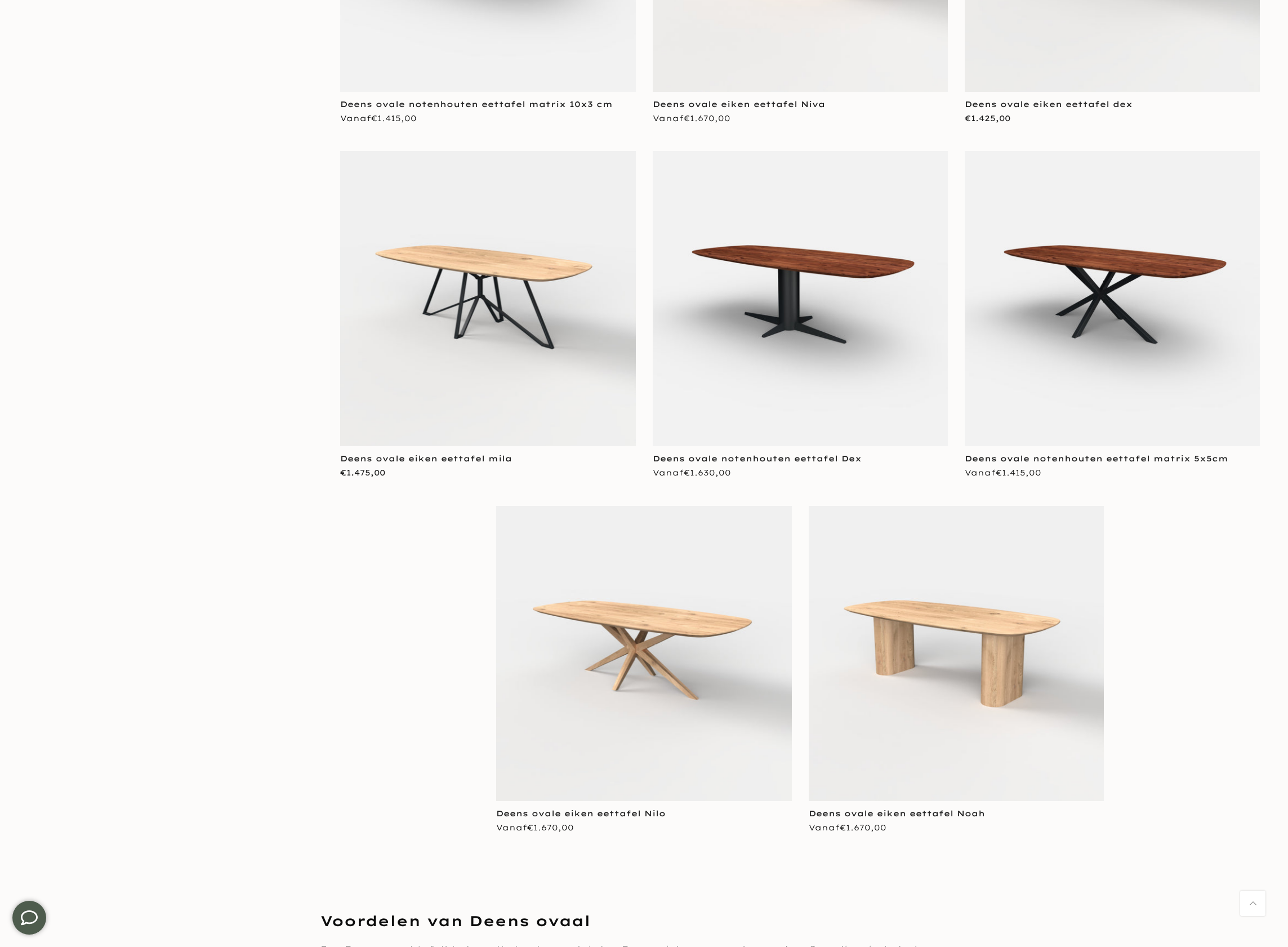
scroll to position [4535, 0]
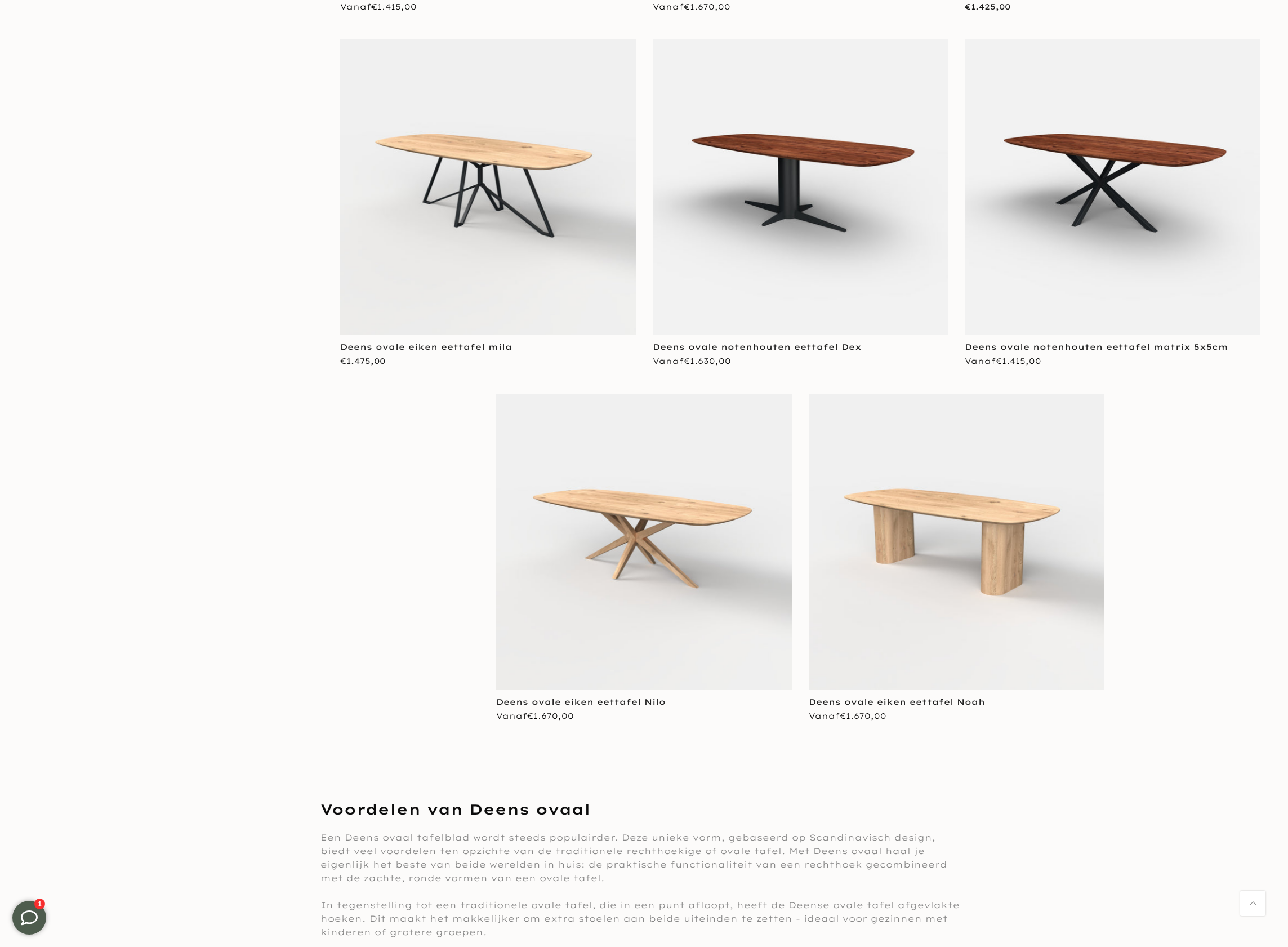
click at [929, 556] on img at bounding box center [956, 541] width 295 height 295
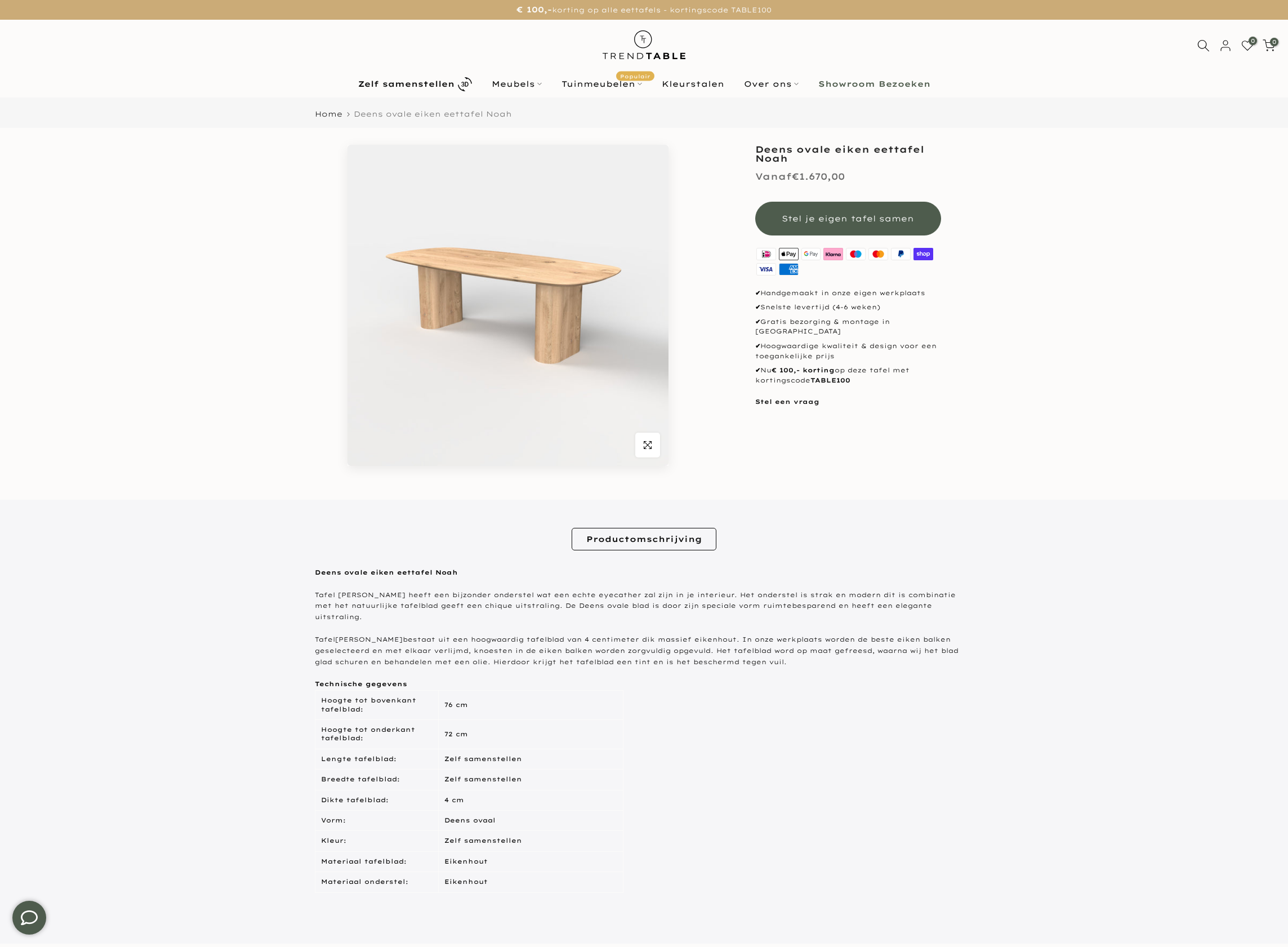
click at [778, 157] on h1 "Deens ovale eiken eettafel Noah" at bounding box center [848, 154] width 186 height 18
copy div "Deens ovale eiken eettafel Noah"
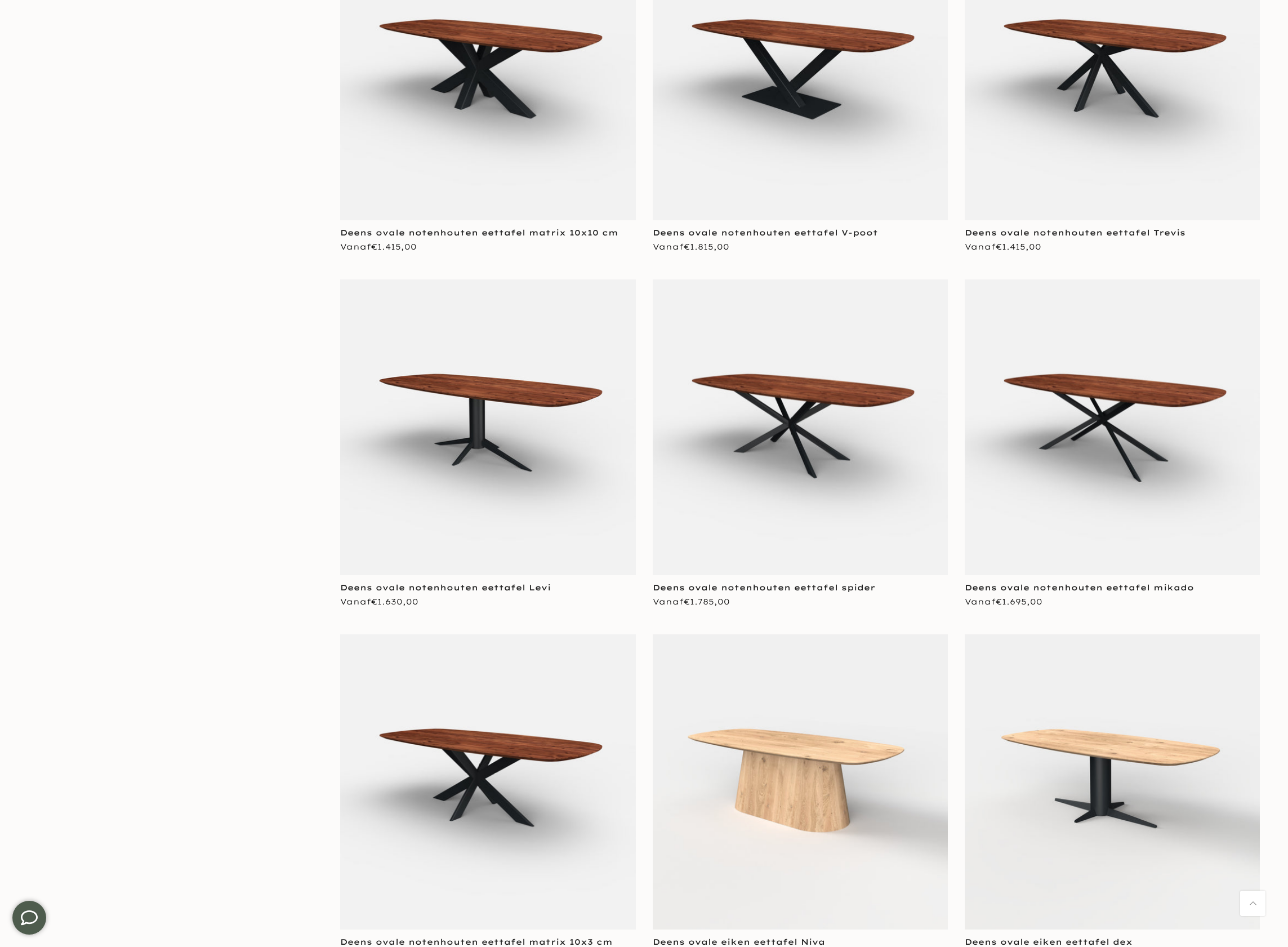
scroll to position [3610, 0]
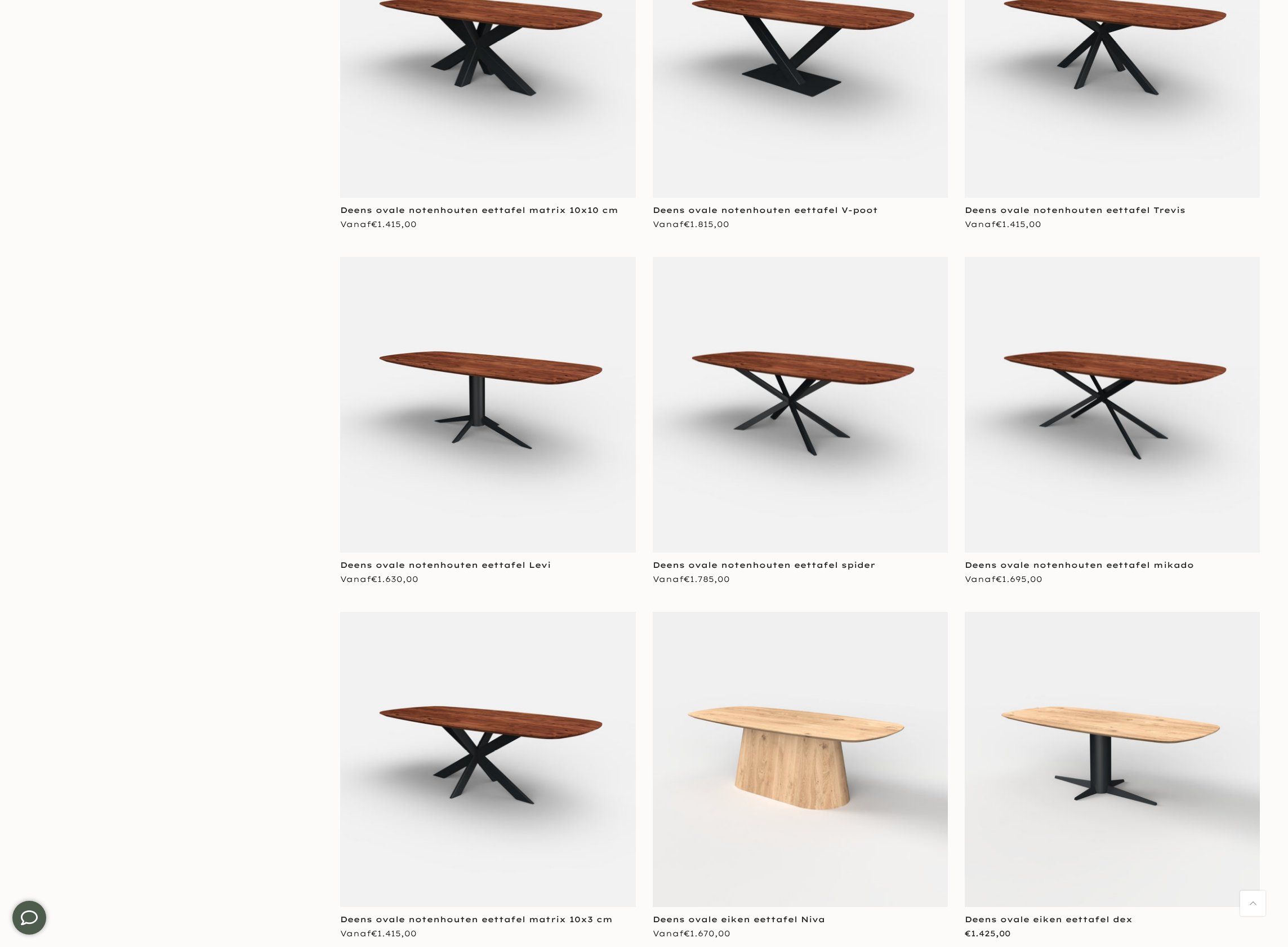
click at [518, 393] on img at bounding box center [488, 404] width 295 height 295
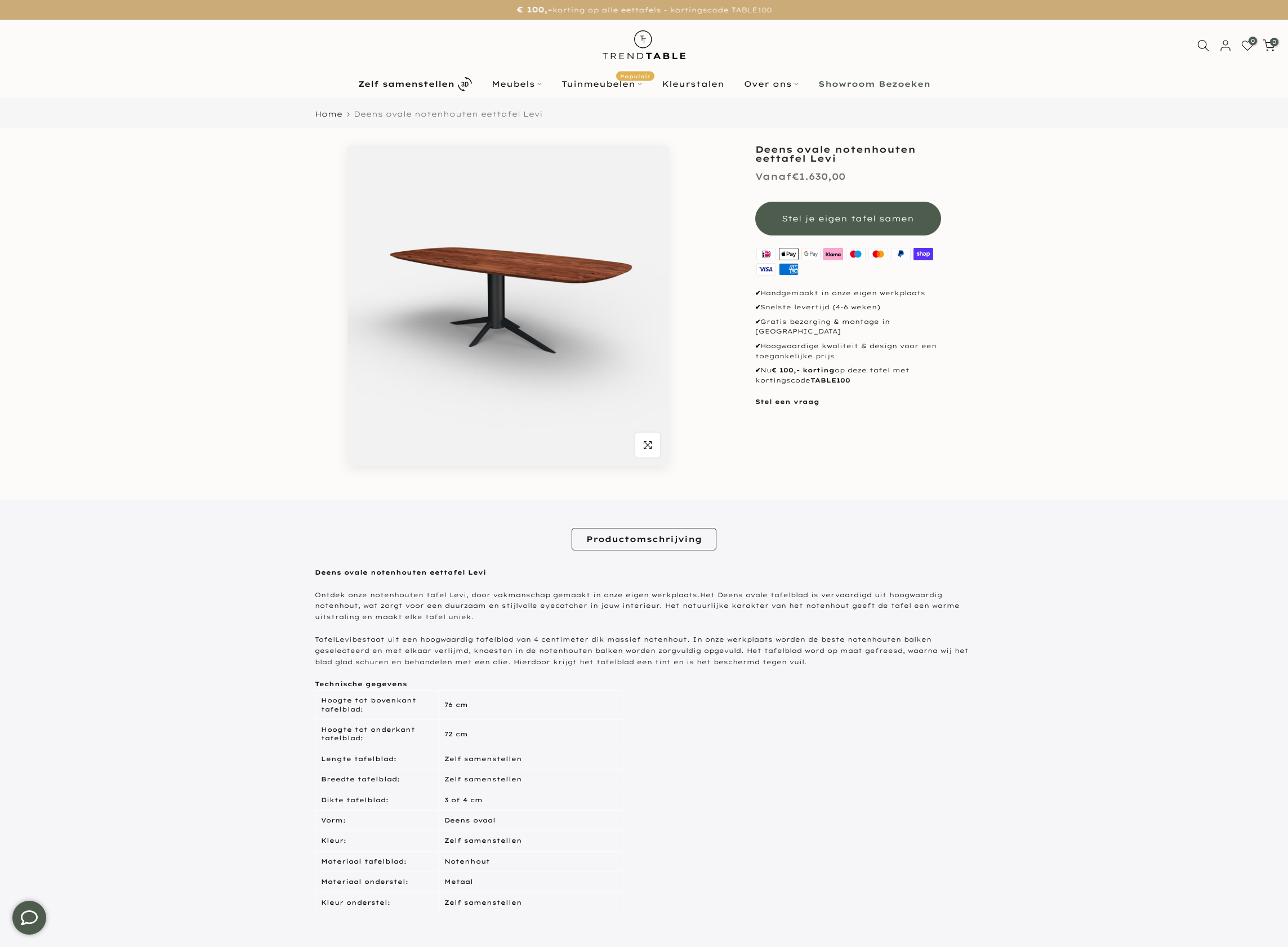
click at [811, 154] on h1 "Deens ovale notenhouten eettafel Levi" at bounding box center [848, 154] width 186 height 18
copy div "Deens ovale notenhouten eettafel Levi"
click at [650, 441] on icon "button" at bounding box center [648, 445] width 8 height 8
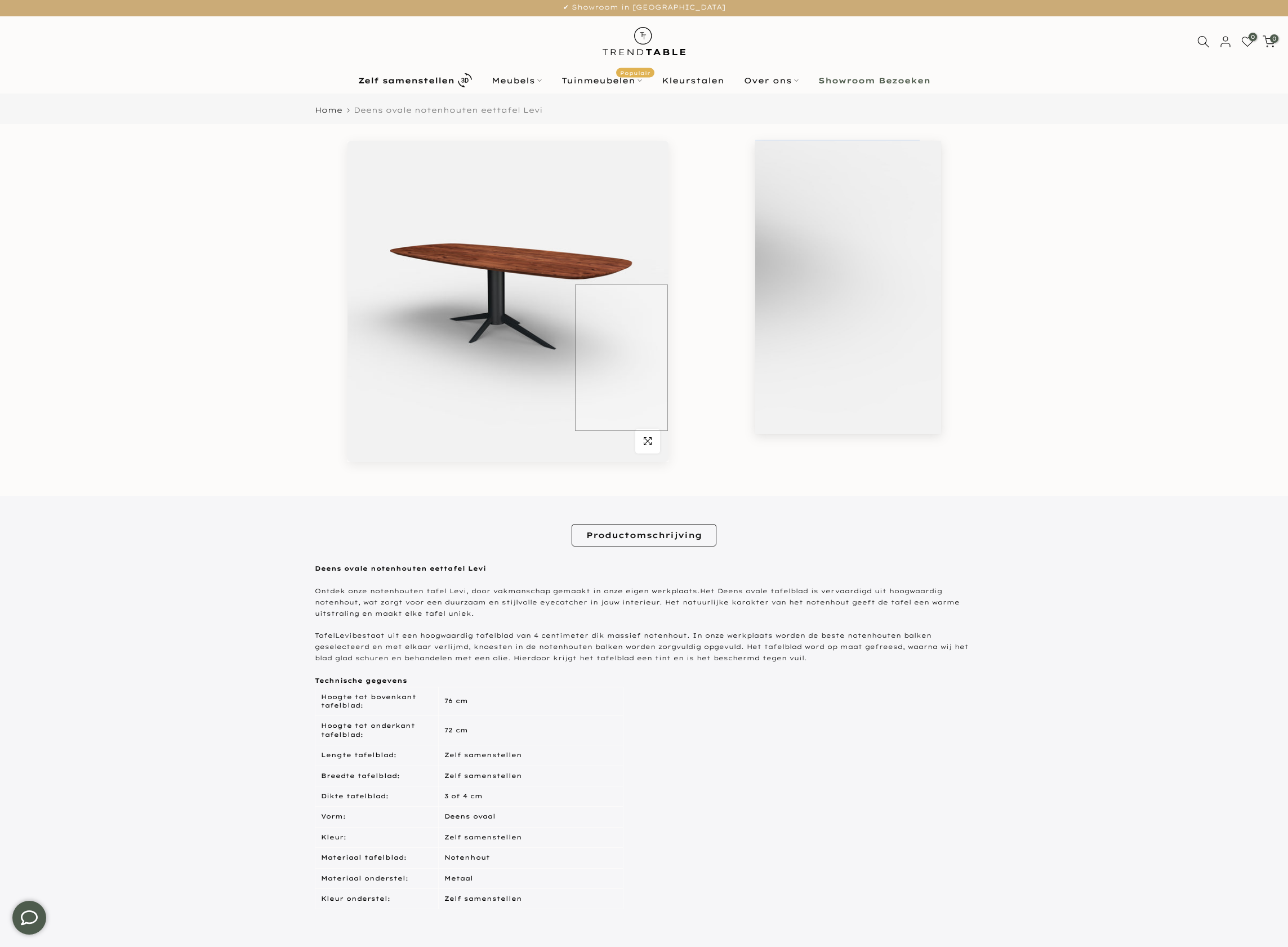
scroll to position [2, 0]
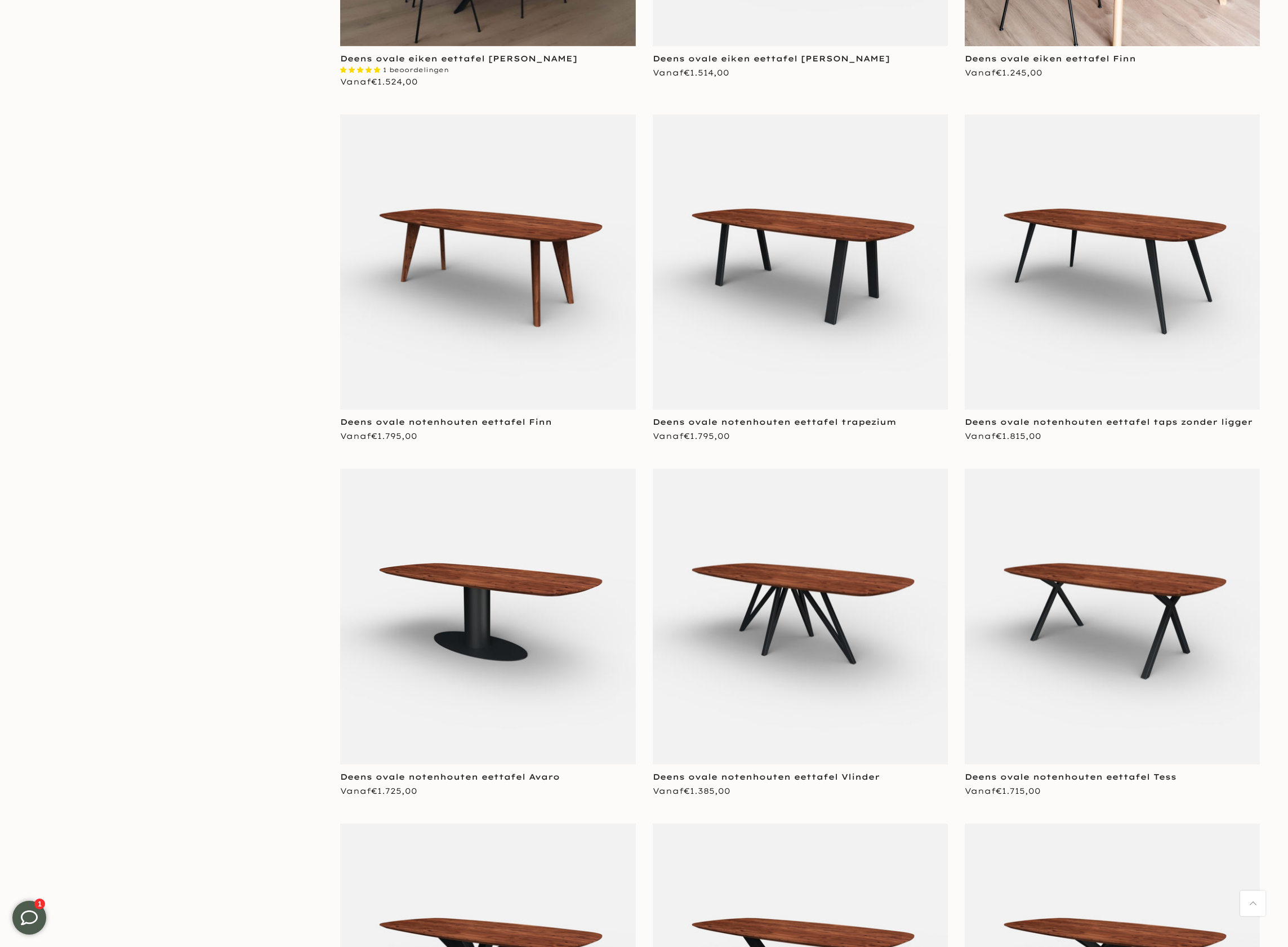
scroll to position [5248, 0]
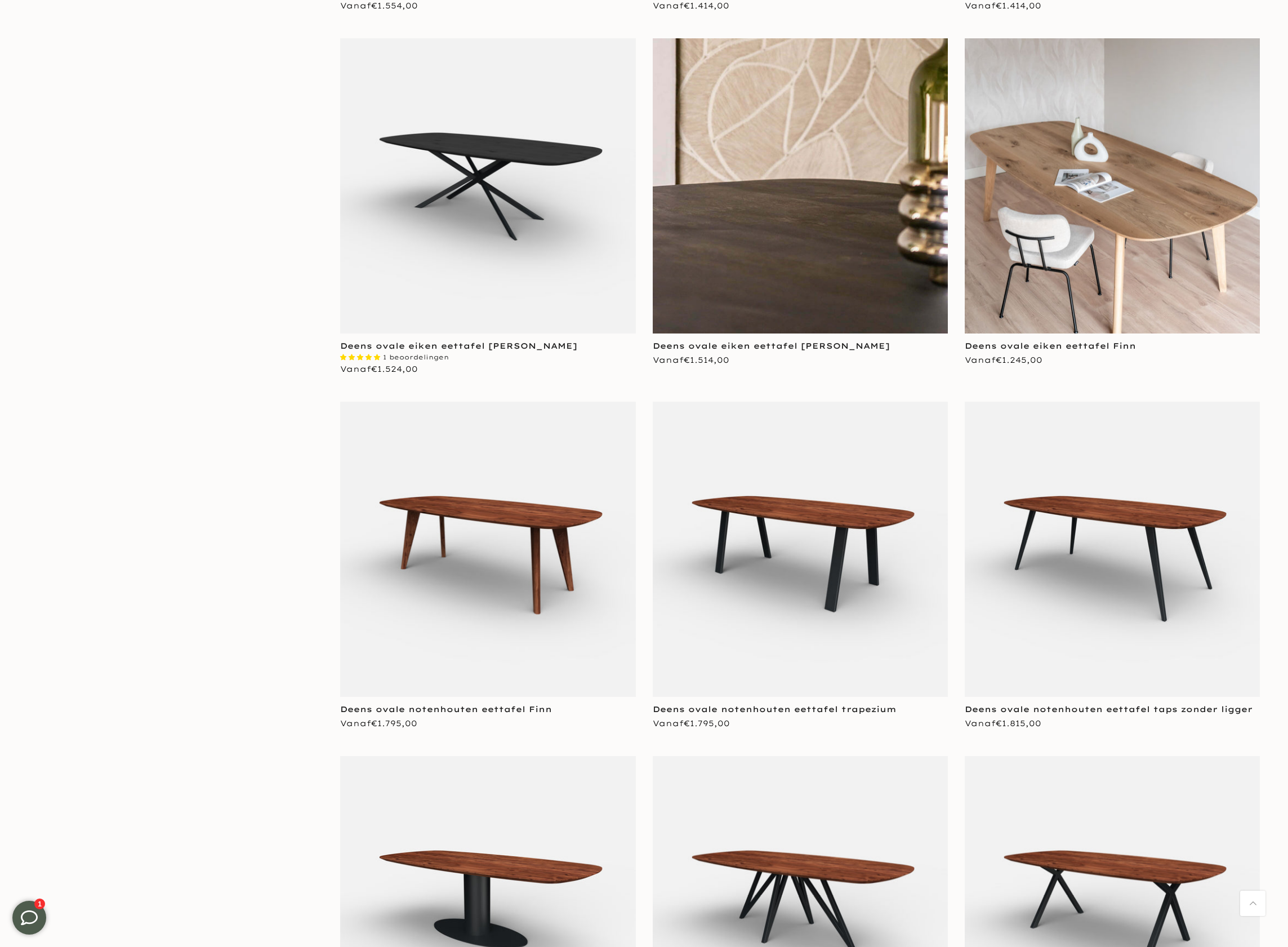
click at [777, 234] on img at bounding box center [800, 185] width 295 height 295
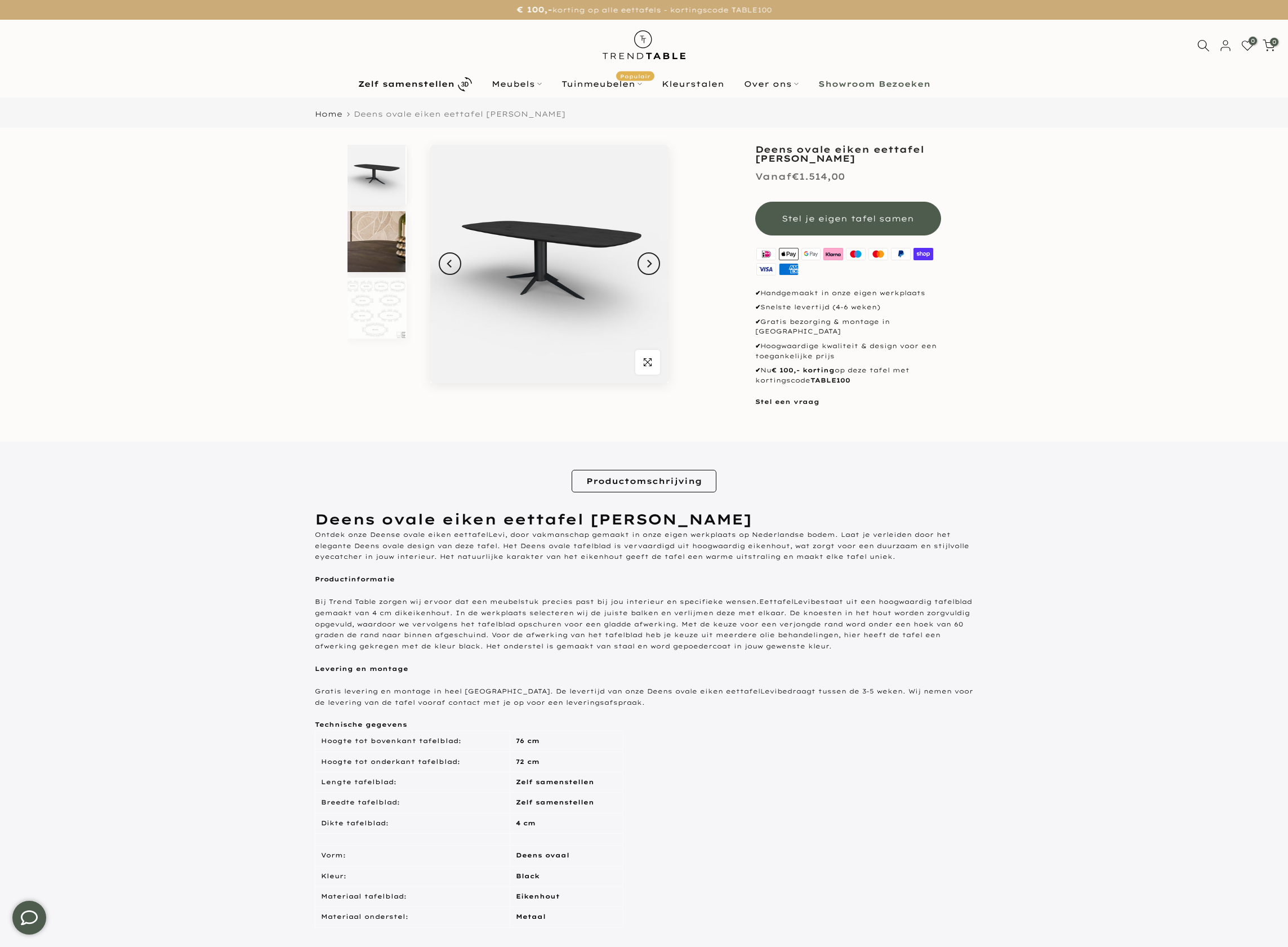
drag, startPoint x: 380, startPoint y: 228, endPoint x: 391, endPoint y: 227, distance: 11.0
click at [380, 228] on img at bounding box center [376, 241] width 58 height 61
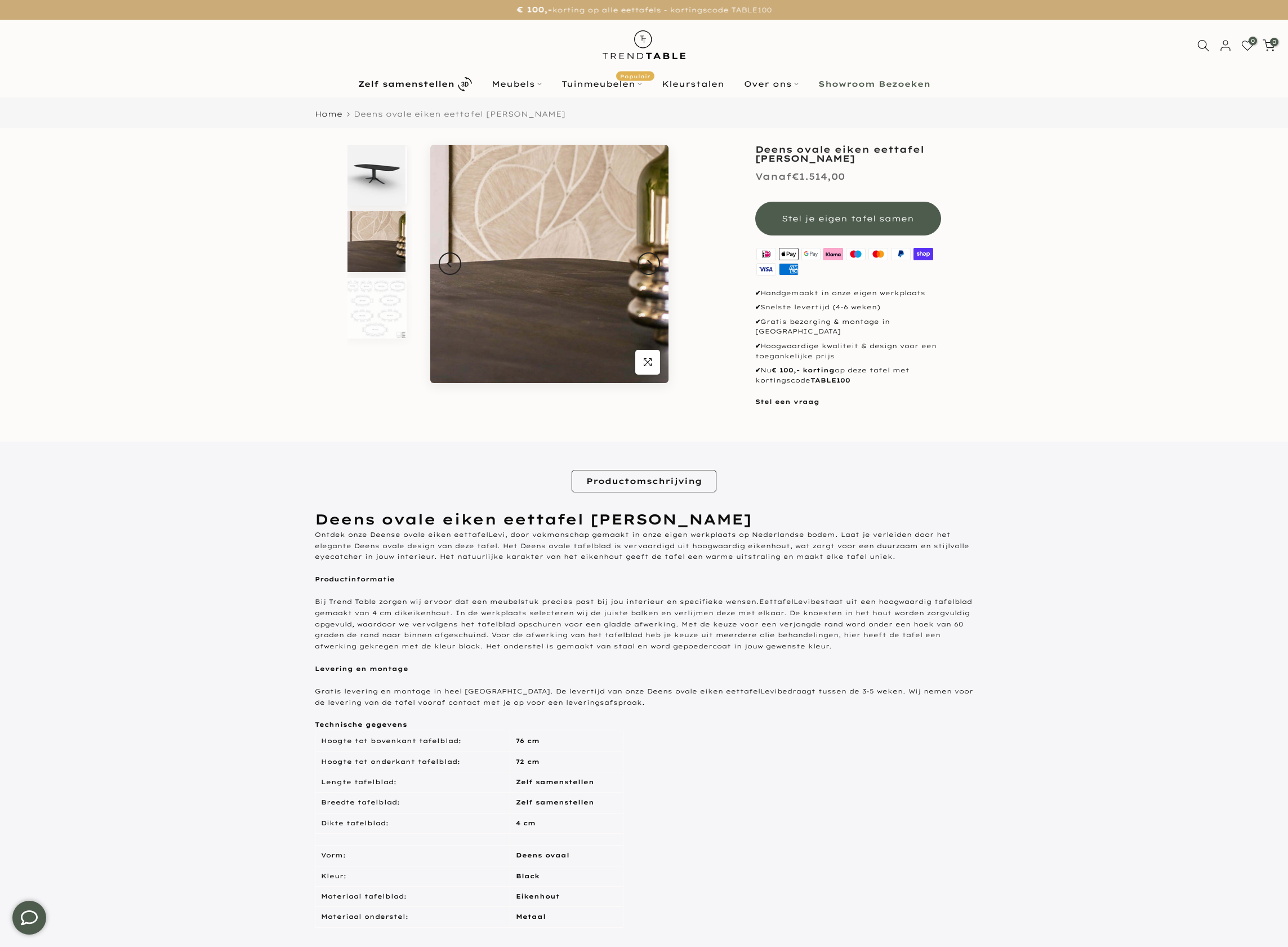
click at [389, 177] on img at bounding box center [376, 175] width 58 height 61
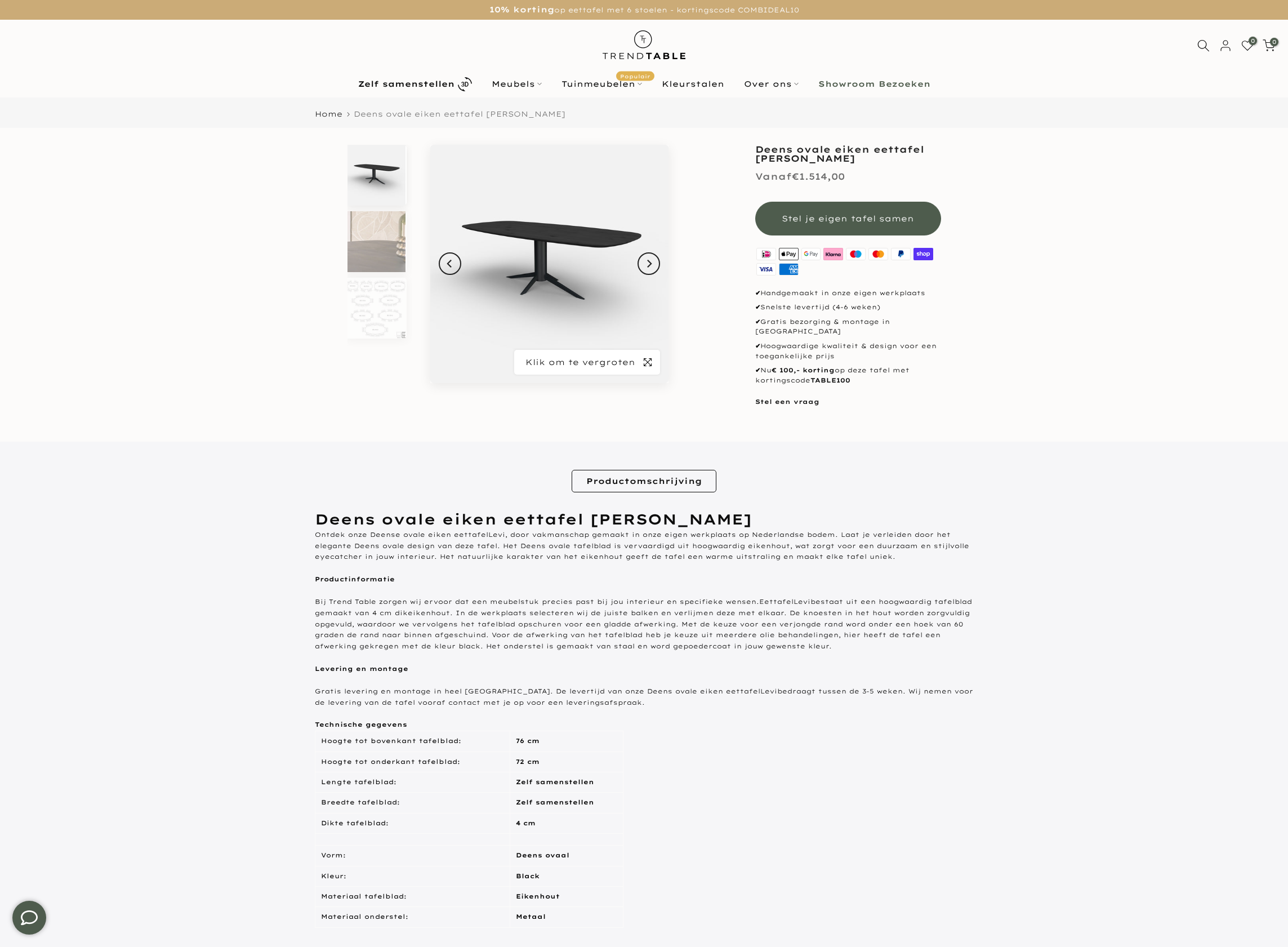
click at [645, 360] on icon "button" at bounding box center [648, 362] width 8 height 8
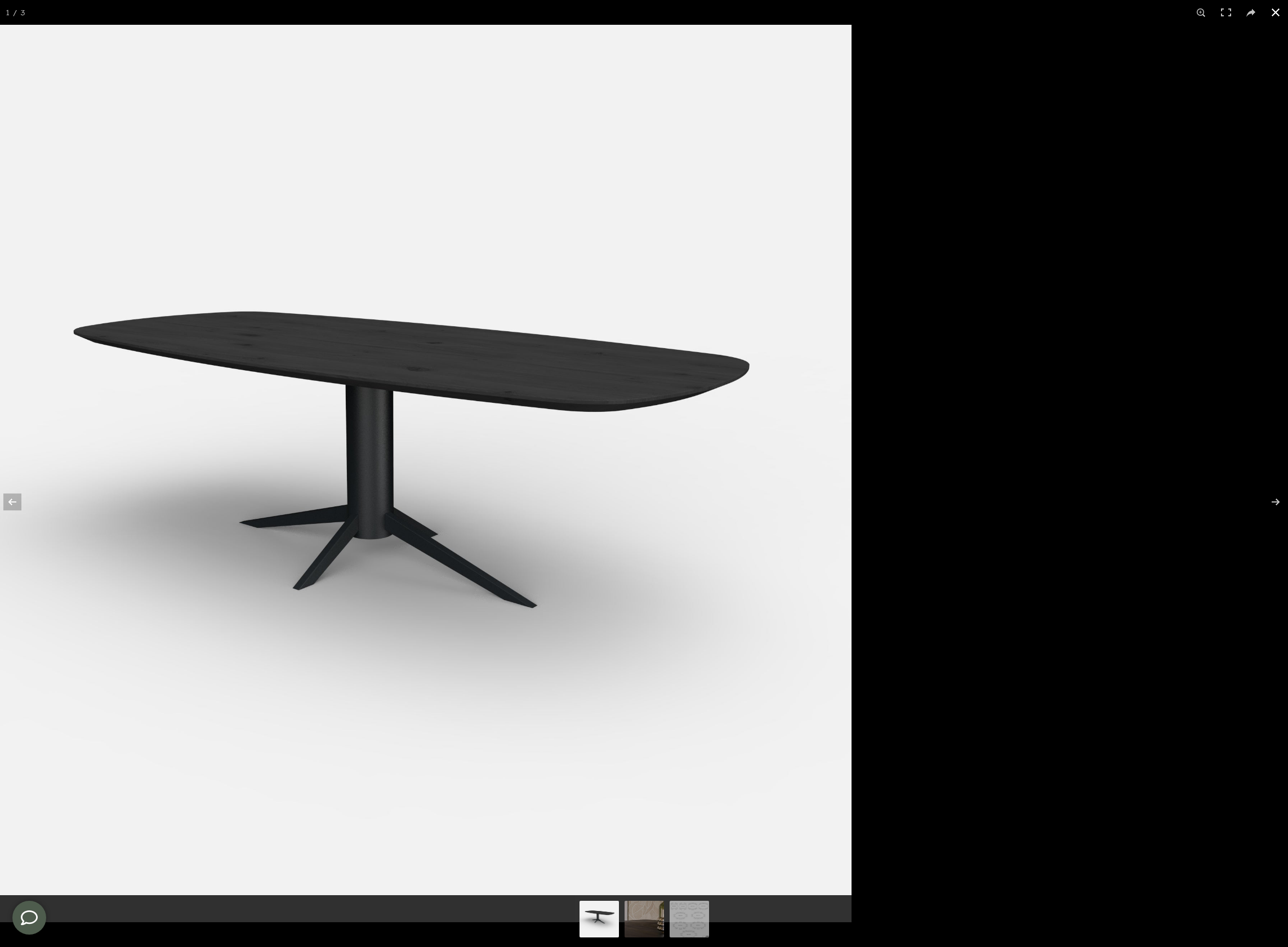
click at [1040, 188] on div at bounding box center [598, 498] width 1288 height 947
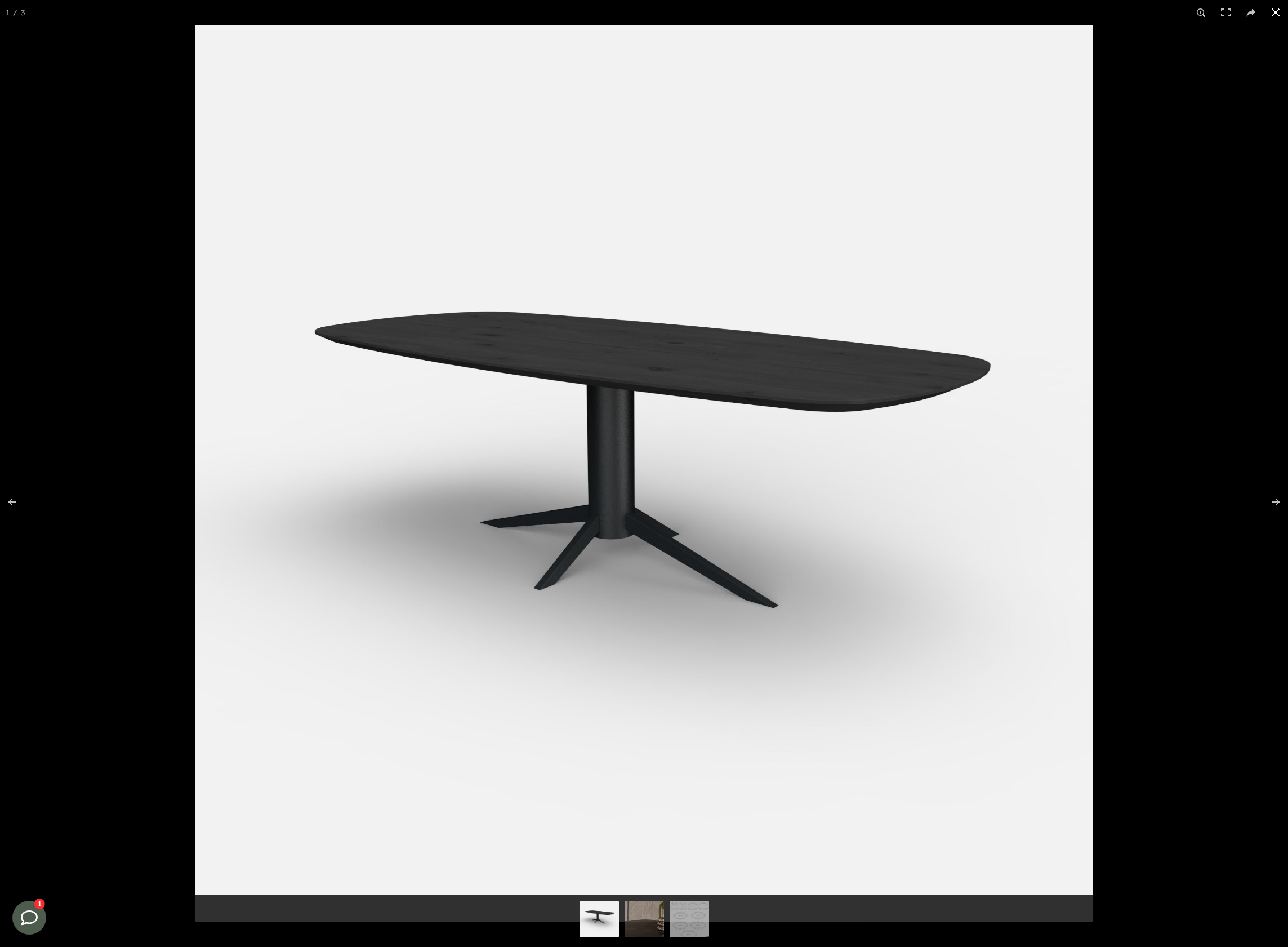
click at [1275, 11] on button at bounding box center [1275, 12] width 25 height 25
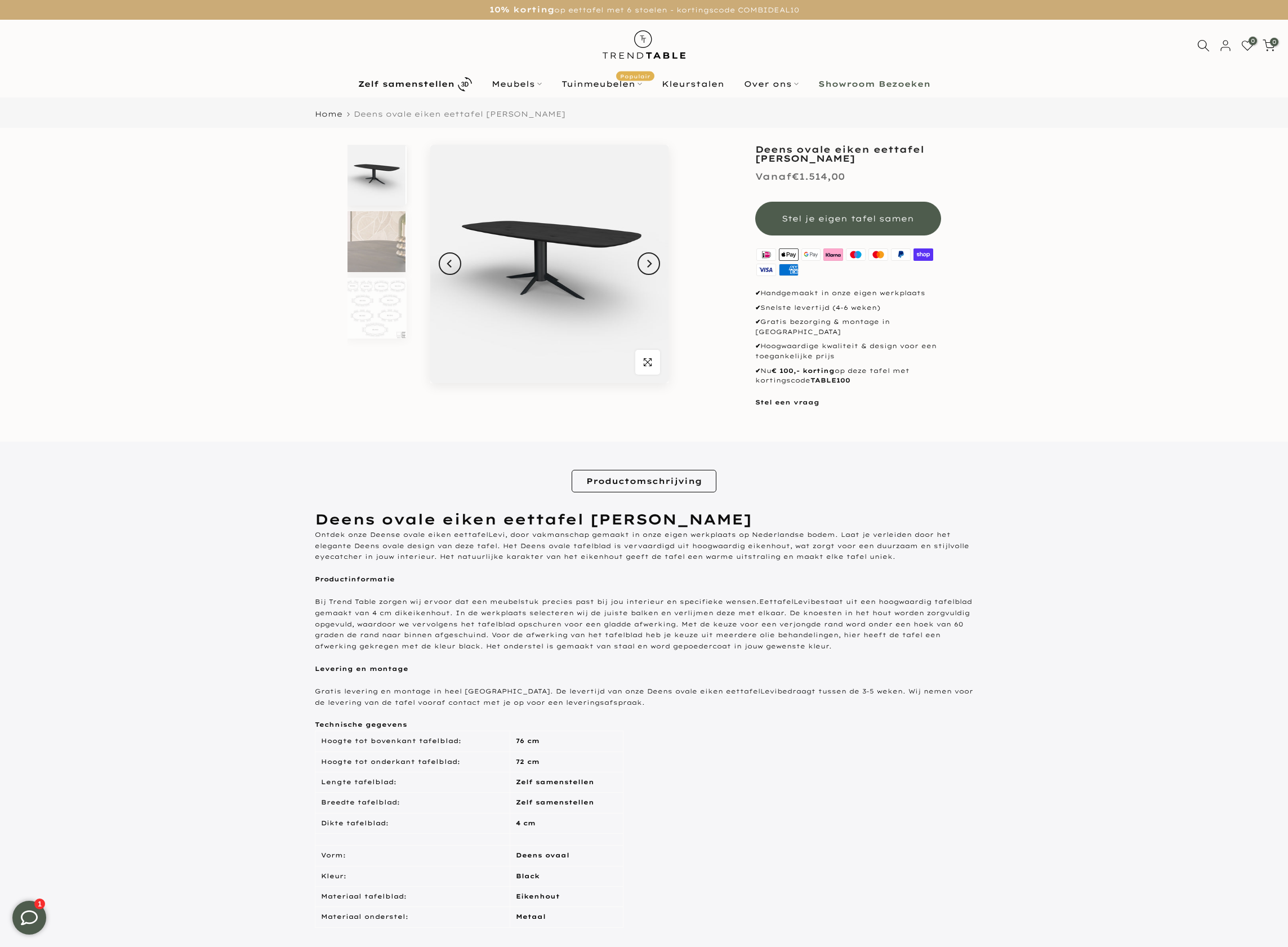
click at [777, 158] on h1 "Deens ovale eiken eettafel [PERSON_NAME]" at bounding box center [848, 154] width 186 height 18
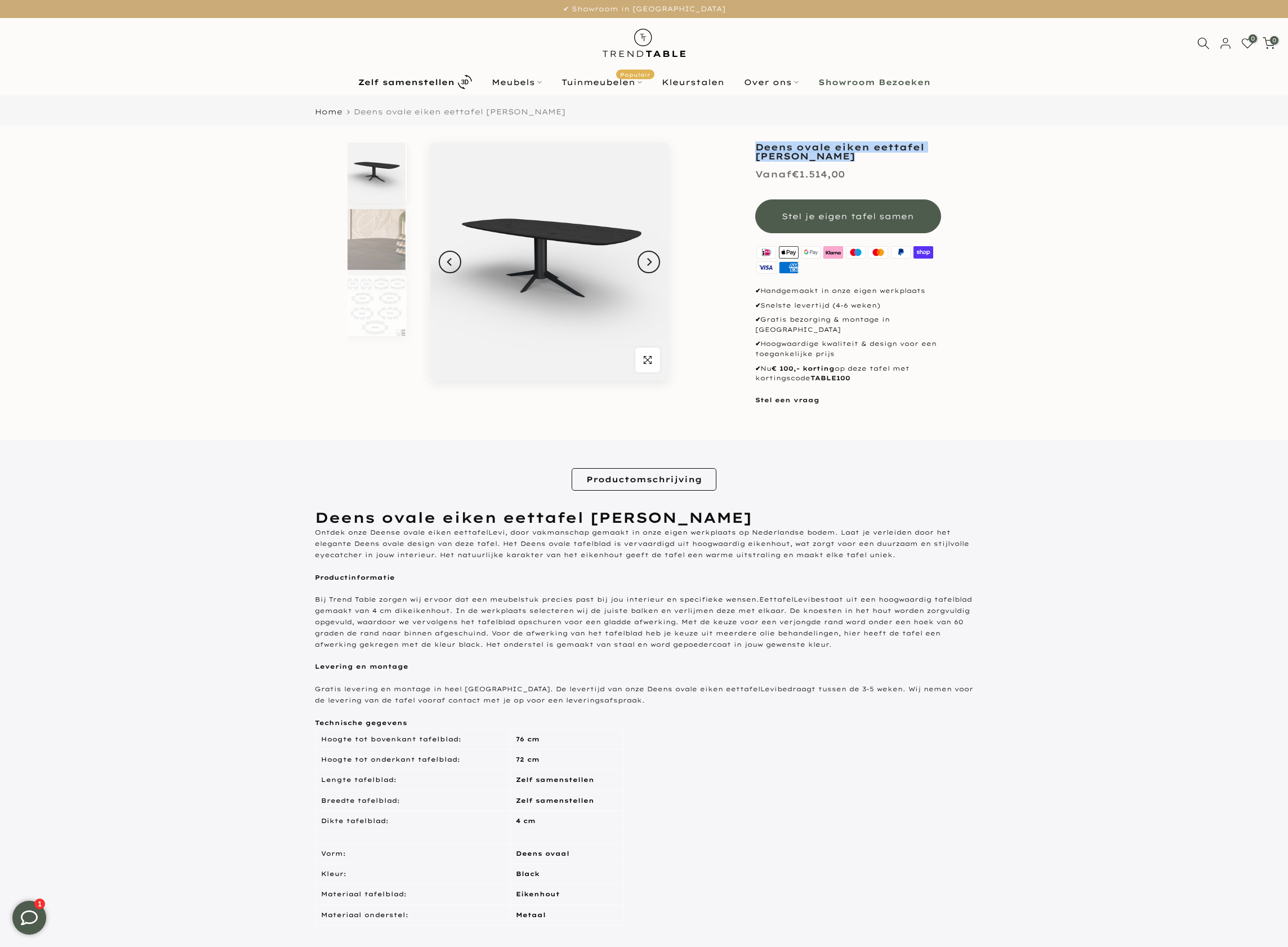
click at [777, 158] on h1 "Deens ovale eiken eettafel [PERSON_NAME]" at bounding box center [848, 151] width 186 height 18
click at [882, 214] on span "Stel je eigen tafel samen" at bounding box center [848, 216] width 132 height 10
click at [882, 214] on div "button" at bounding box center [848, 216] width 162 height 6
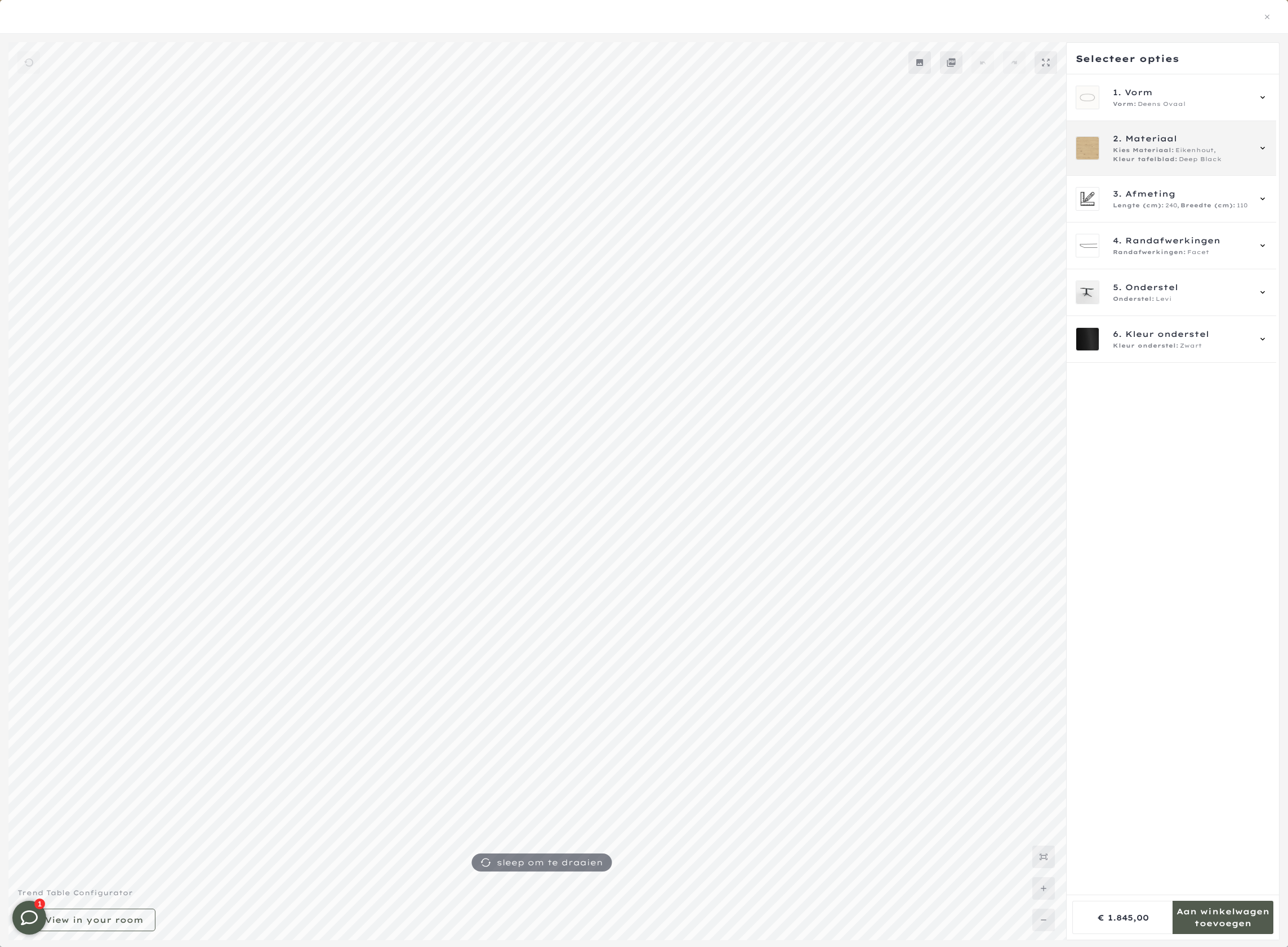
click at [1210, 133] on span "2. Materiaal" at bounding box center [1181, 138] width 136 height 12
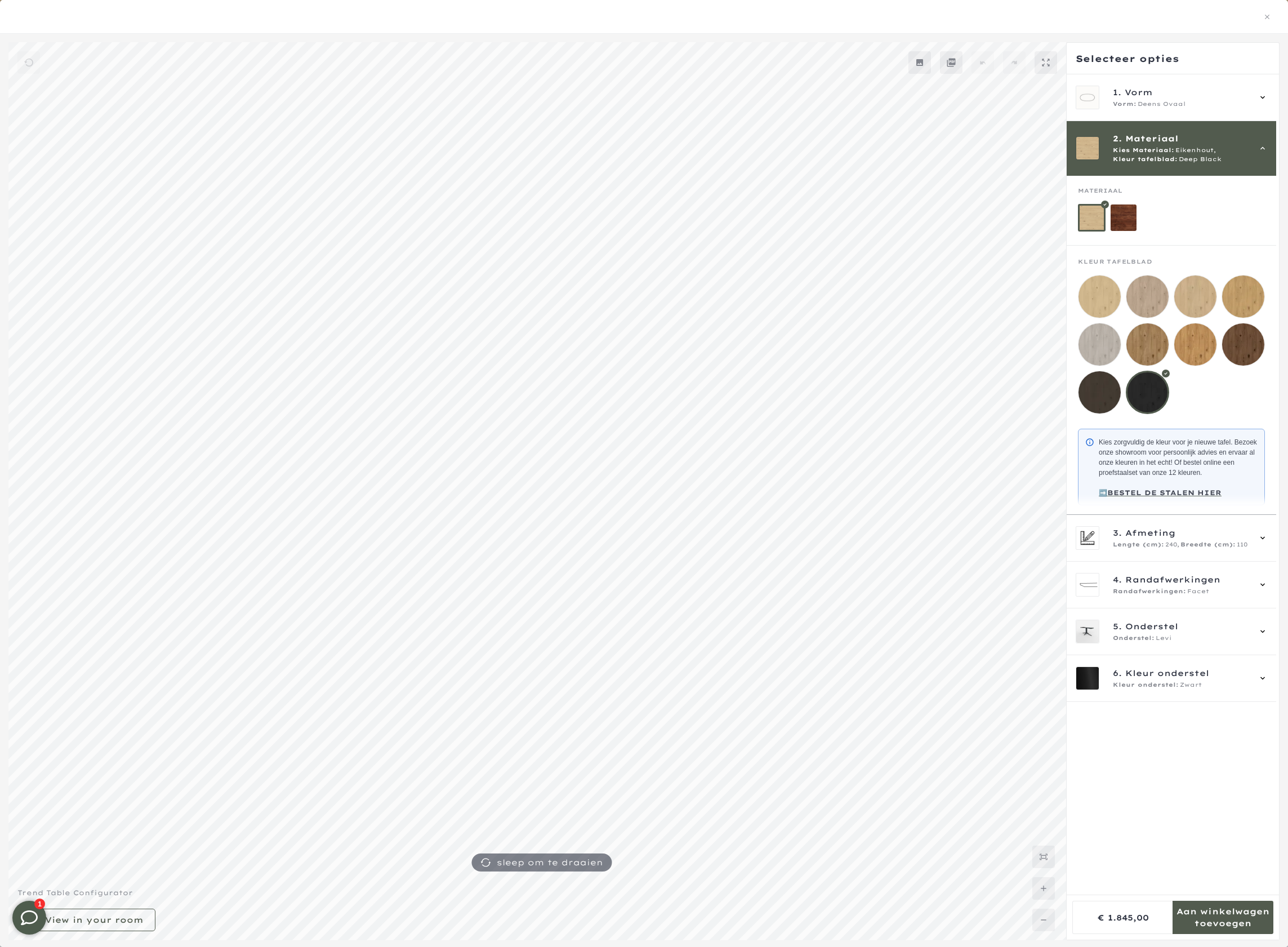
click at [1228, 769] on mmq-side-panel-content-wrapper at bounding box center [1173, 484] width 212 height 820
